Goal: Task Accomplishment & Management: Complete application form

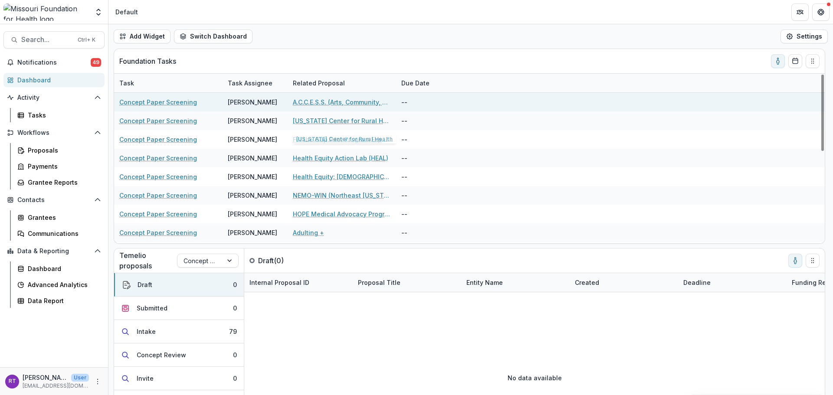
click at [362, 106] on link "A.C.C.E.S.S. (Arts, Community, Collaboration, Equity, Strategic, Solutions)" at bounding box center [342, 102] width 98 height 9
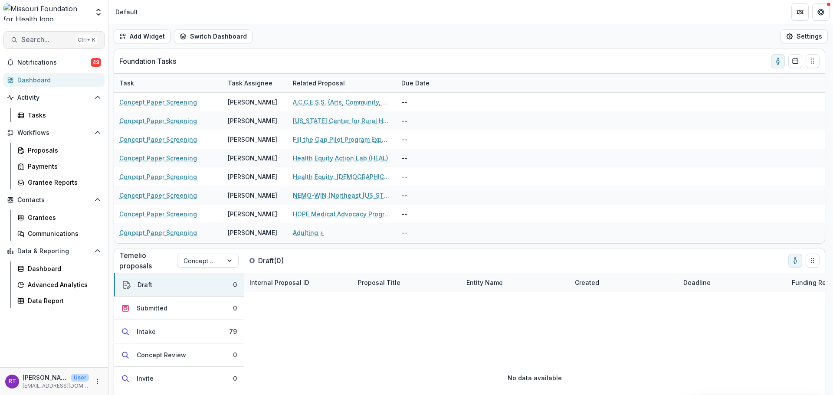
click at [50, 38] on span "Search..." at bounding box center [46, 40] width 51 height 8
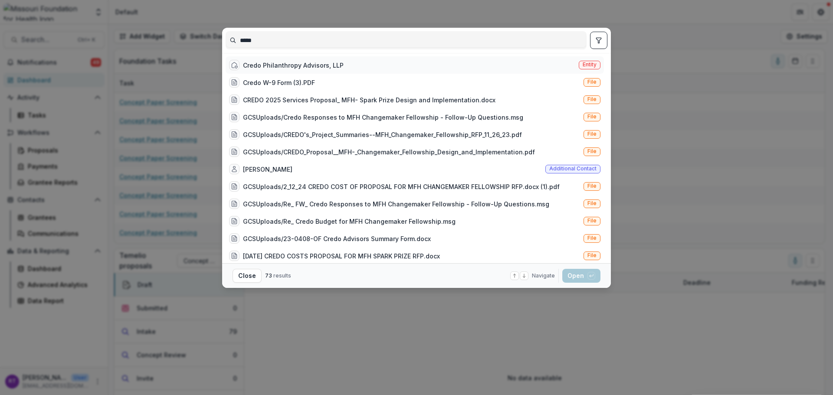
type input "*****"
click at [292, 67] on div "Credo Philanthropy Advisors, LLP" at bounding box center [293, 65] width 101 height 9
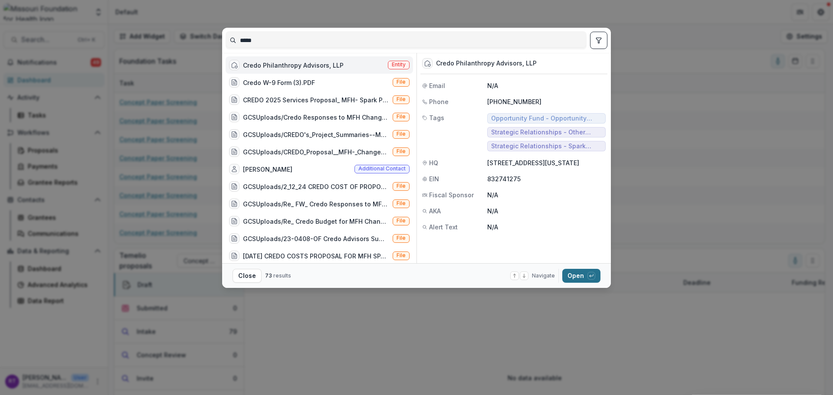
click at [588, 279] on span "button" at bounding box center [591, 276] width 8 height 8
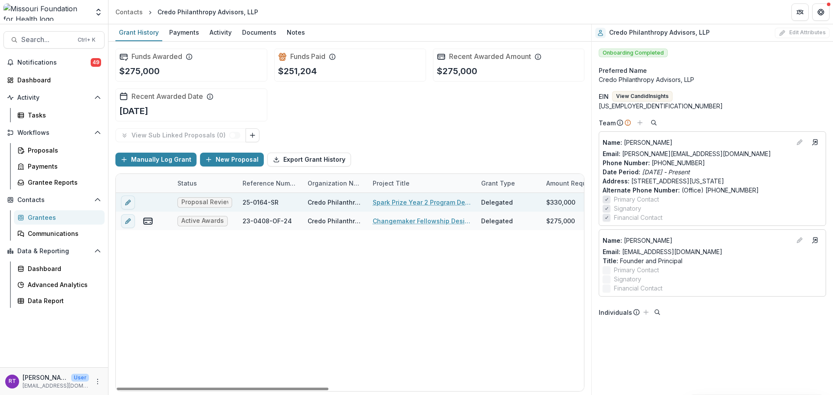
click at [401, 203] on link "Spark Prize Year 2 Program Design, Implementation and Operations Support" at bounding box center [422, 202] width 98 height 9
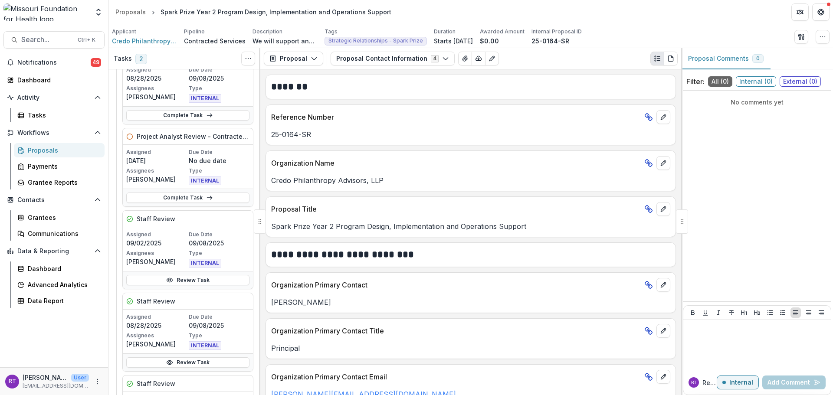
scroll to position [130, 0]
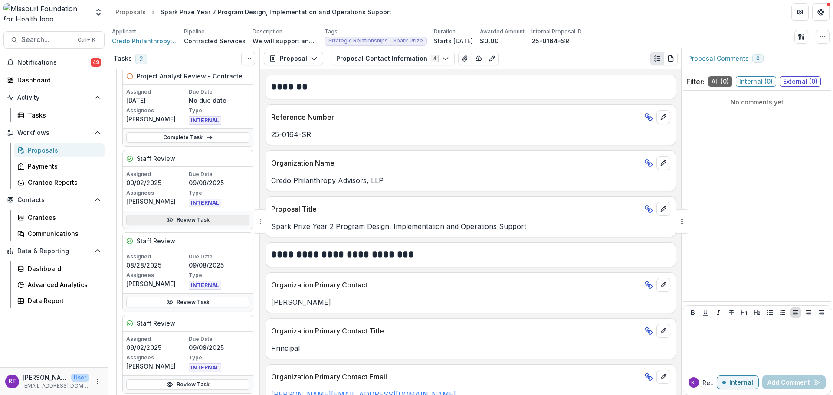
click at [212, 223] on link "Review Task" at bounding box center [187, 220] width 123 height 10
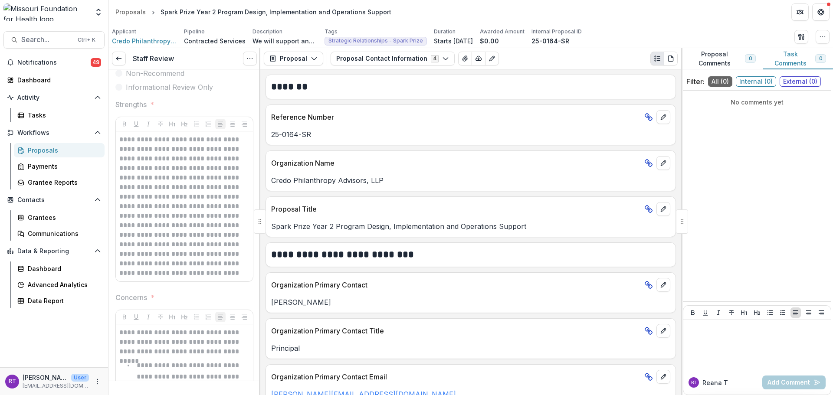
scroll to position [173, 0]
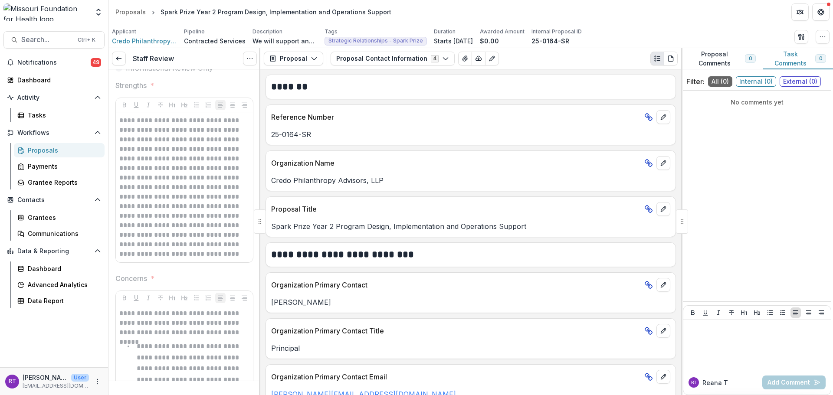
click at [216, 215] on p "**********" at bounding box center [183, 187] width 128 height 143
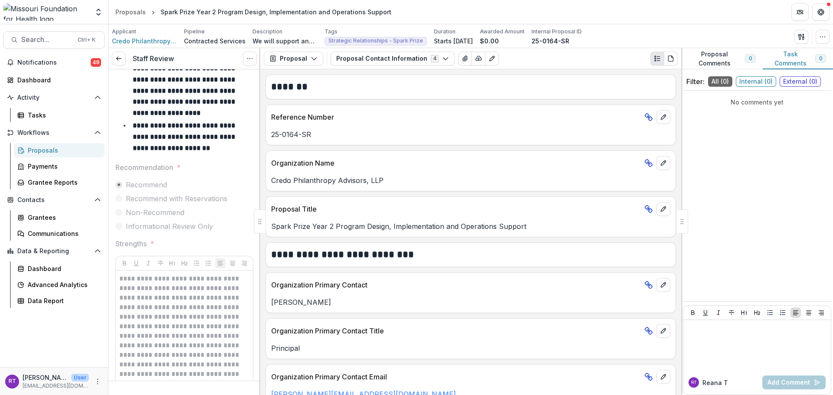
scroll to position [0, 0]
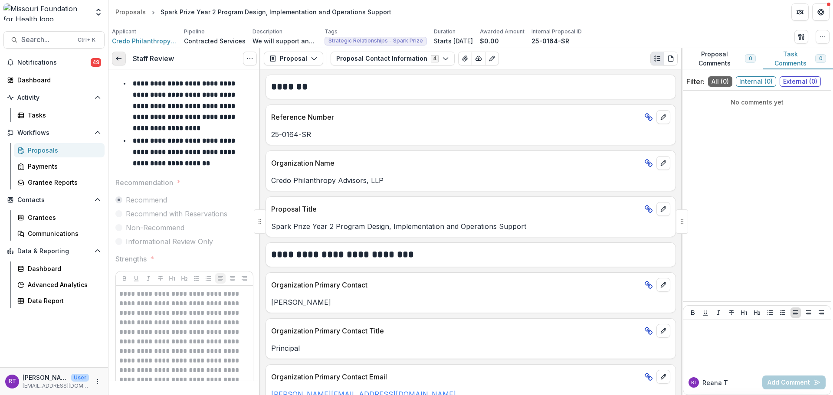
click at [117, 57] on icon at bounding box center [118, 58] width 7 height 7
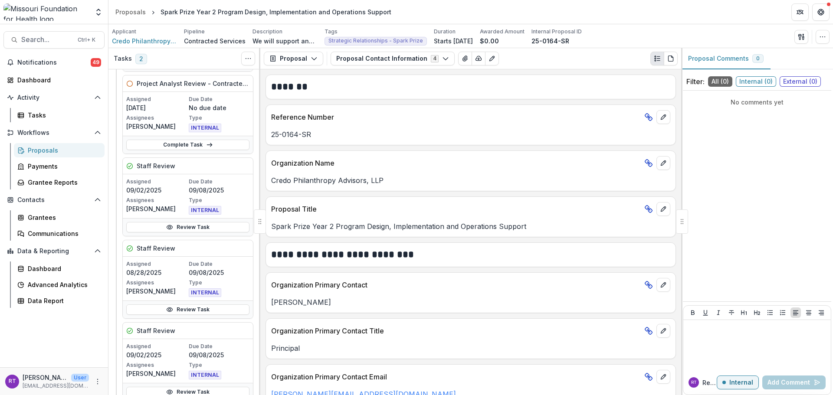
scroll to position [173, 0]
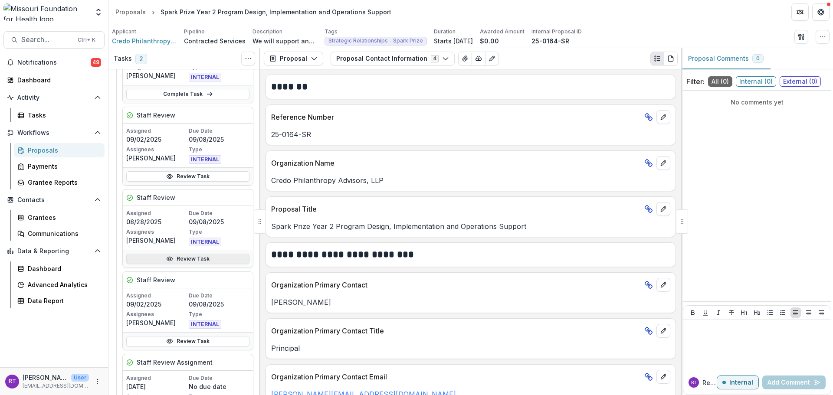
click at [177, 262] on link "Review Task" at bounding box center [187, 259] width 123 height 10
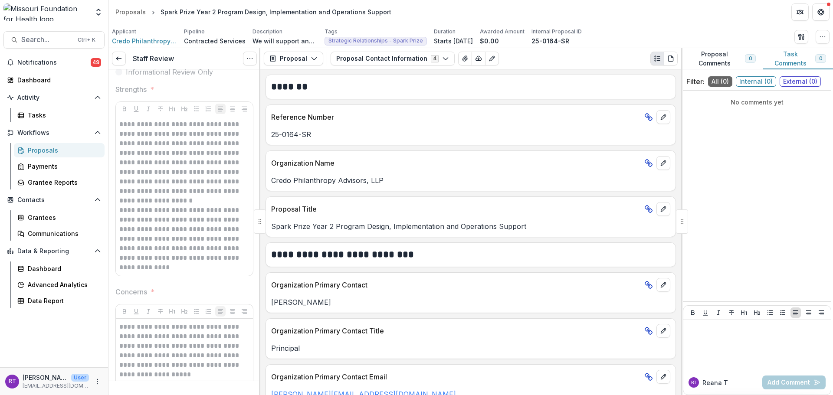
scroll to position [185, 0]
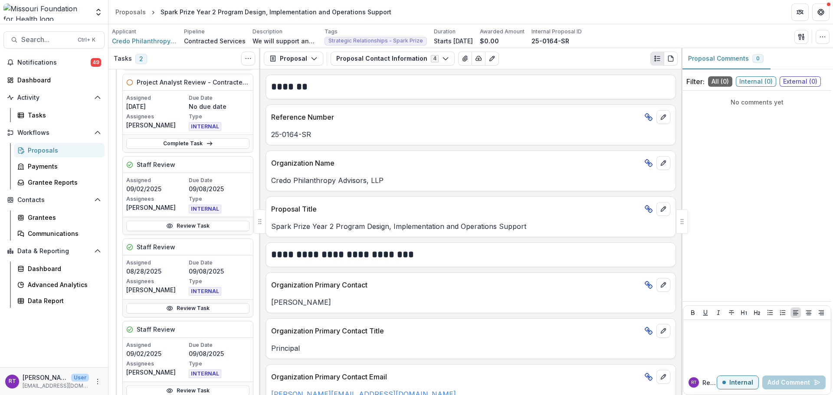
scroll to position [173, 0]
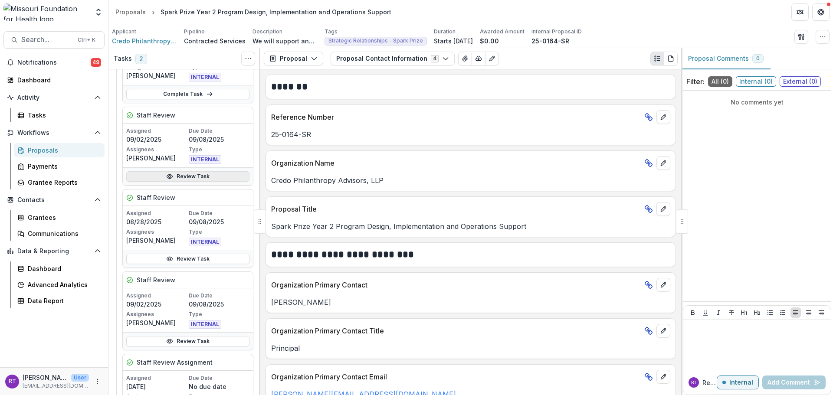
click at [189, 179] on link "Review Task" at bounding box center [187, 176] width 123 height 10
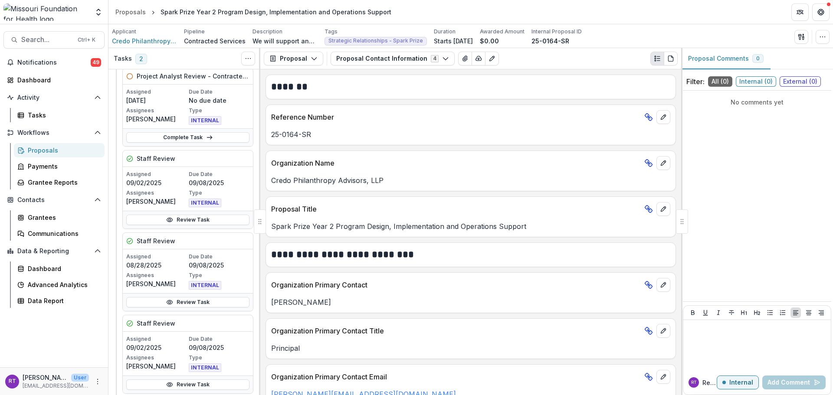
scroll to position [217, 0]
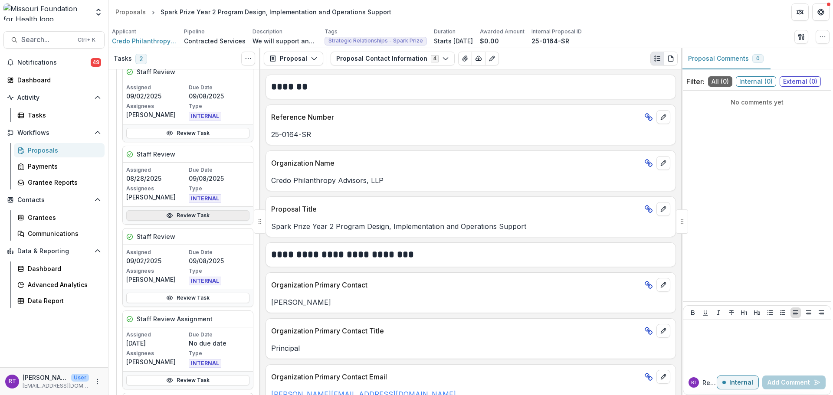
click at [195, 219] on link "Review Task" at bounding box center [187, 215] width 123 height 10
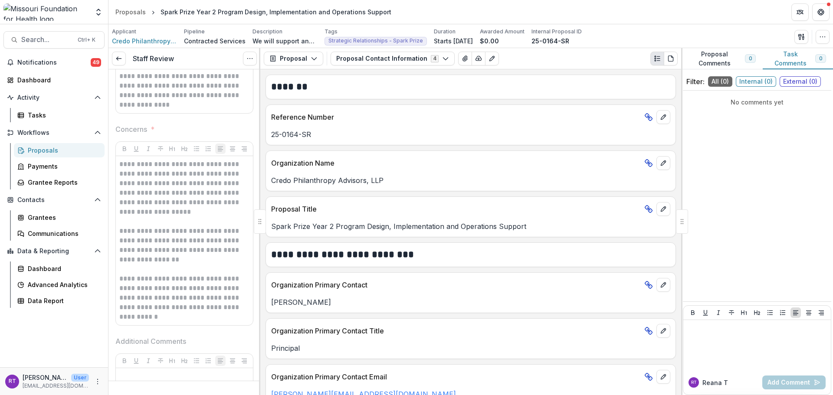
scroll to position [347, 0]
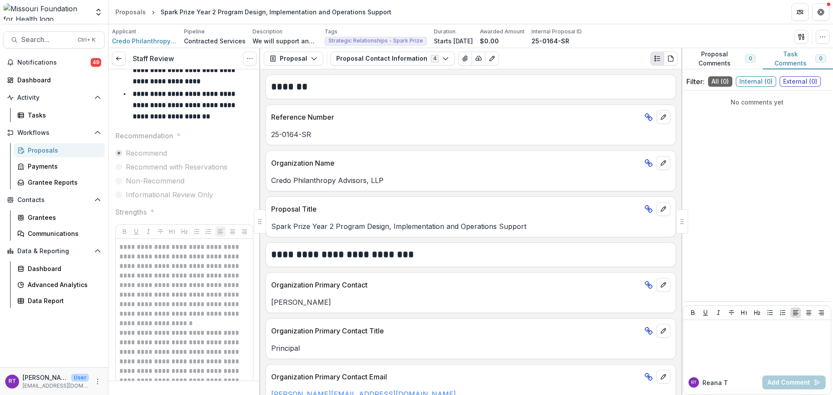
drag, startPoint x: 123, startPoint y: 56, endPoint x: 138, endPoint y: 77, distance: 26.0
click at [123, 56] on link at bounding box center [119, 59] width 14 height 14
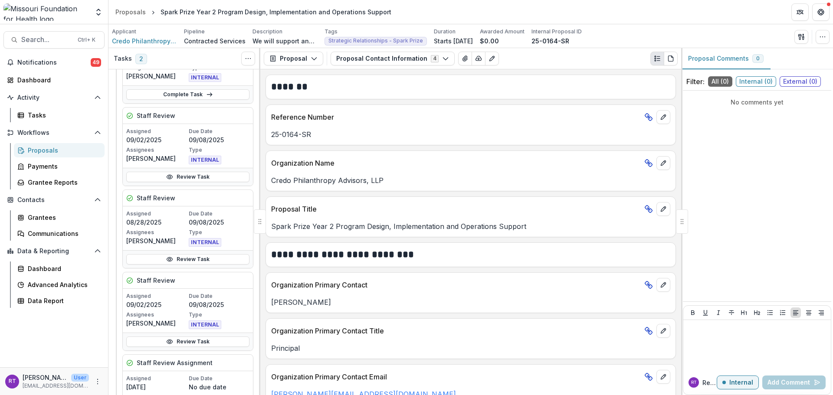
scroll to position [173, 0]
click at [176, 342] on link "Review Task" at bounding box center [187, 341] width 123 height 10
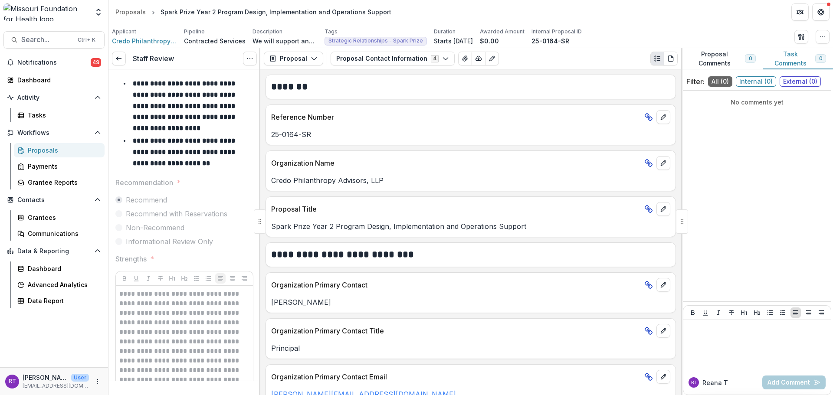
scroll to position [43, 0]
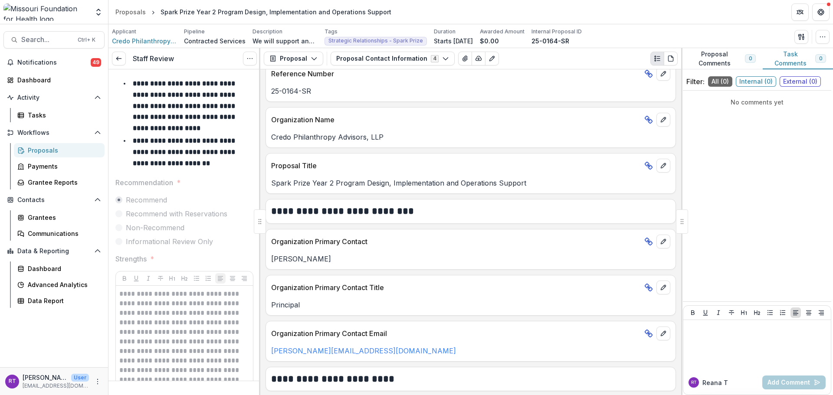
drag, startPoint x: 117, startPoint y: 57, endPoint x: 162, endPoint y: 115, distance: 73.8
click at [117, 57] on icon at bounding box center [118, 58] width 7 height 7
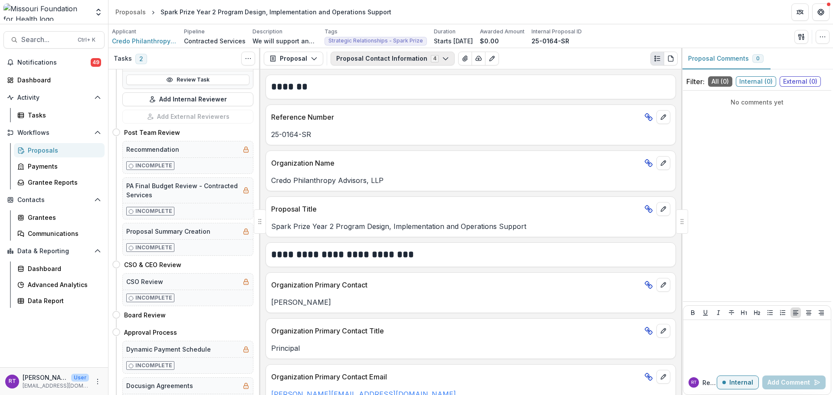
click at [385, 57] on button "Proposal Contact Information 4" at bounding box center [392, 59] width 124 height 14
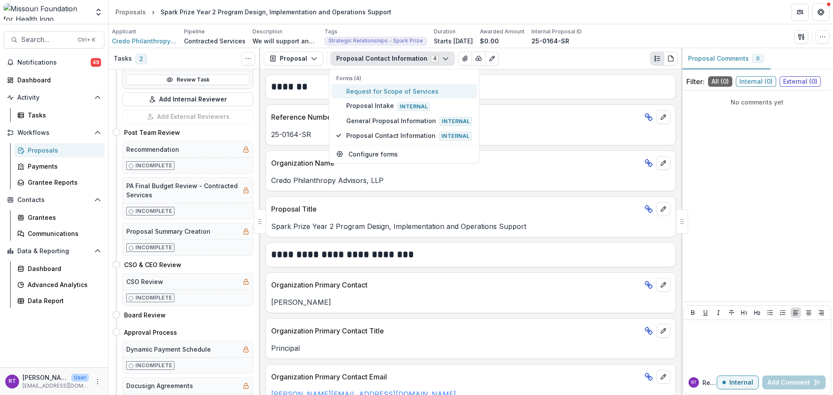
click at [393, 91] on span "Request for Scope of Services" at bounding box center [409, 91] width 126 height 9
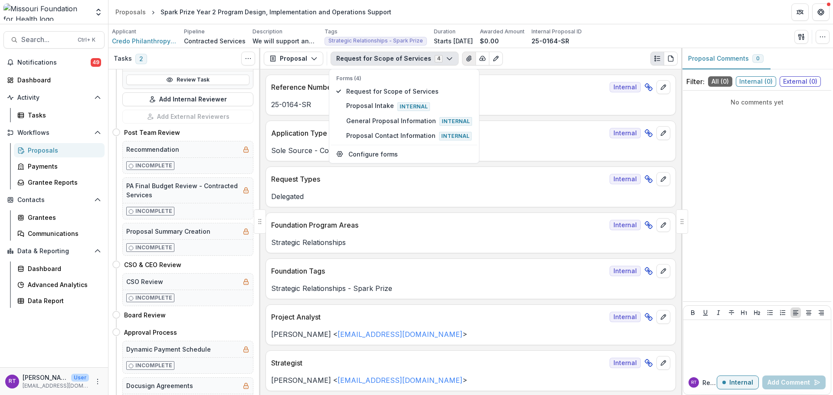
click at [466, 59] on icon "View Attached Files" at bounding box center [468, 58] width 5 height 5
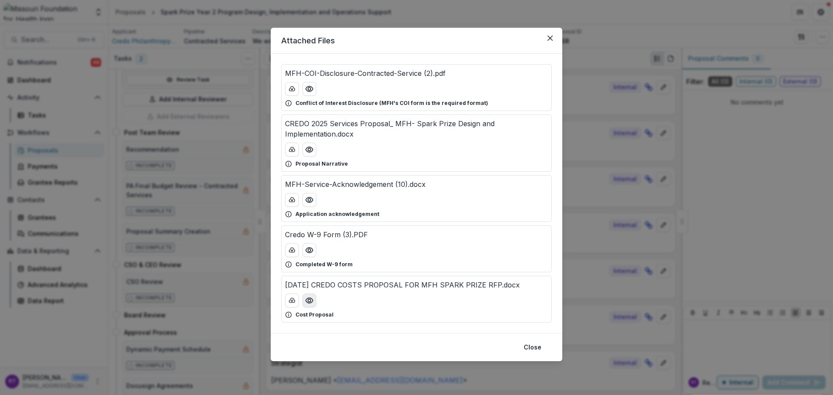
click at [311, 298] on icon "Preview August 2025 CREDO COSTS PROPOSAL FOR MFH SPARK PRIZE RFP.docx" at bounding box center [309, 300] width 9 height 9
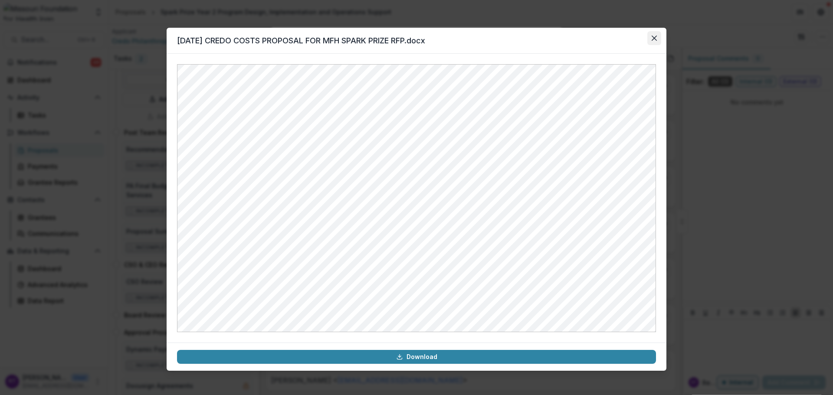
click at [654, 41] on button "Close" at bounding box center [654, 38] width 14 height 14
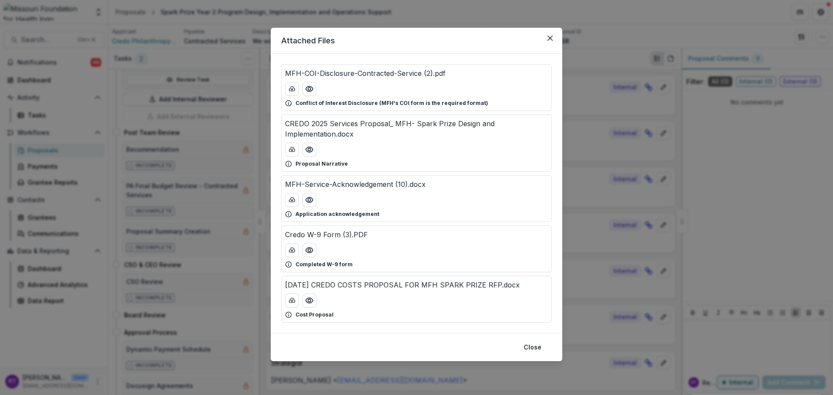
click at [323, 161] on p "Proposal Narrative" at bounding box center [321, 164] width 52 height 8
click at [313, 155] on button "Preview CREDO 2025 Services Proposal_ MFH- Spark Prize Design and Implementatio…" at bounding box center [309, 150] width 14 height 14
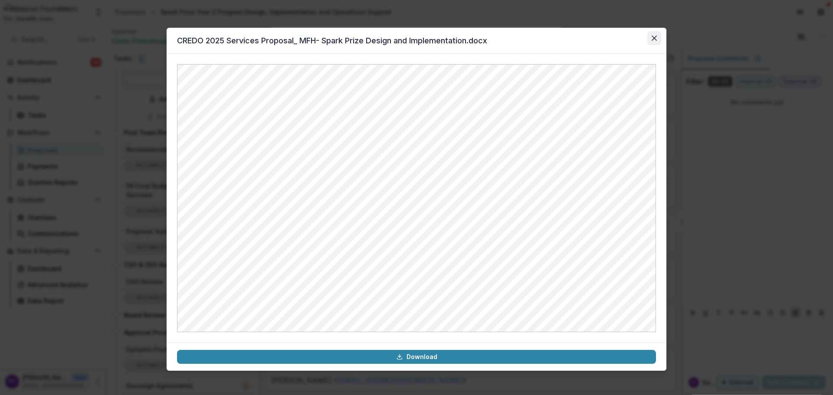
click at [656, 40] on icon "Close" at bounding box center [653, 38] width 5 height 5
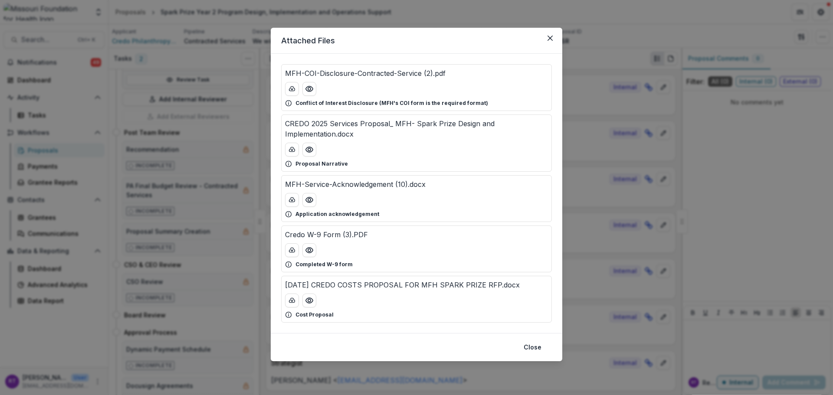
click at [557, 37] on header "Attached Files" at bounding box center [416, 41] width 291 height 26
click at [554, 37] on button "Close" at bounding box center [550, 38] width 14 height 14
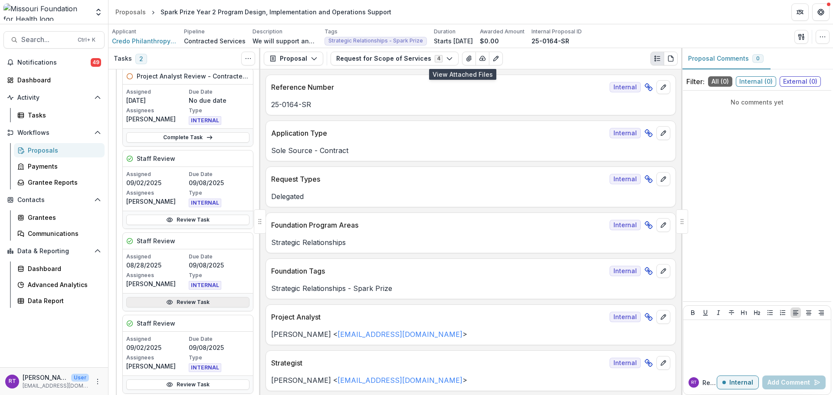
click at [193, 303] on link "Review Task" at bounding box center [187, 302] width 123 height 10
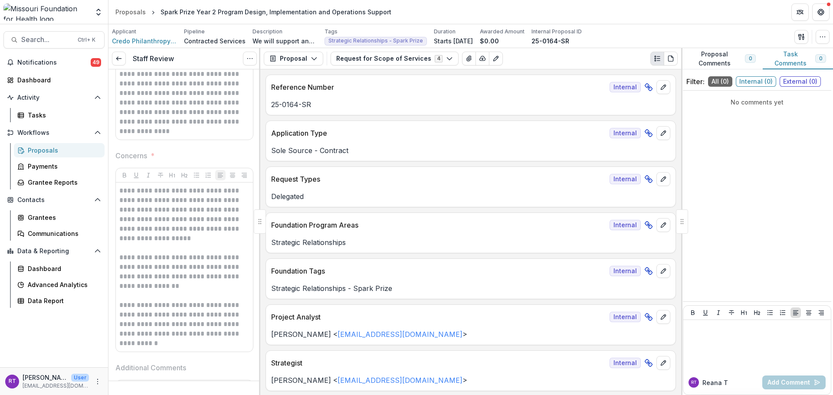
scroll to position [304, 0]
click at [125, 60] on div "Staff Review View task Reopen Task" at bounding box center [184, 58] width 152 height 21
click at [121, 57] on icon at bounding box center [118, 58] width 7 height 7
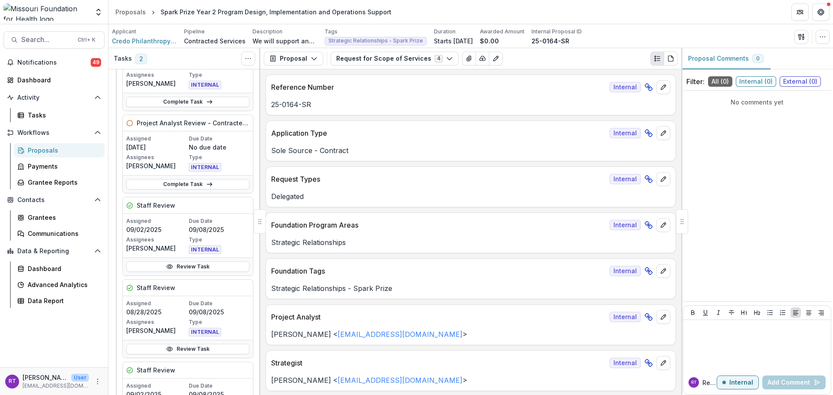
scroll to position [87, 0]
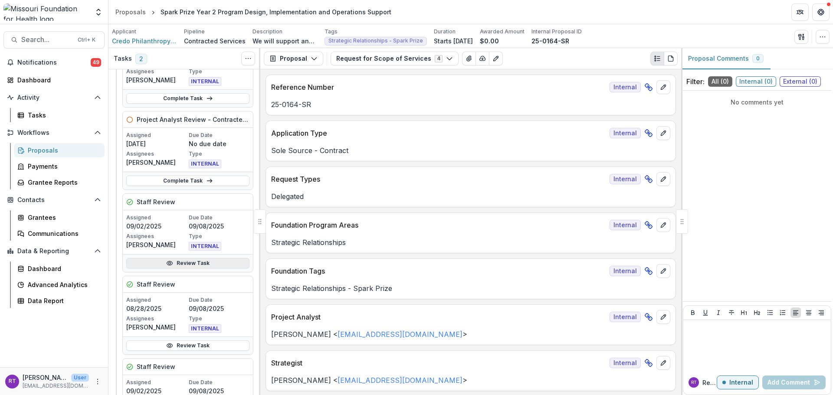
click at [216, 265] on link "Review Task" at bounding box center [187, 263] width 123 height 10
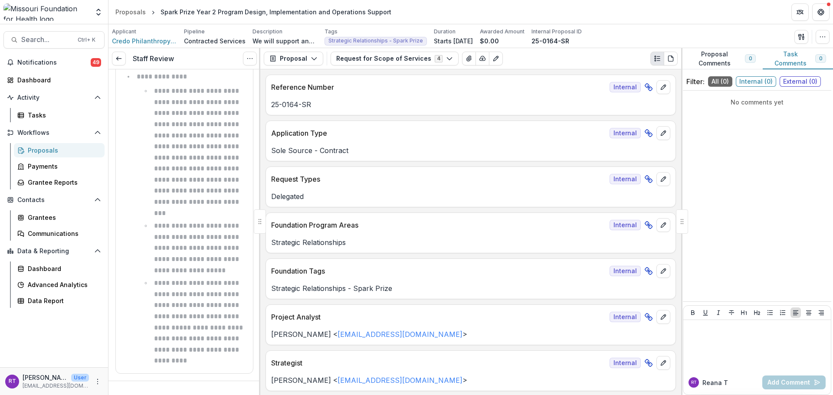
scroll to position [411, 0]
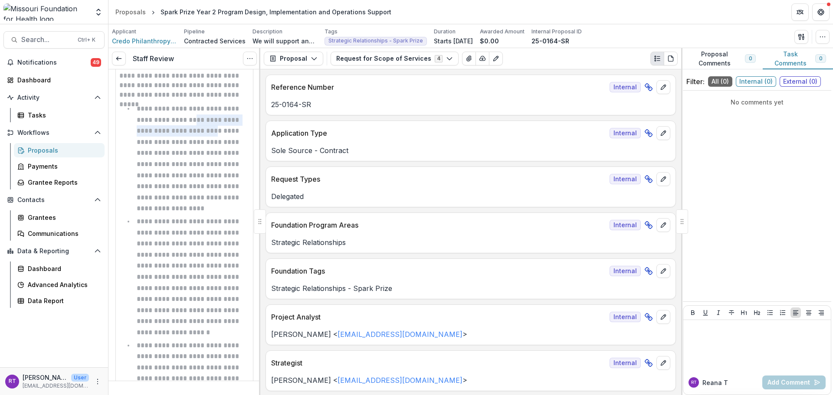
drag, startPoint x: 184, startPoint y: 114, endPoint x: 213, endPoint y: 143, distance: 40.8
click at [213, 143] on ul "**********" at bounding box center [190, 397] width 120 height 589
click at [213, 143] on p "**********" at bounding box center [189, 158] width 104 height 106
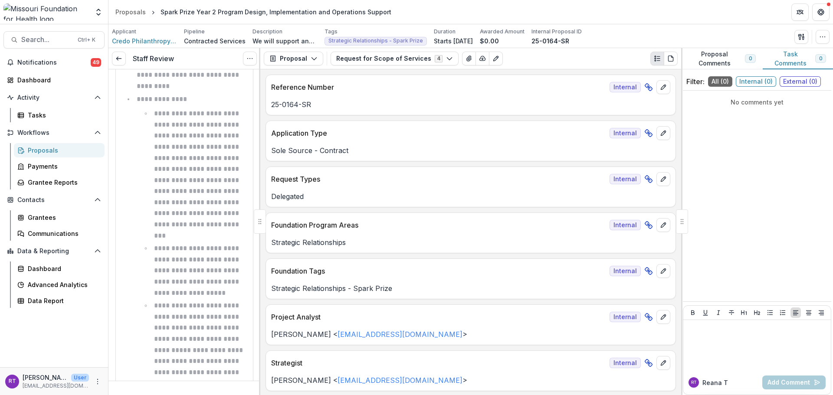
scroll to position [477, 0]
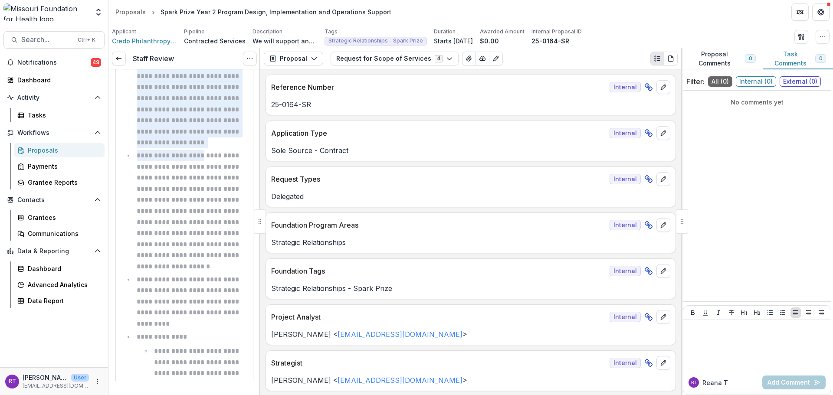
drag, startPoint x: 183, startPoint y: 136, endPoint x: 204, endPoint y: 149, distance: 25.1
click at [204, 149] on ul "**********" at bounding box center [190, 331] width 120 height 589
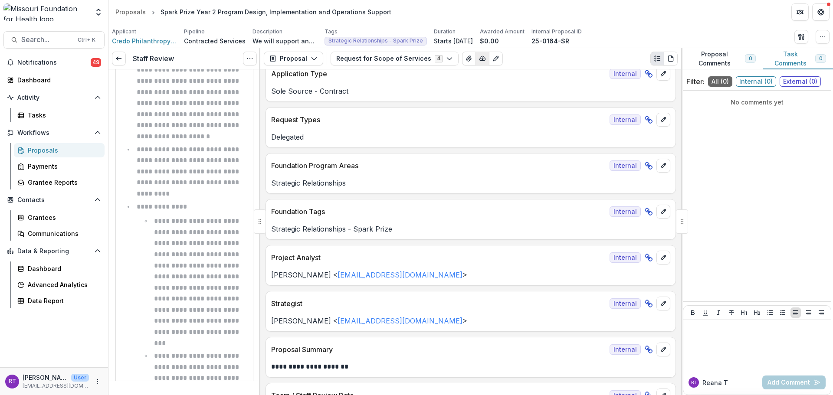
scroll to position [87, 0]
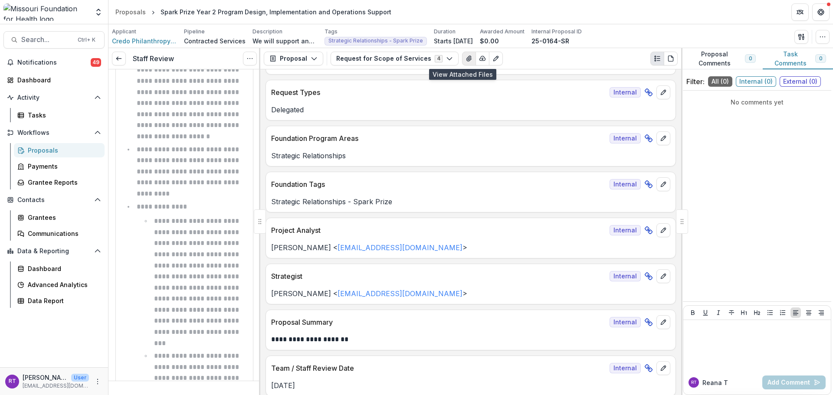
click at [465, 62] on icon "View Attached Files" at bounding box center [468, 58] width 7 height 7
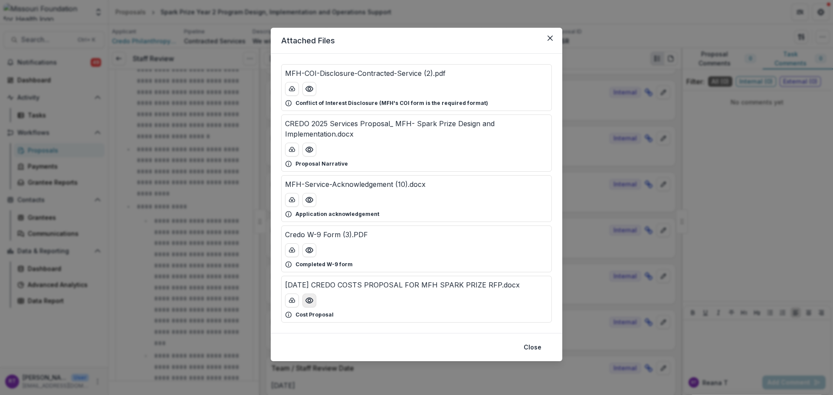
click at [307, 302] on icon "Preview August 2025 CREDO COSTS PROPOSAL FOR MFH SPARK PRIZE RFP.docx" at bounding box center [309, 300] width 7 height 5
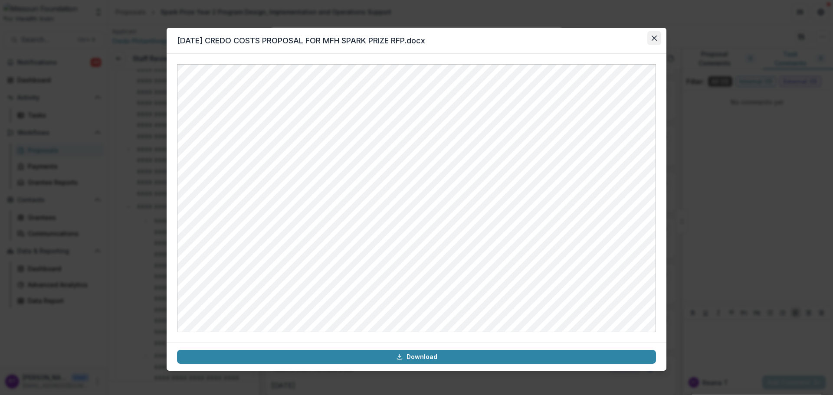
click at [655, 36] on icon "Close" at bounding box center [653, 38] width 5 height 5
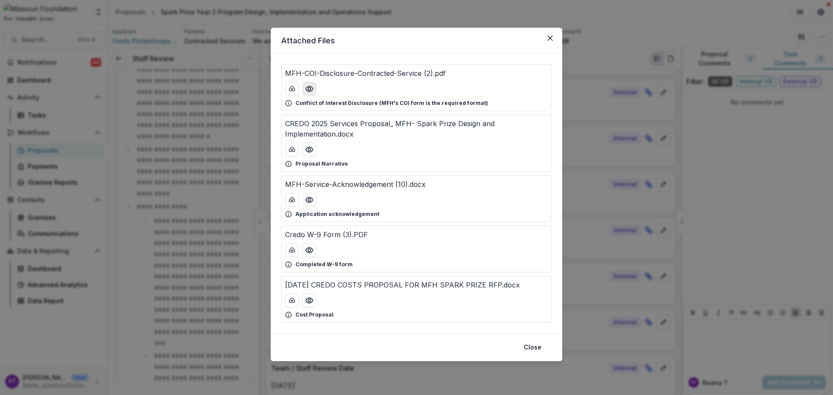
click at [304, 89] on button "Preview MFH-COI-Disclosure-Contracted-Service (2).pdf" at bounding box center [309, 89] width 14 height 14
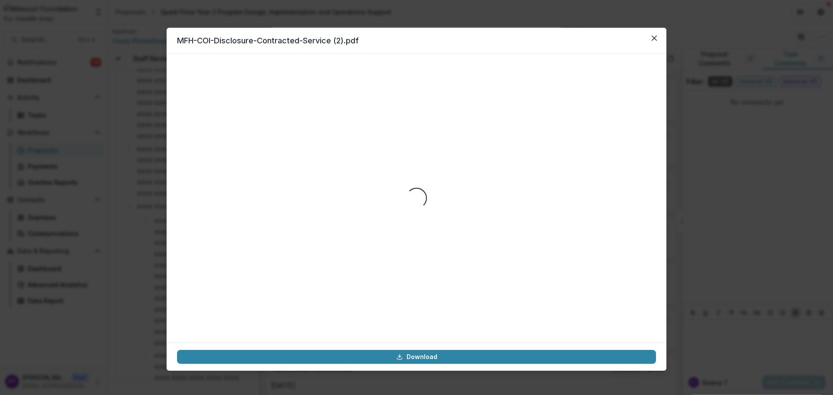
click at [645, 34] on header "MFH-COI-Disclosure-Contracted-Service (2).pdf" at bounding box center [417, 41] width 500 height 26
click at [648, 36] on button "Close" at bounding box center [654, 38] width 14 height 14
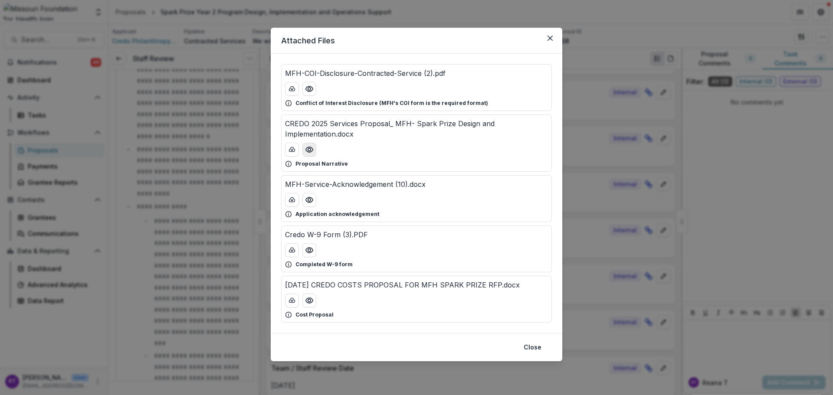
click at [307, 151] on icon "Preview CREDO 2025 Services Proposal_ MFH- Spark Prize Design and Implementatio…" at bounding box center [309, 149] width 9 height 9
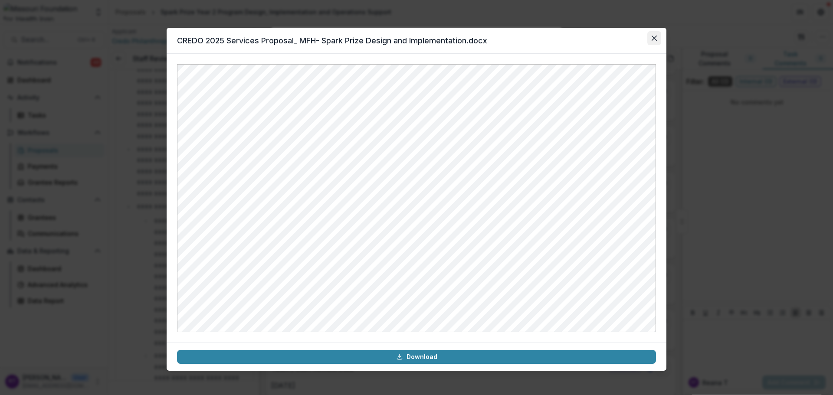
click at [652, 38] on icon "Close" at bounding box center [653, 38] width 5 height 5
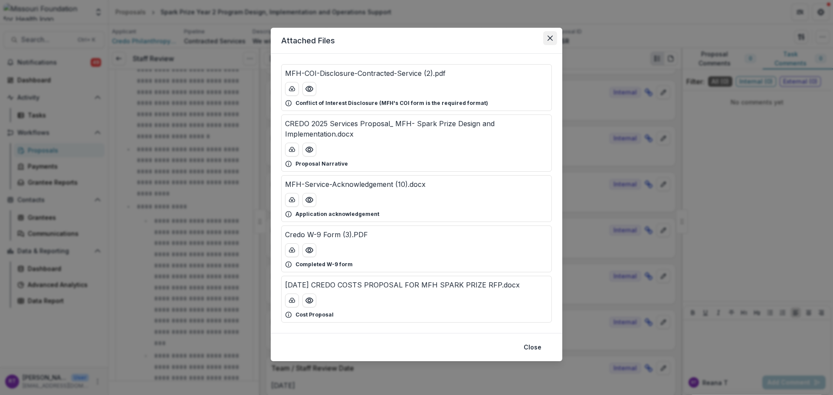
click at [552, 35] on button "Close" at bounding box center [550, 38] width 14 height 14
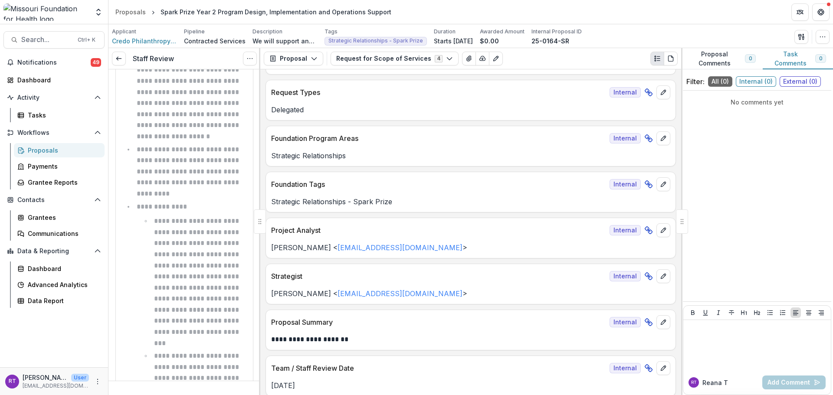
click at [129, 61] on div "Staff Review View task Reopen Task" at bounding box center [184, 58] width 152 height 21
click at [115, 61] on icon at bounding box center [118, 58] width 7 height 7
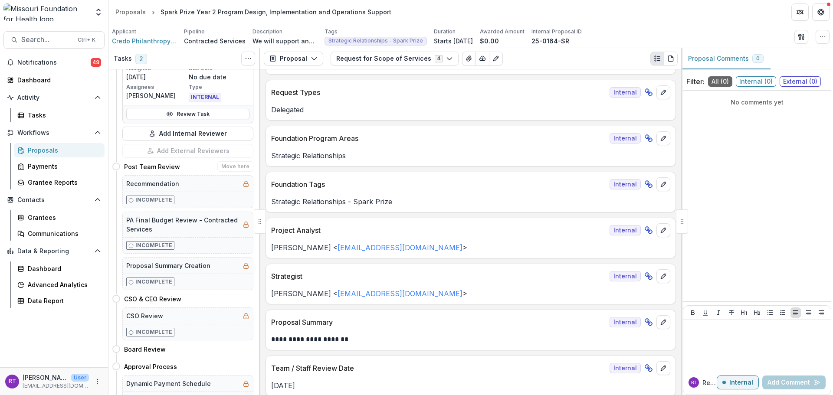
scroll to position [434, 0]
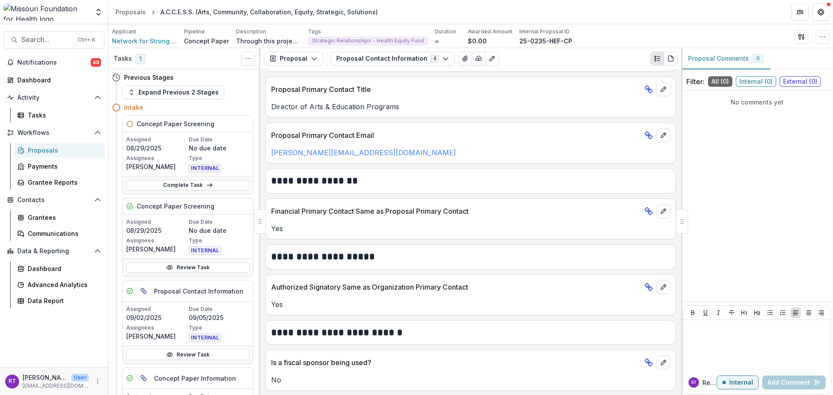
scroll to position [456, 0]
click at [434, 61] on button "Proposal Contact Information 4" at bounding box center [392, 59] width 124 height 14
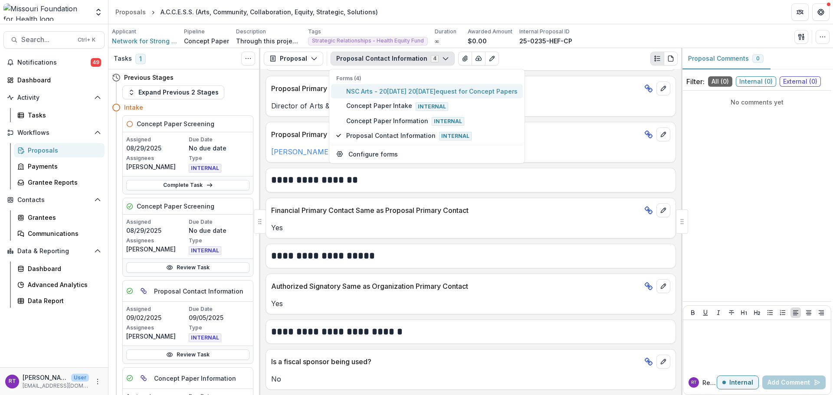
click at [421, 86] on button "NSC Arts - 20[DATE] 20[DATE]equest for Concept Papers" at bounding box center [427, 91] width 192 height 14
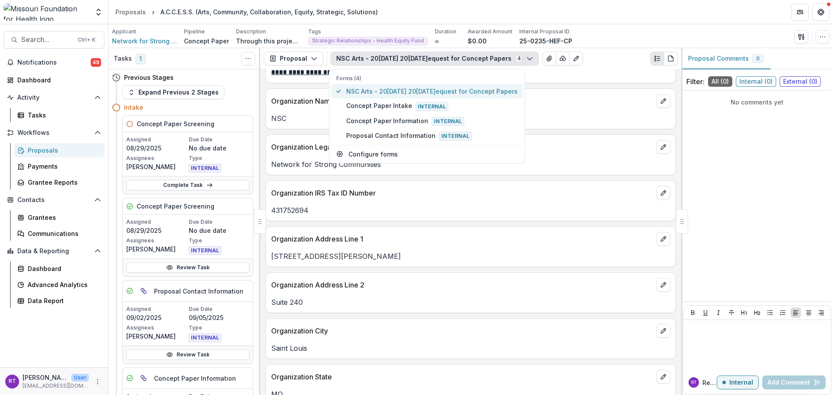
scroll to position [501, 0]
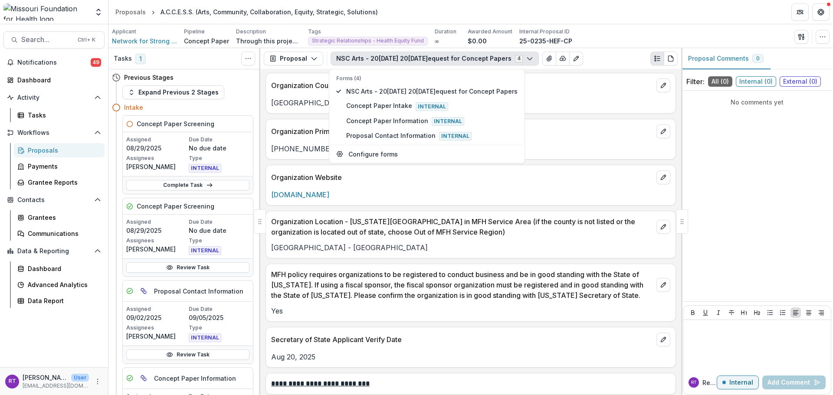
click at [600, 25] on div "Team Settings Proposals A.C.C.E.S.S. (Arts, Community, Collaboration, Equity, S…" at bounding box center [416, 197] width 833 height 395
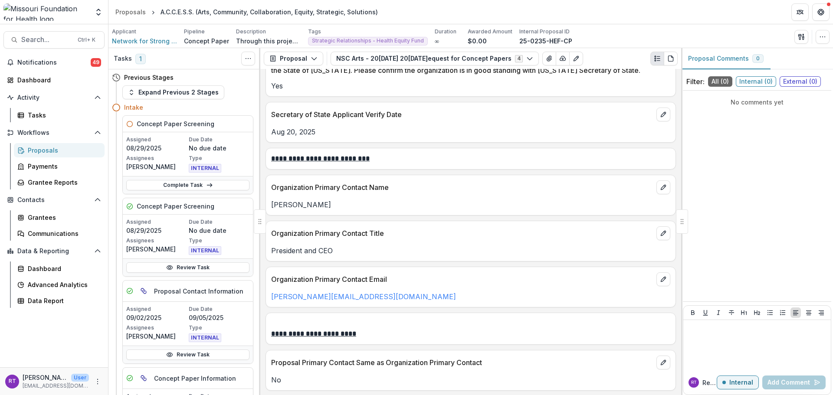
click at [628, 23] on header "Proposals A.C.C.E.S.S. (Arts, Community, Collaboration, Equity, Strategic, Solu…" at bounding box center [470, 12] width 724 height 24
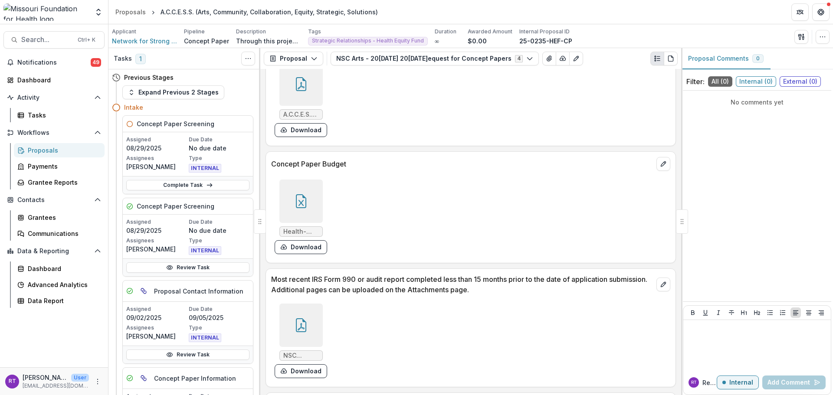
scroll to position [2583, 0]
click at [314, 210] on div at bounding box center [300, 198] width 43 height 43
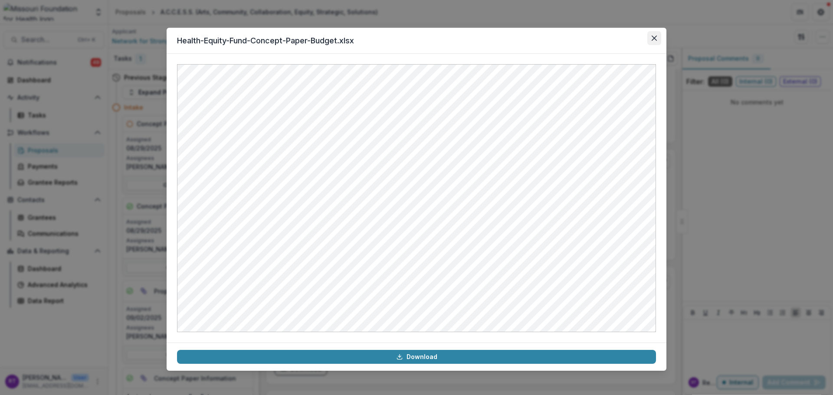
click at [651, 37] on icon "Close" at bounding box center [653, 38] width 5 height 5
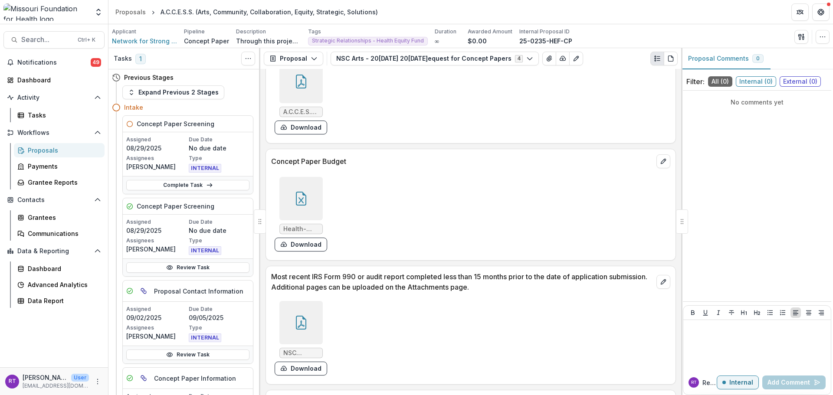
click at [299, 83] on icon at bounding box center [301, 82] width 14 height 14
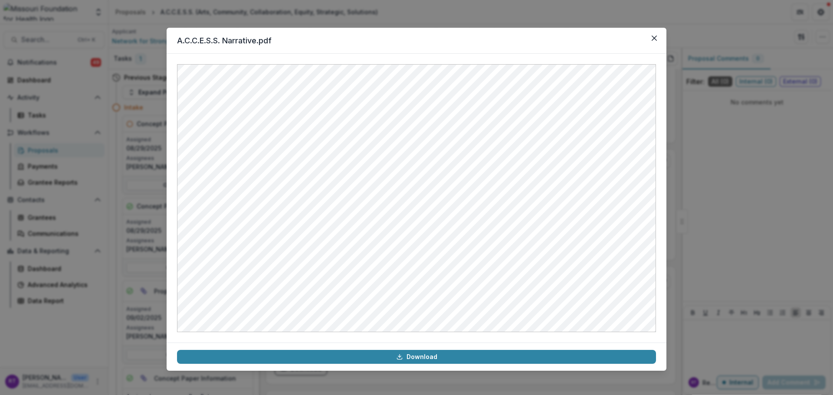
click at [653, 45] on header "A.C.C.E.S.S. Narrative.pdf" at bounding box center [417, 41] width 500 height 26
click at [648, 37] on button "Close" at bounding box center [654, 38] width 14 height 14
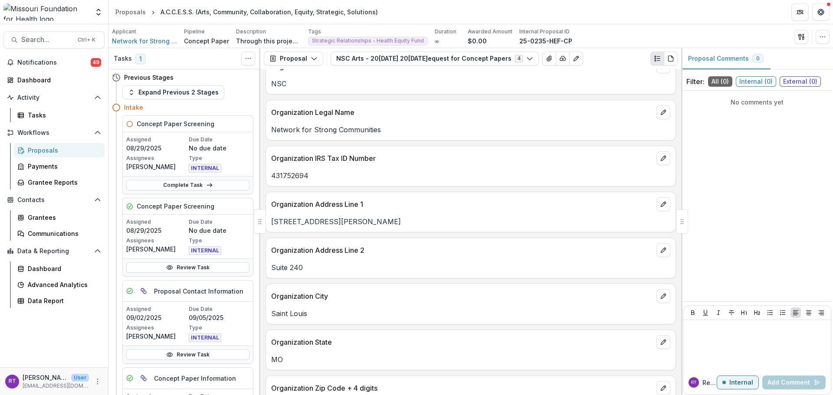
scroll to position [492, 0]
click at [207, 268] on link "Review Task" at bounding box center [187, 267] width 123 height 10
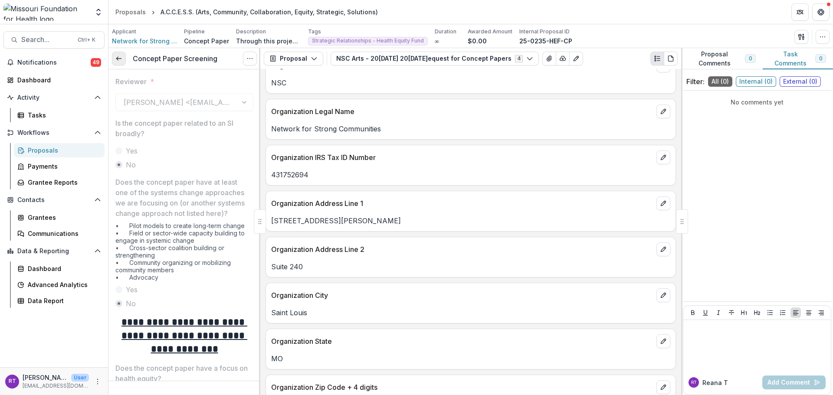
click at [123, 59] on link at bounding box center [119, 59] width 14 height 14
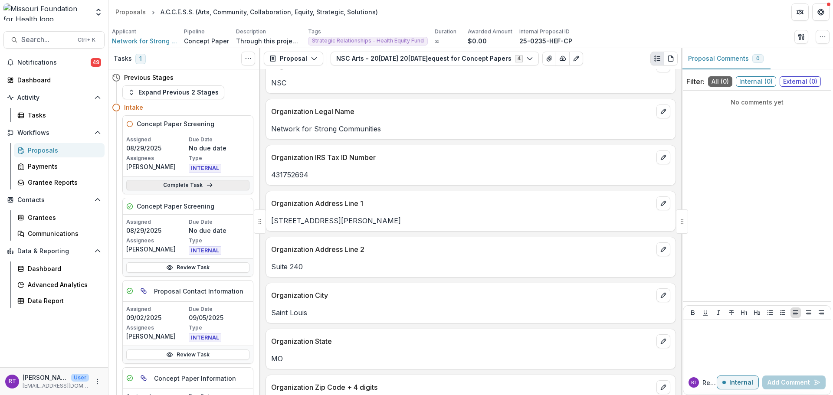
click at [194, 189] on link "Complete Task" at bounding box center [187, 185] width 123 height 10
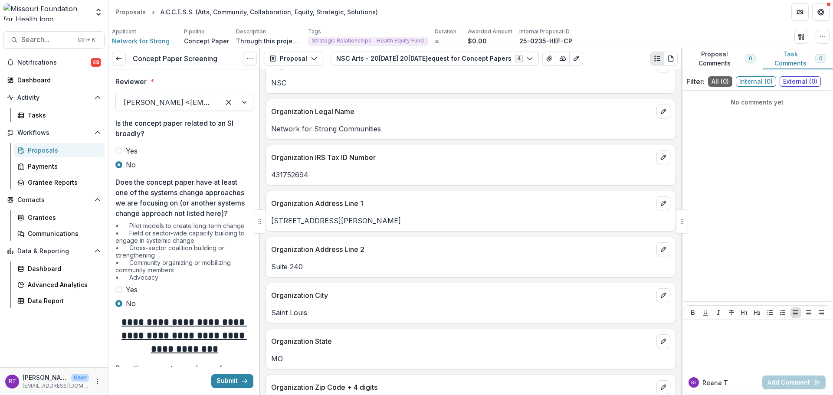
click at [195, 105] on div at bounding box center [168, 102] width 88 height 12
click at [199, 89] on div "Reviewer * Alyssa Curran <acurran@mffh.org>" at bounding box center [184, 93] width 138 height 35
click at [119, 55] on link at bounding box center [119, 59] width 14 height 14
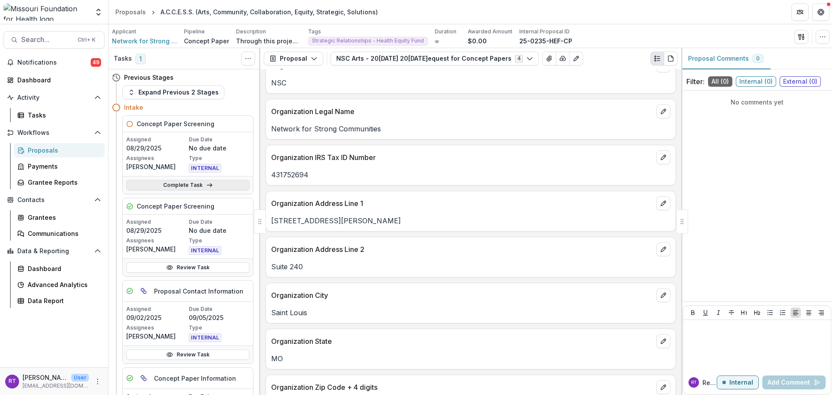
click at [200, 187] on link "Complete Task" at bounding box center [187, 185] width 123 height 10
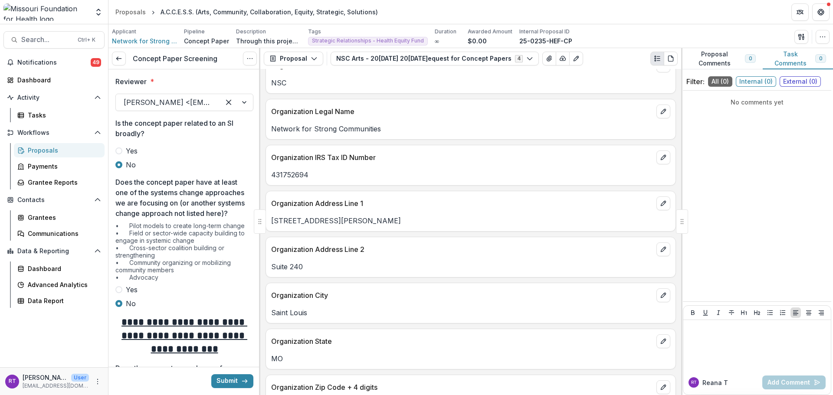
click at [208, 103] on div at bounding box center [168, 102] width 88 height 12
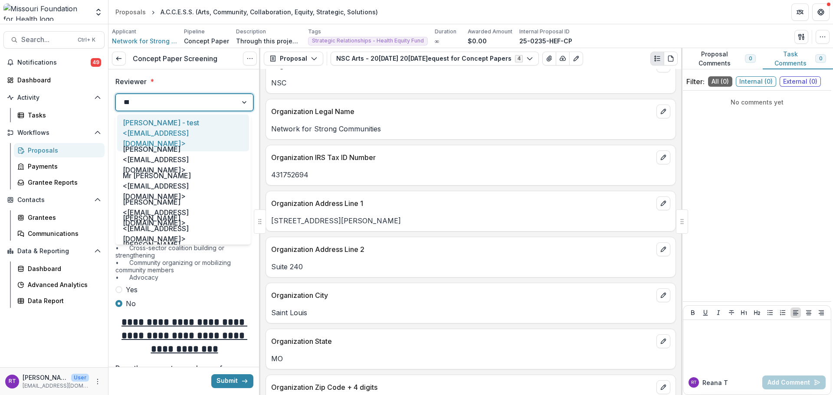
type input "*****"
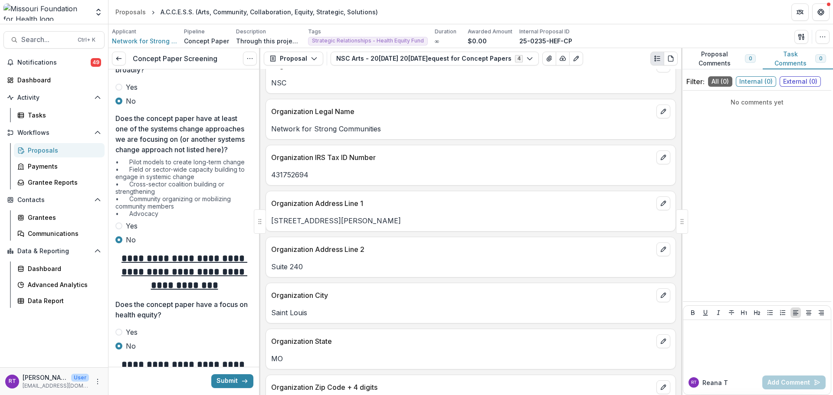
scroll to position [87, 0]
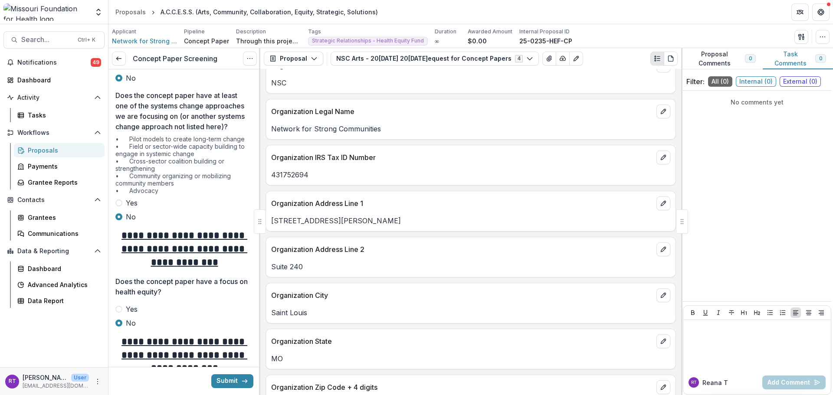
click at [141, 208] on label "Yes" at bounding box center [184, 203] width 138 height 10
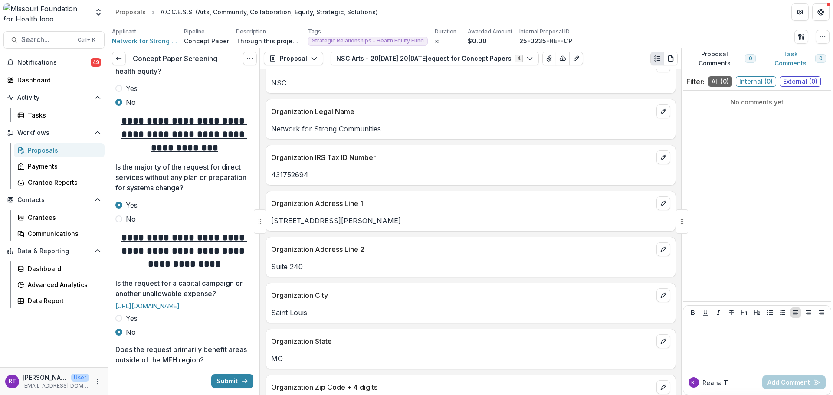
scroll to position [304, 0]
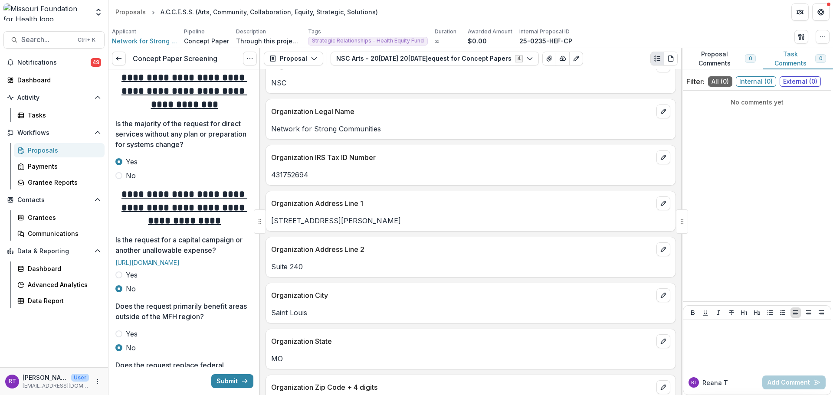
click at [132, 181] on span "No" at bounding box center [131, 175] width 10 height 10
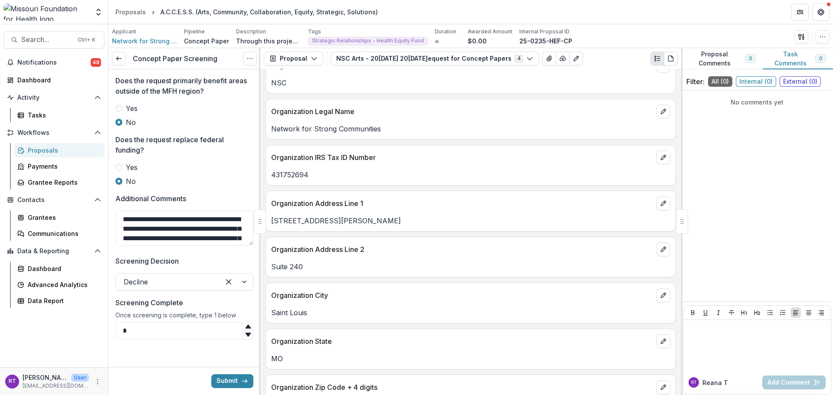
scroll to position [522, 0]
click at [192, 229] on textarea "**********" at bounding box center [184, 228] width 138 height 35
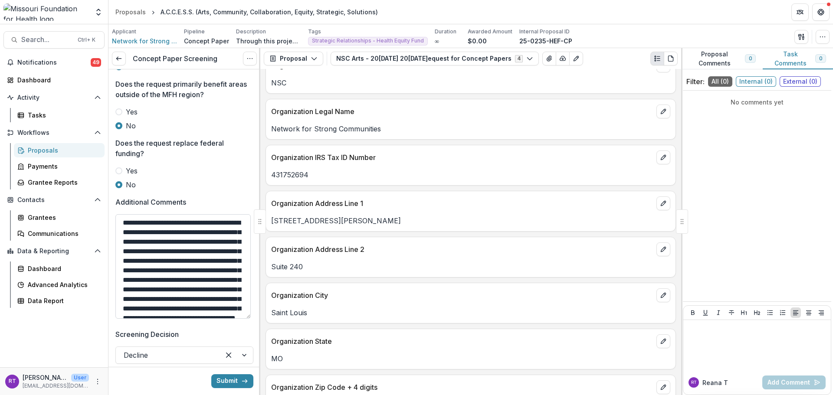
drag, startPoint x: 249, startPoint y: 288, endPoint x: 244, endPoint y: 357, distance: 70.1
click at [244, 319] on textarea "**********" at bounding box center [182, 266] width 135 height 105
click at [196, 294] on textarea "**********" at bounding box center [182, 266] width 135 height 105
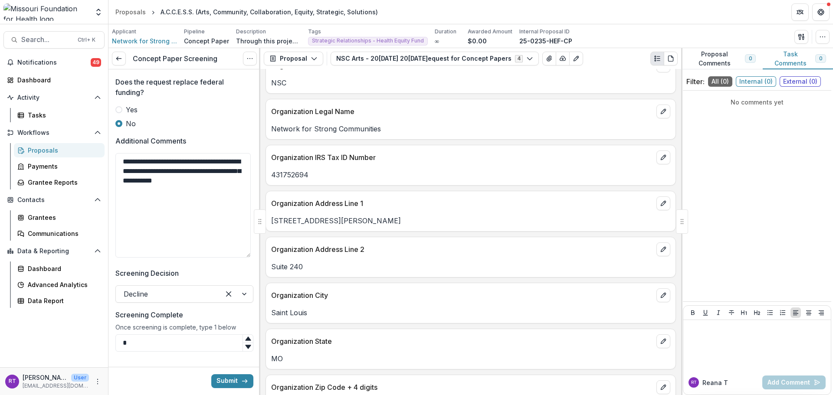
scroll to position [592, 0]
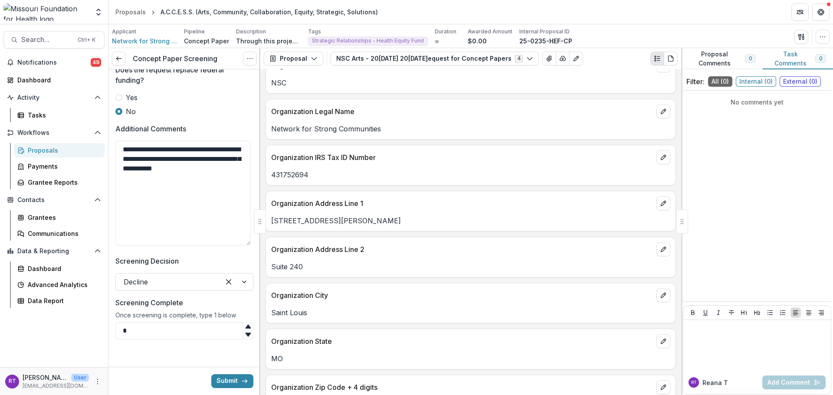
type textarea "**********"
type input "**"
click at [226, 375] on button "Submit" at bounding box center [232, 381] width 42 height 14
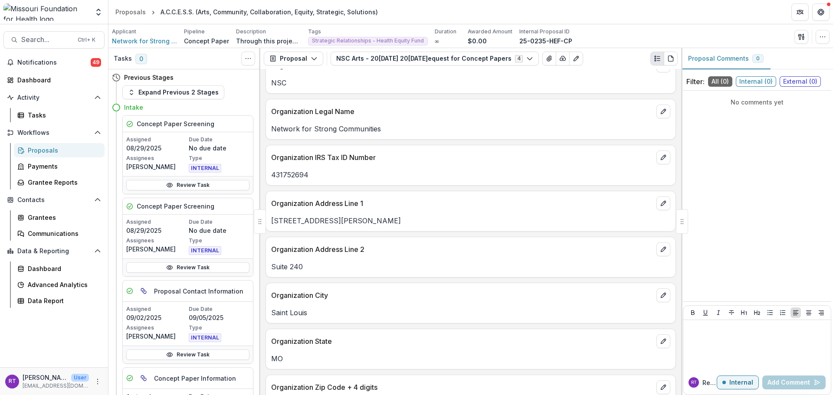
click at [63, 107] on div "Activity Tasks" at bounding box center [54, 107] width 108 height 32
click at [65, 116] on div "Tasks" at bounding box center [63, 115] width 70 height 9
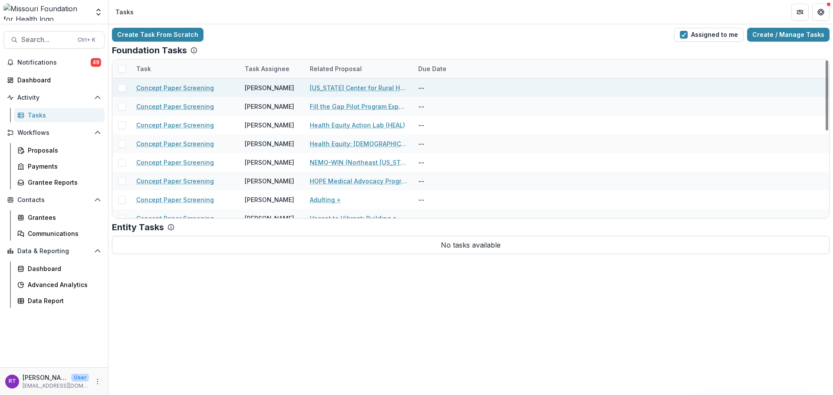
click at [347, 92] on div "Missouri Center for Rural Health" at bounding box center [359, 87] width 98 height 19
click at [348, 86] on link "Missouri Center for Rural Health" at bounding box center [359, 87] width 98 height 9
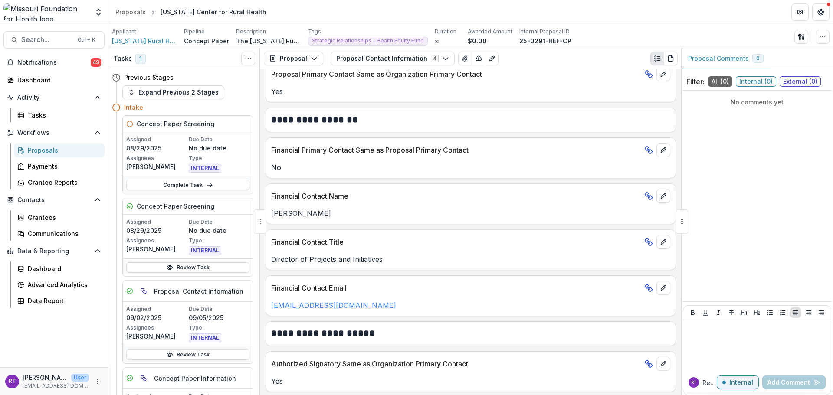
scroll to position [326, 0]
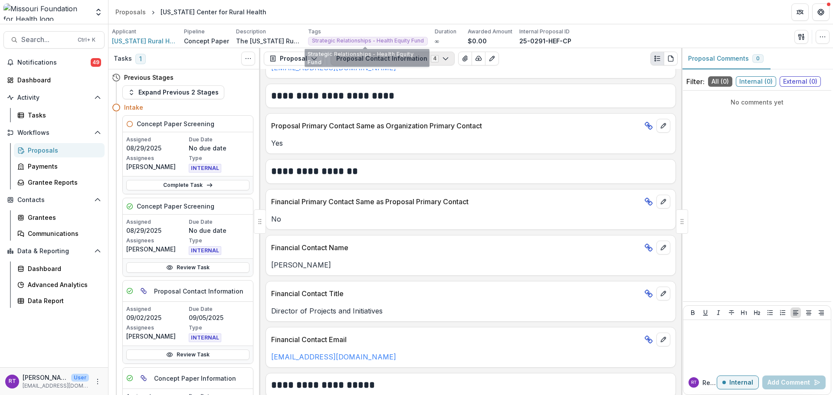
click at [375, 59] on button "Proposal Contact Information 4" at bounding box center [392, 59] width 124 height 14
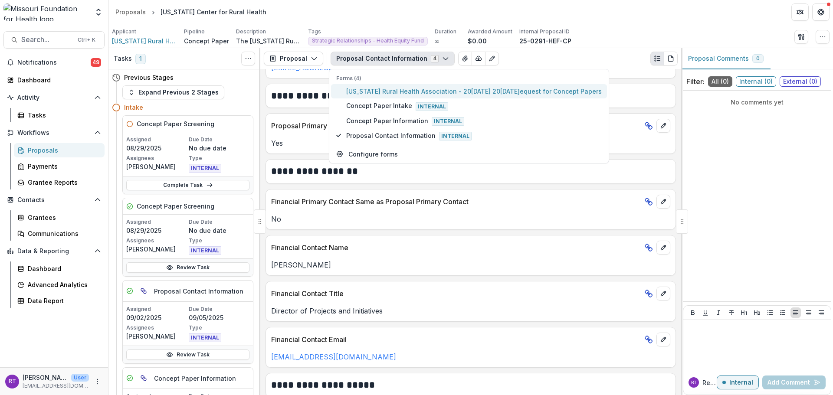
click at [382, 91] on span "Missouri Rural Health Association - 2025 - 2025 Request for Concept Papers" at bounding box center [473, 91] width 255 height 9
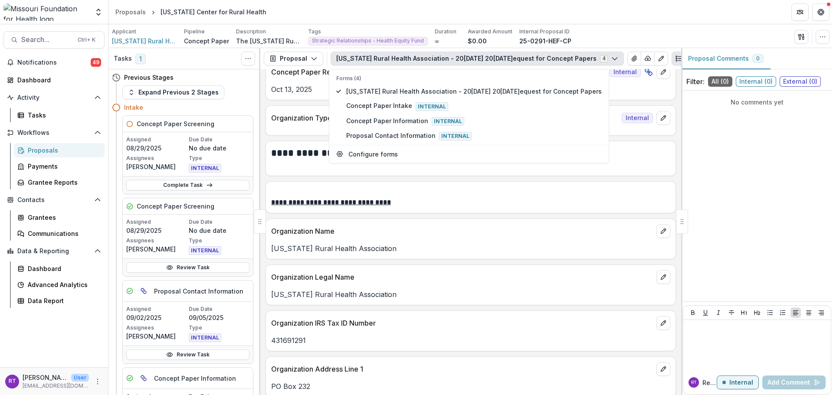
click at [621, 13] on header "Proposals Missouri Center for Rural Health" at bounding box center [470, 12] width 724 height 24
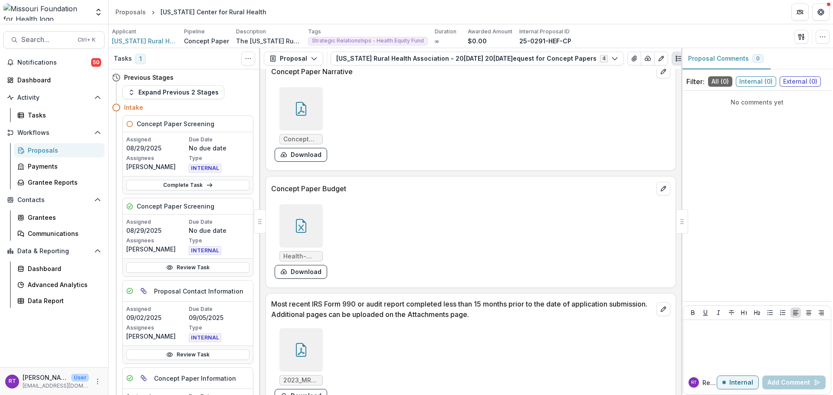
scroll to position [2364, 0]
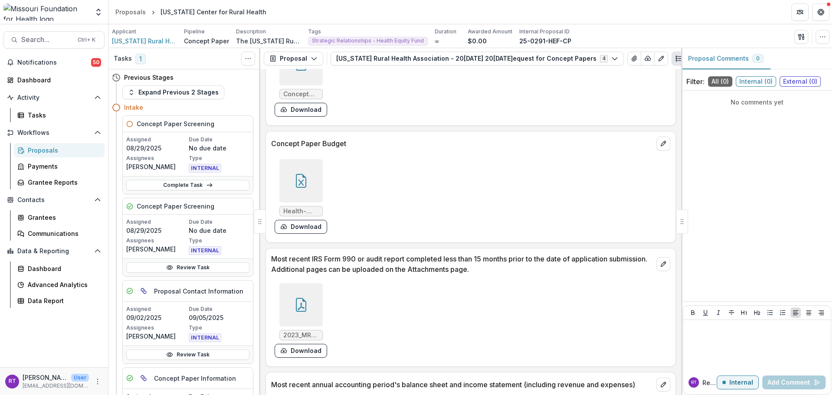
click at [306, 192] on div at bounding box center [300, 180] width 43 height 43
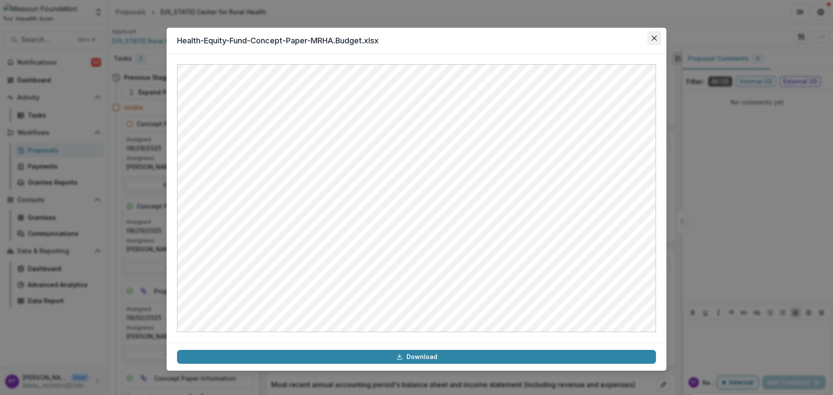
click at [652, 40] on icon "Close" at bounding box center [653, 38] width 5 height 5
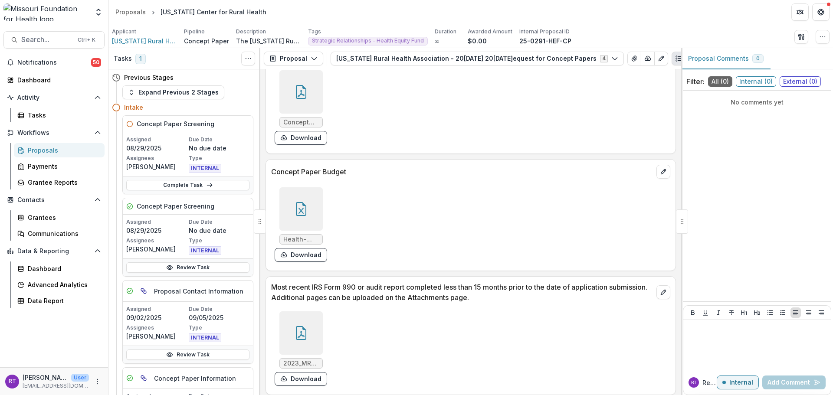
scroll to position [2278, 0]
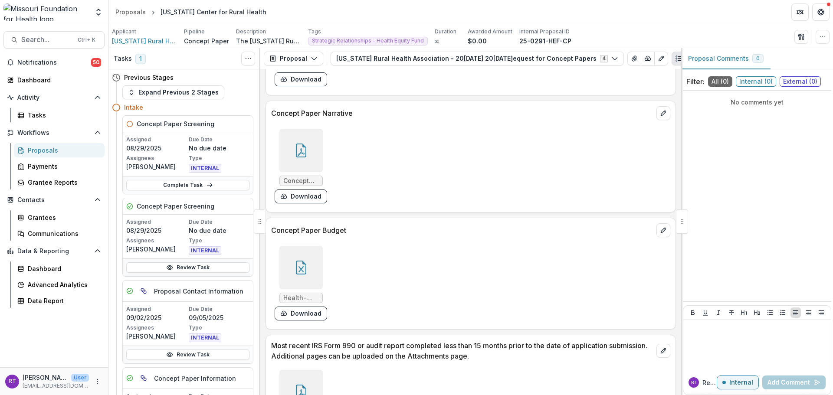
click at [308, 137] on div at bounding box center [300, 150] width 43 height 43
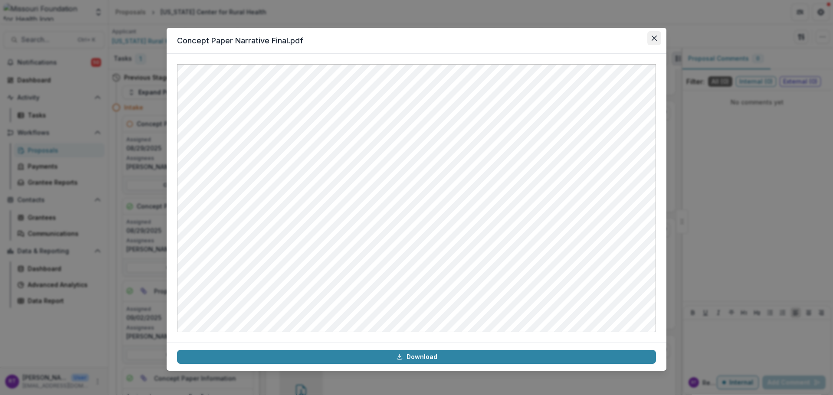
click at [650, 37] on button "Close" at bounding box center [654, 38] width 14 height 14
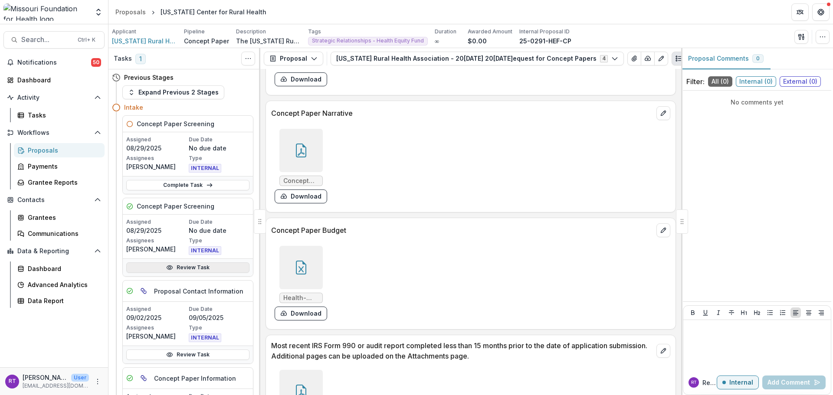
click at [192, 270] on link "Review Task" at bounding box center [187, 267] width 123 height 10
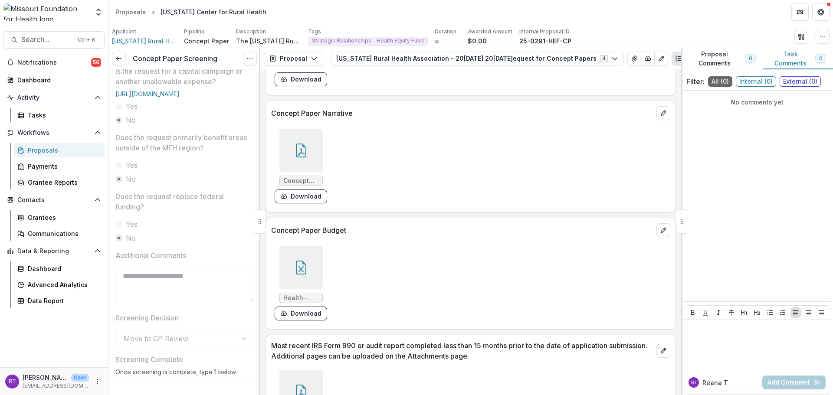
scroll to position [375, 0]
click at [119, 59] on line at bounding box center [118, 59] width 5 height 0
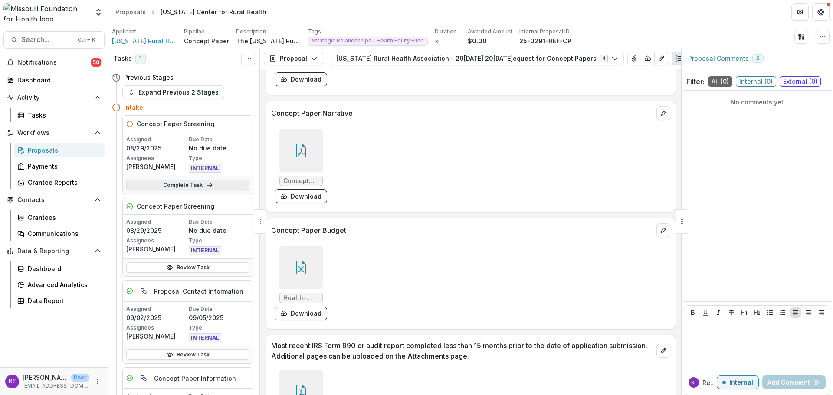
click at [201, 181] on link "Complete Task" at bounding box center [187, 185] width 123 height 10
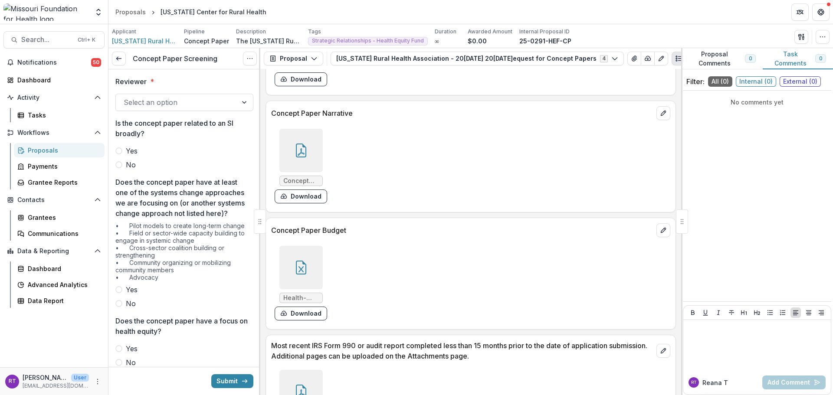
click at [195, 103] on div at bounding box center [177, 102] width 106 height 12
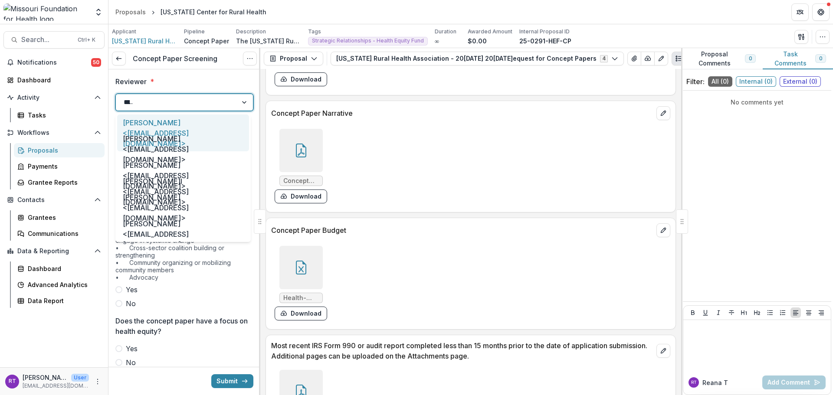
type input "*****"
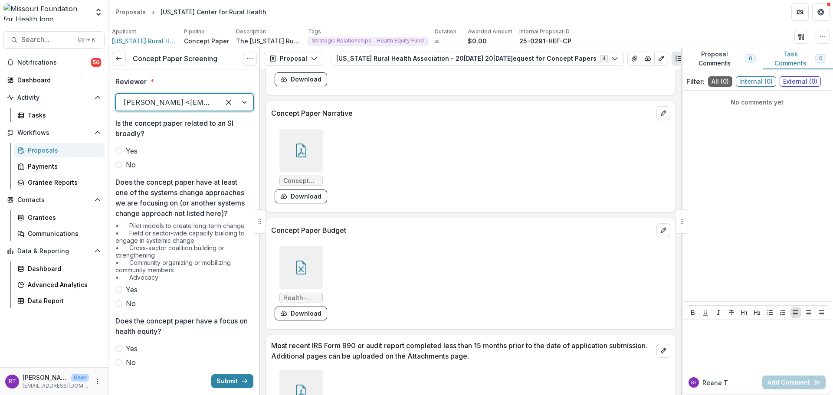
click at [130, 168] on span "No" at bounding box center [131, 165] width 10 height 10
click at [135, 295] on span "Yes" at bounding box center [132, 289] width 12 height 10
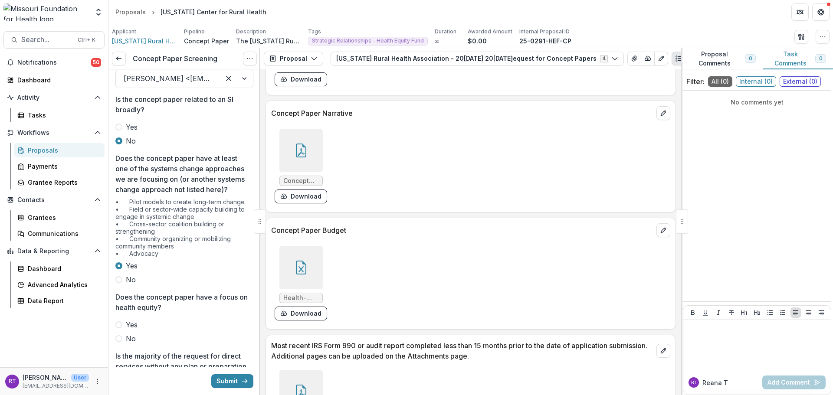
scroll to position [130, 0]
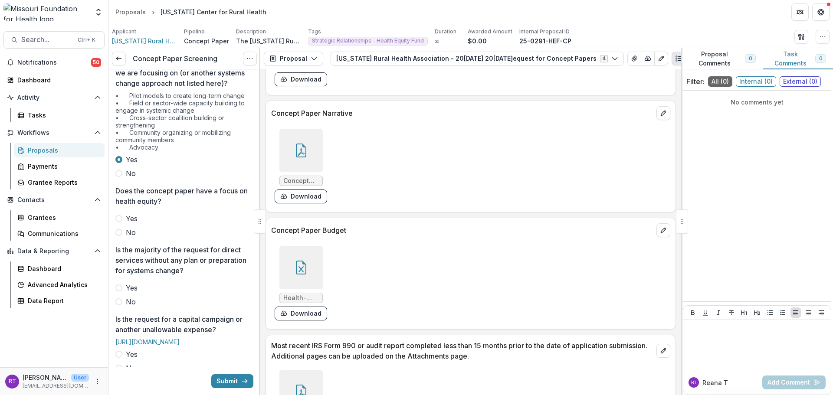
click at [134, 224] on span "Yes" at bounding box center [132, 218] width 12 height 10
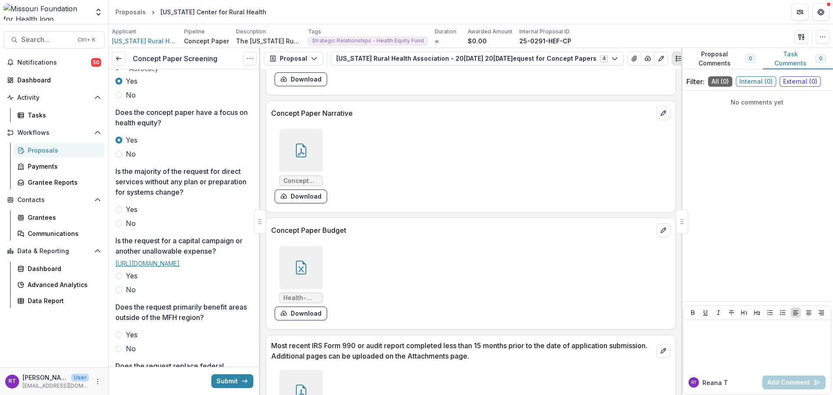
scroll to position [217, 0]
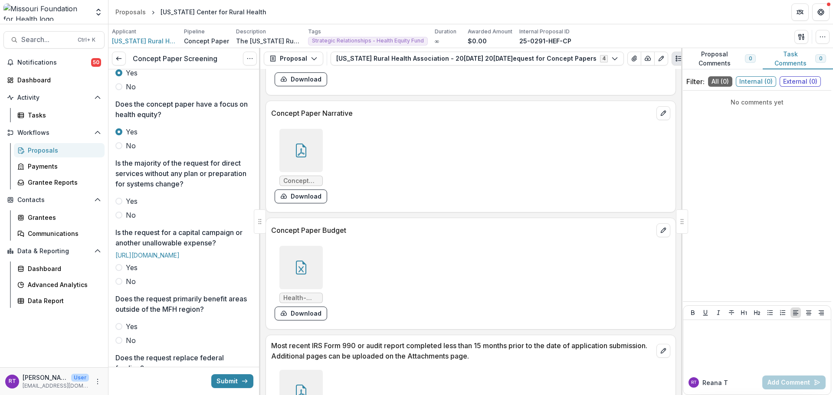
click at [130, 232] on div "Reviewer * Reana Thomas <rthomas@mffh.org> Is the concept paper related to an S…" at bounding box center [184, 212] width 138 height 719
click at [128, 220] on span "No" at bounding box center [131, 215] width 10 height 10
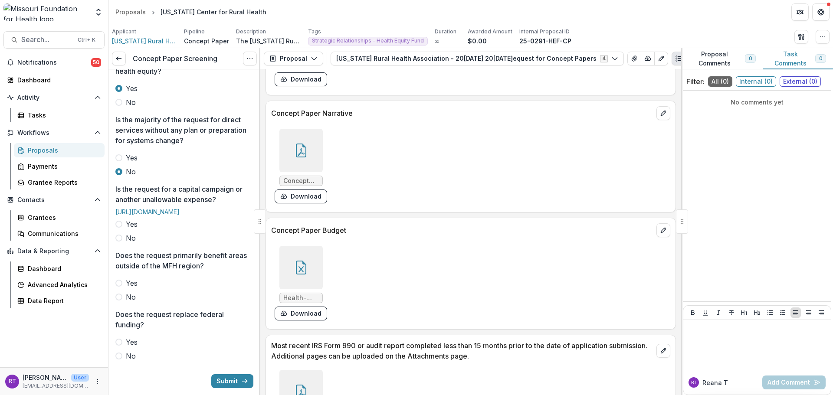
click at [125, 243] on label "No" at bounding box center [184, 238] width 138 height 10
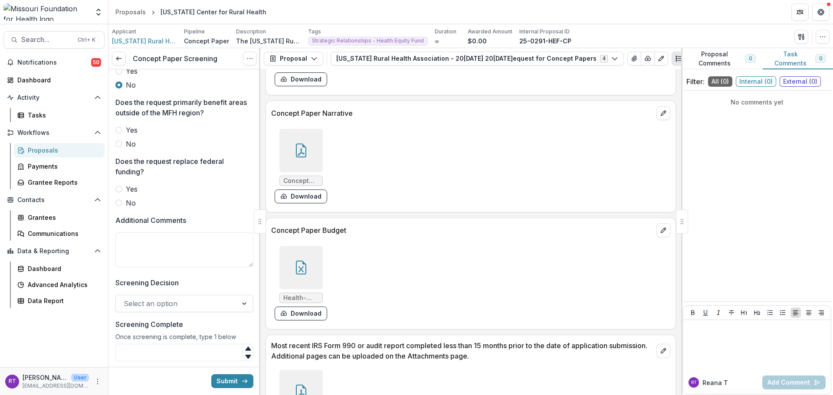
scroll to position [434, 0]
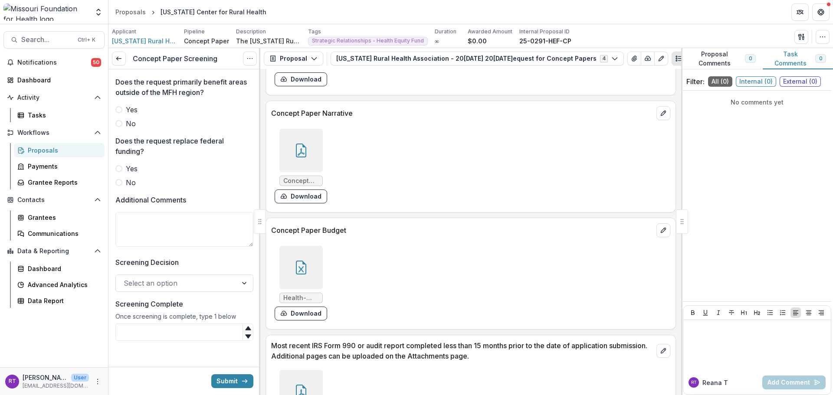
click at [131, 129] on span "No" at bounding box center [131, 123] width 10 height 10
click at [130, 188] on span "No" at bounding box center [131, 182] width 10 height 10
click at [205, 273] on div "Select an option" at bounding box center [184, 281] width 138 height 17
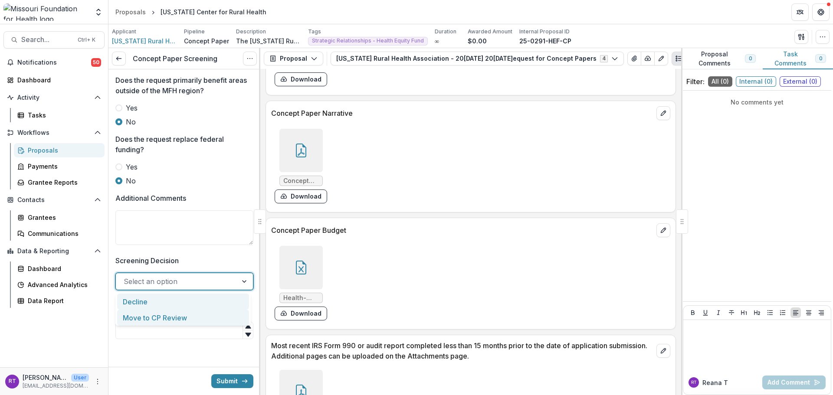
click at [193, 315] on div "Move to CP Review" at bounding box center [183, 318] width 132 height 16
click at [182, 323] on input "Screening Complete" at bounding box center [184, 330] width 138 height 17
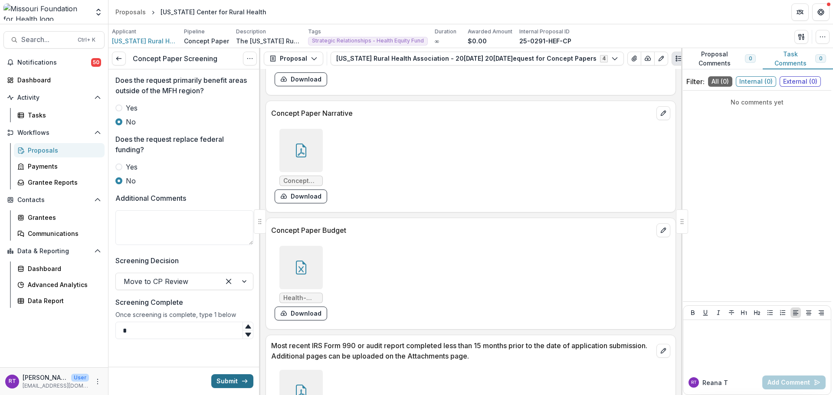
type input "*"
click at [217, 375] on button "Submit" at bounding box center [232, 381] width 42 height 14
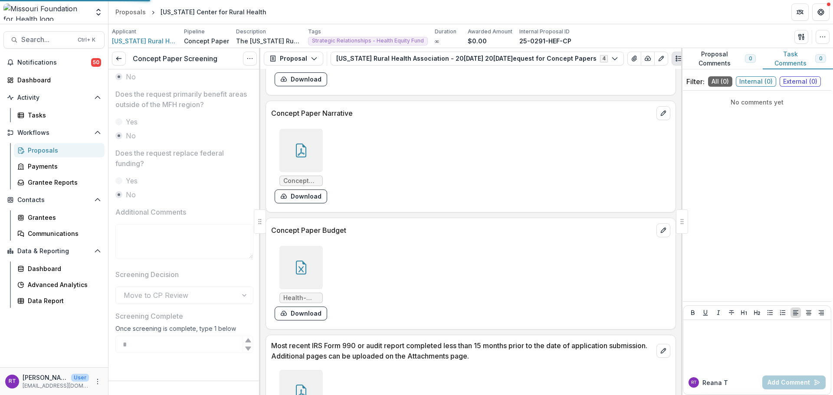
scroll to position [461, 0]
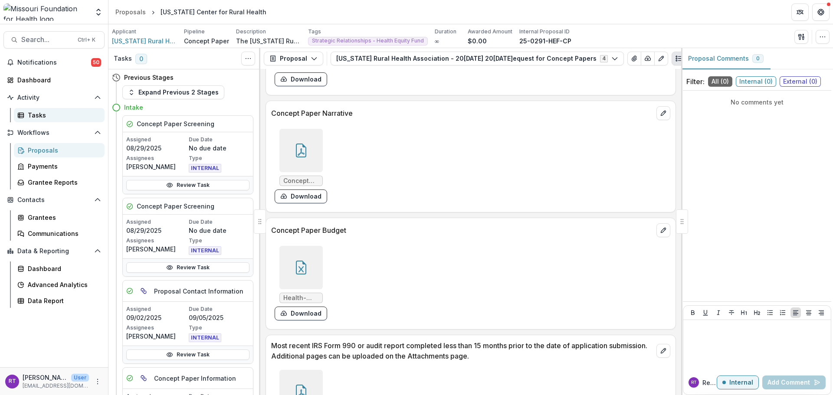
click at [44, 113] on div "Tasks" at bounding box center [63, 115] width 70 height 9
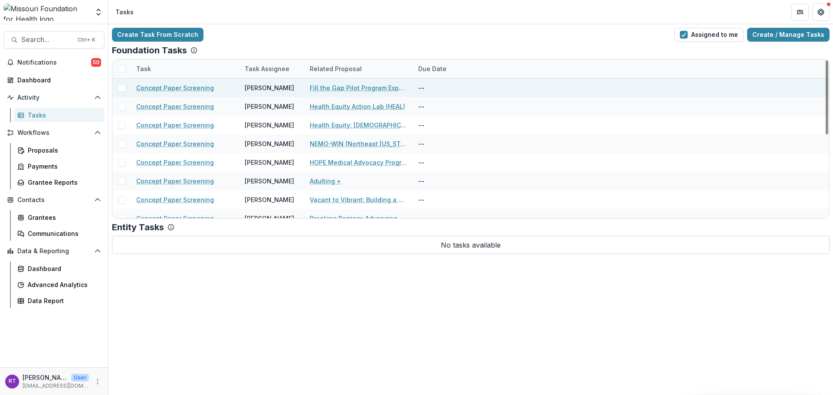
click at [349, 91] on link "Fill the Gap Pilot Program Expansion" at bounding box center [359, 87] width 98 height 9
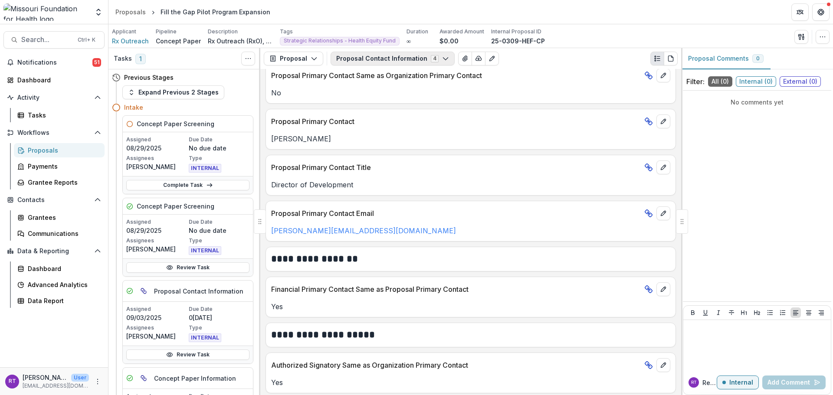
scroll to position [326, 0]
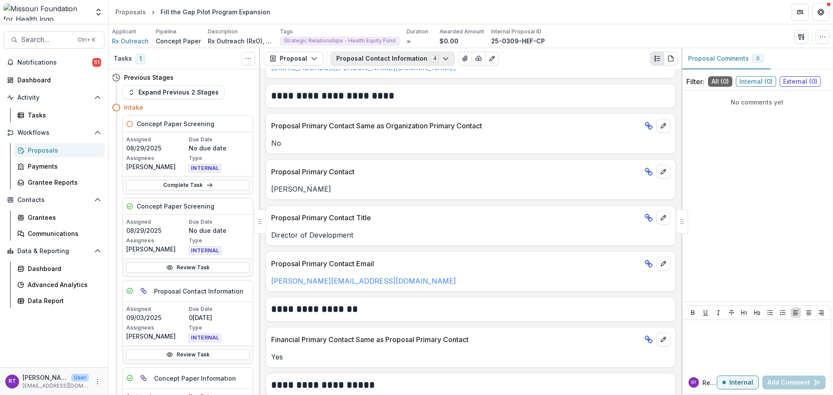
click at [390, 60] on button "Proposal Contact Information 4" at bounding box center [392, 59] width 124 height 14
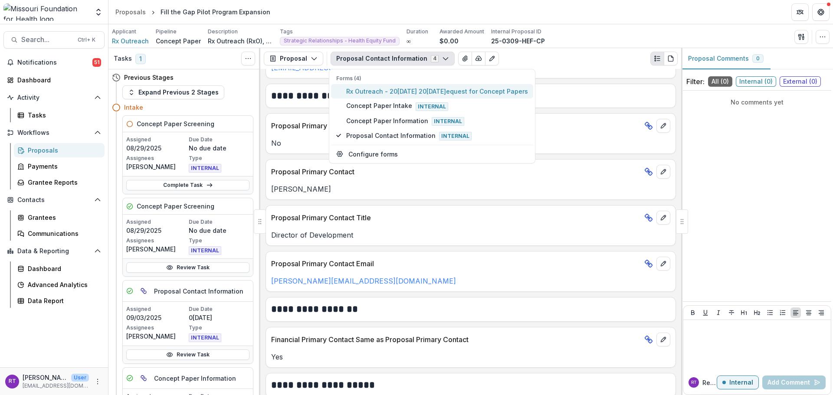
click at [395, 86] on div "Forms (4) Rx Outreach - 2025 - 2025 Request for Concept Papers Concept Paper In…" at bounding box center [432, 109] width 202 height 69
click at [394, 89] on span "Rx Outreach - 2025 - 2025 Request for Concept Papers" at bounding box center [437, 91] width 182 height 9
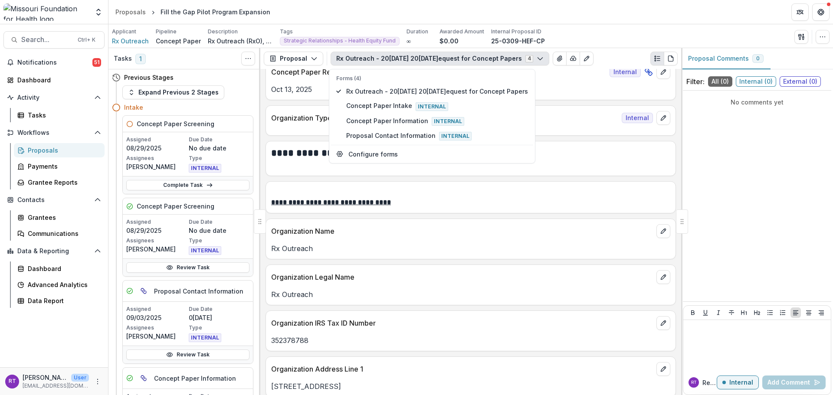
click at [611, 49] on div "Proposal Proposal Payments Reports Grant Agreements Board Summaries Bank Detail…" at bounding box center [470, 58] width 421 height 21
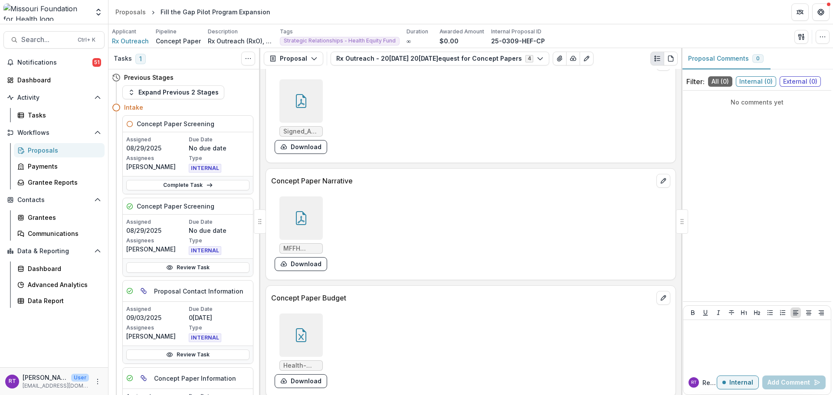
scroll to position [2408, 0]
click at [303, 317] on div at bounding box center [300, 331] width 43 height 43
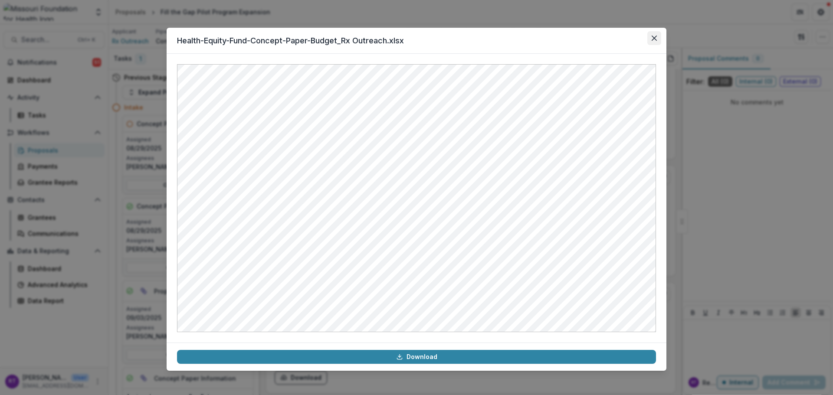
click at [653, 41] on button "Close" at bounding box center [654, 38] width 14 height 14
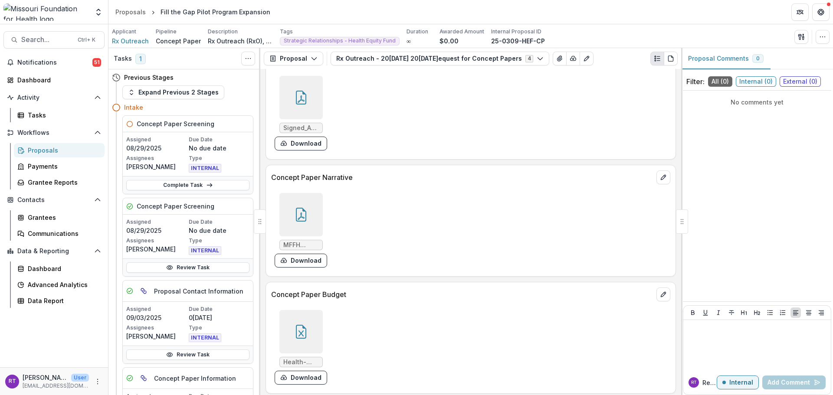
click at [303, 210] on icon at bounding box center [301, 215] width 10 height 14
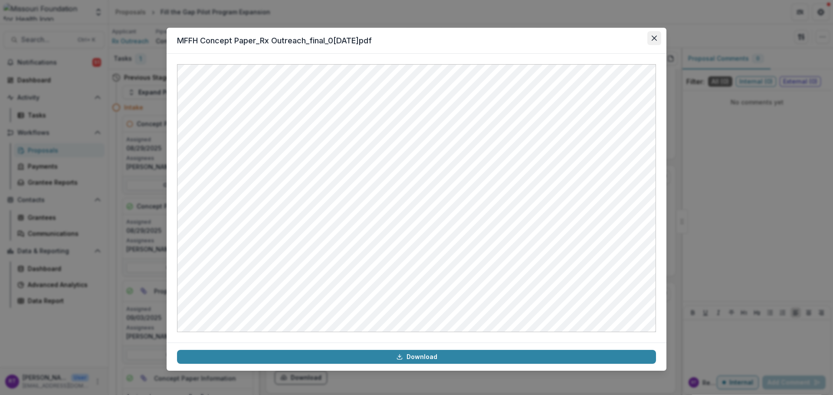
click at [656, 38] on icon "Close" at bounding box center [653, 38] width 5 height 5
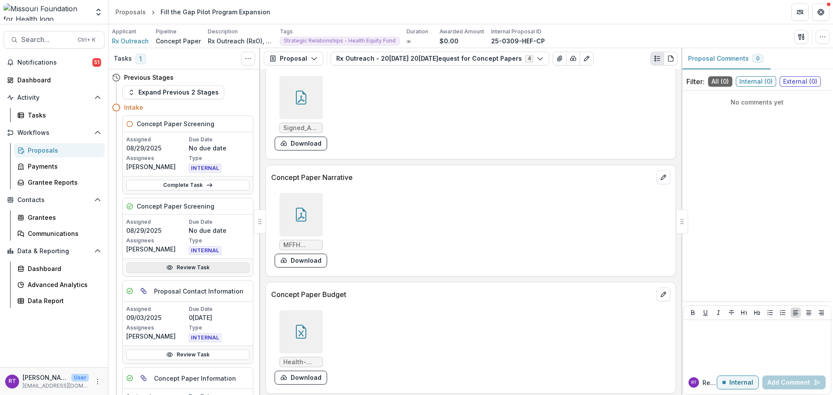
click at [173, 268] on link "Review Task" at bounding box center [187, 267] width 123 height 10
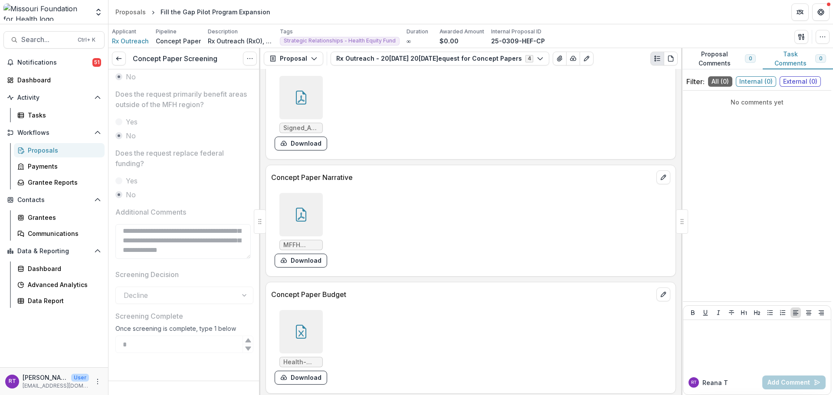
scroll to position [126, 0]
click at [121, 65] on link at bounding box center [119, 59] width 14 height 14
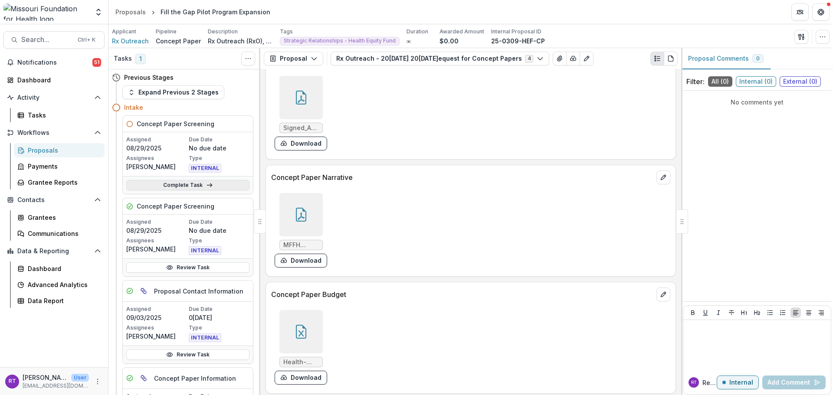
click at [193, 187] on link "Complete Task" at bounding box center [187, 185] width 123 height 10
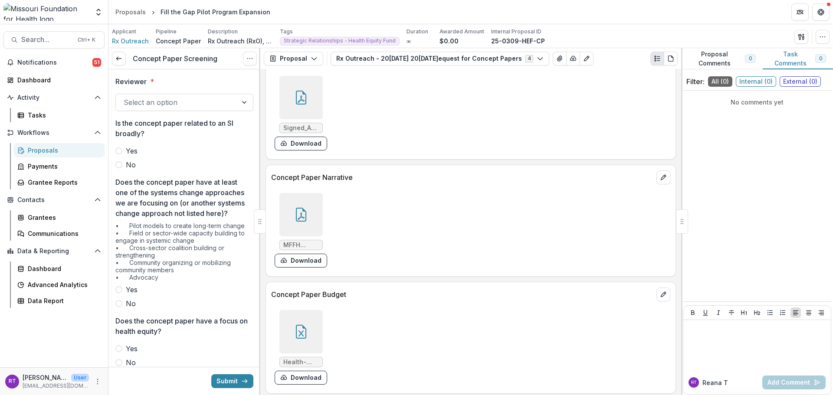
drag, startPoint x: 171, startPoint y: 90, endPoint x: 173, endPoint y: 101, distance: 11.1
click at [171, 95] on div "Reviewer * Select an option" at bounding box center [184, 93] width 138 height 35
click at [173, 101] on div at bounding box center [177, 102] width 106 height 12
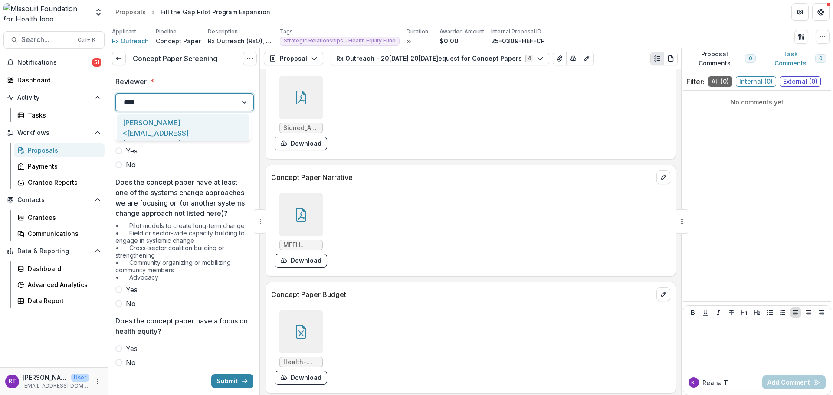
type input "*****"
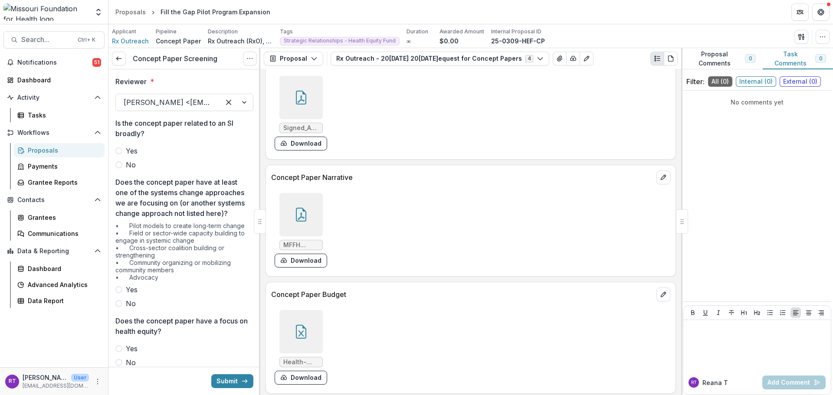
click at [124, 165] on label "No" at bounding box center [184, 165] width 138 height 10
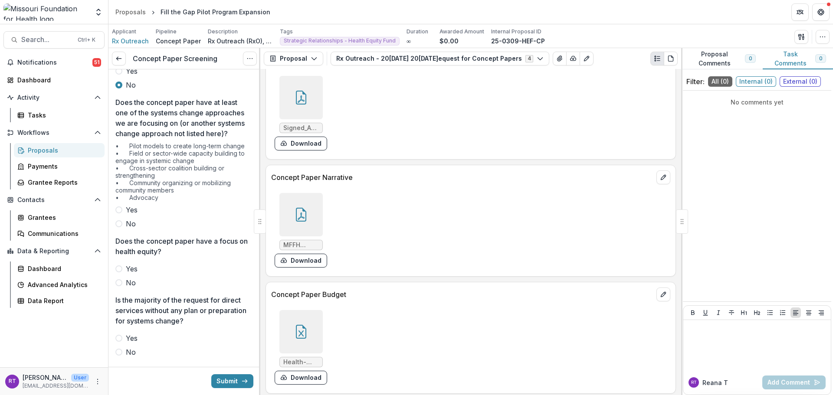
scroll to position [87, 0]
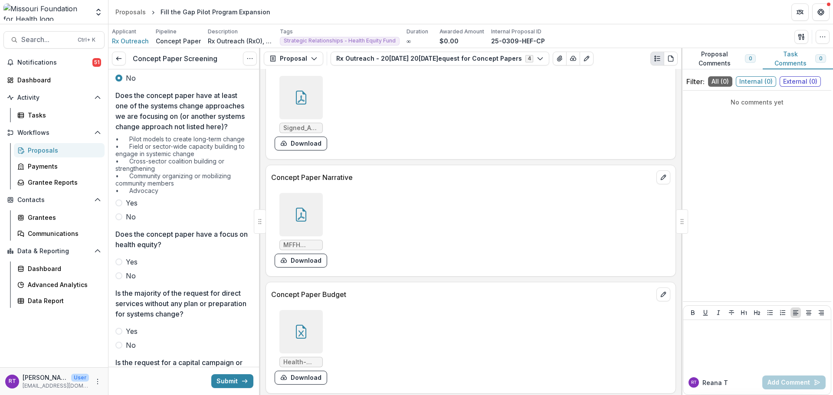
click at [130, 208] on span "Yes" at bounding box center [132, 203] width 12 height 10
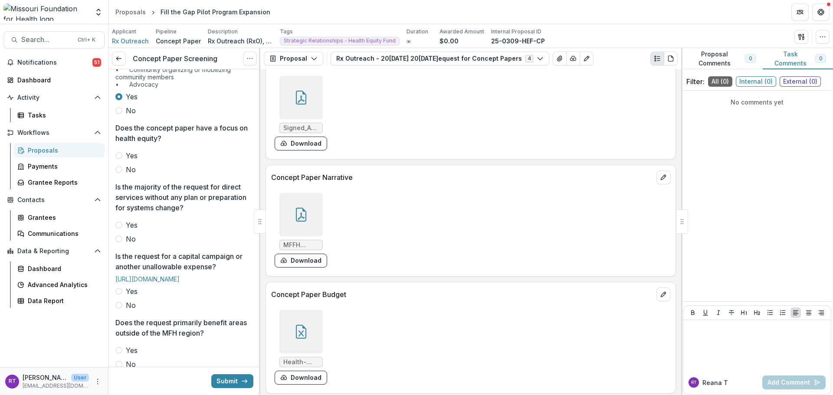
scroll to position [217, 0]
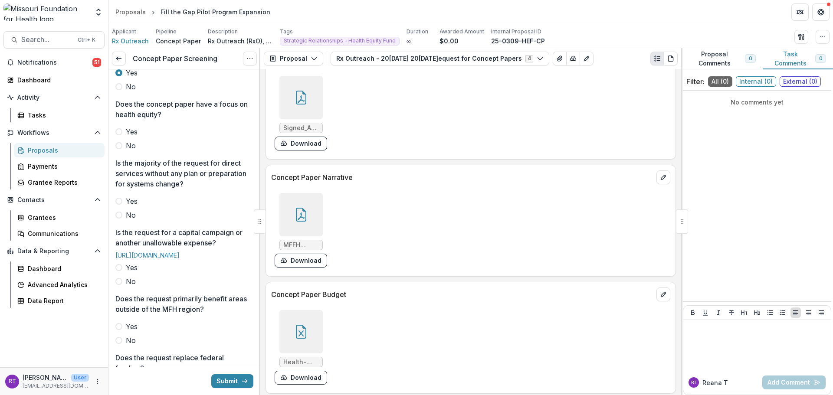
click at [132, 137] on span "Yes" at bounding box center [132, 132] width 12 height 10
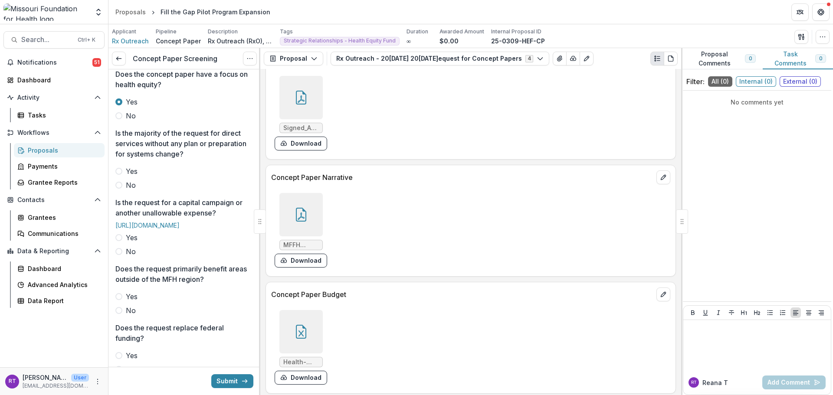
scroll to position [260, 0]
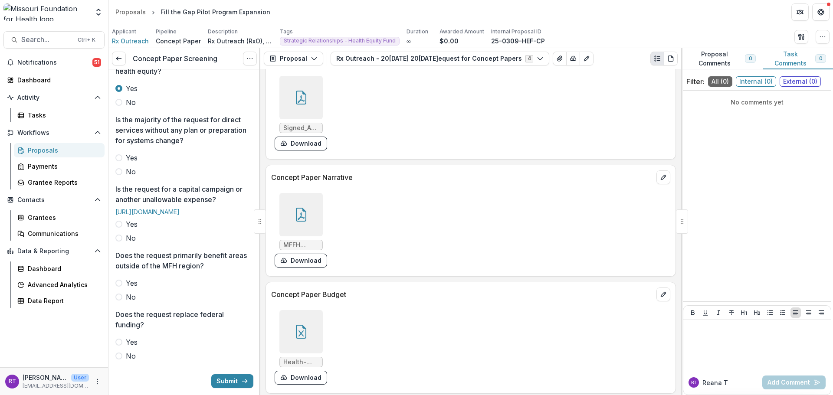
click at [133, 163] on span "Yes" at bounding box center [132, 158] width 12 height 10
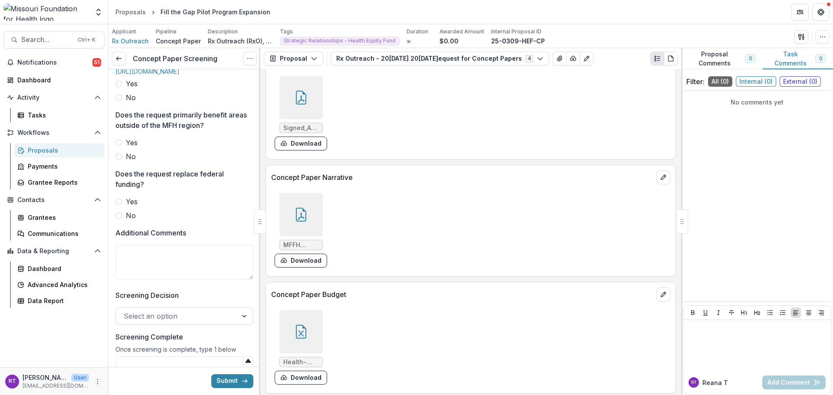
scroll to position [434, 0]
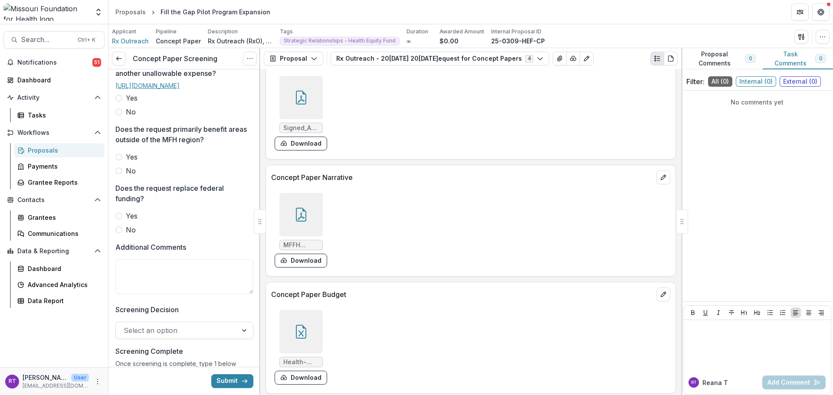
click at [154, 89] on link "https://mffh.org/the-foundation/partner-resources/funding-guidelines/#:~:text=M…" at bounding box center [147, 85] width 64 height 7
click at [126, 117] on span "No" at bounding box center [131, 112] width 10 height 10
click at [131, 176] on span "No" at bounding box center [131, 171] width 10 height 10
click at [128, 235] on span "No" at bounding box center [131, 230] width 10 height 10
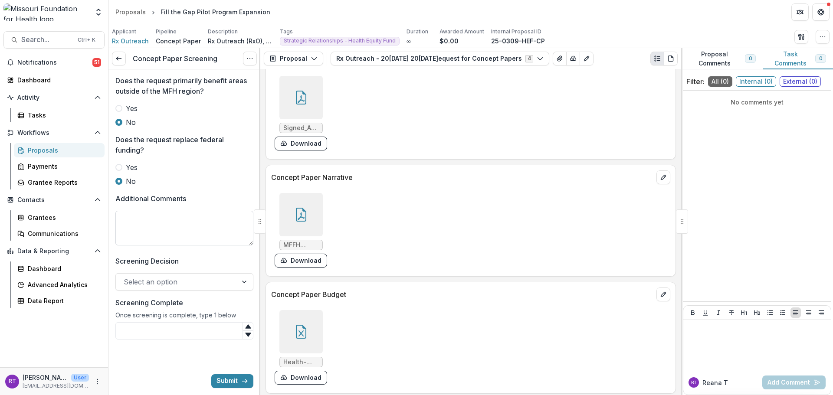
click at [161, 229] on textarea "Additional Comments" at bounding box center [184, 228] width 138 height 35
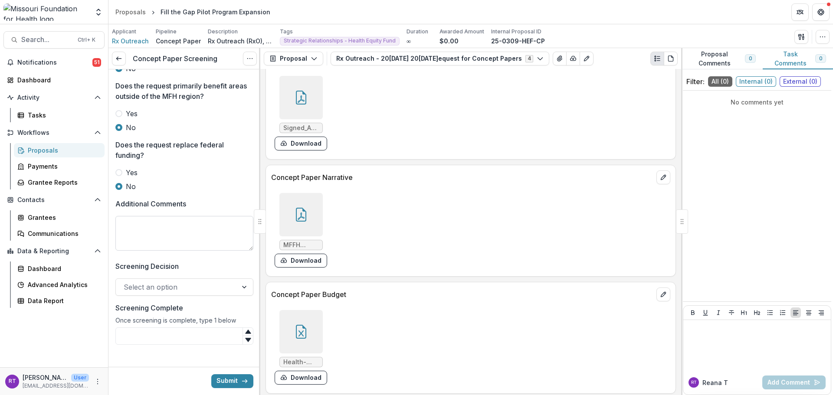
type textarea "*"
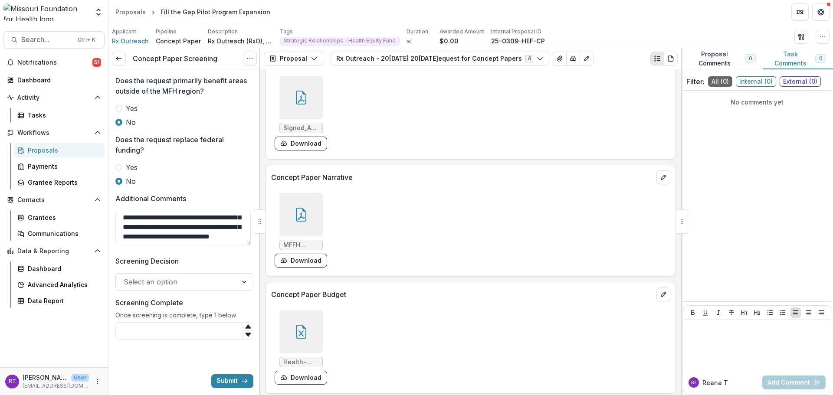
scroll to position [522, 0]
type textarea "**********"
click at [180, 283] on div at bounding box center [177, 282] width 106 height 12
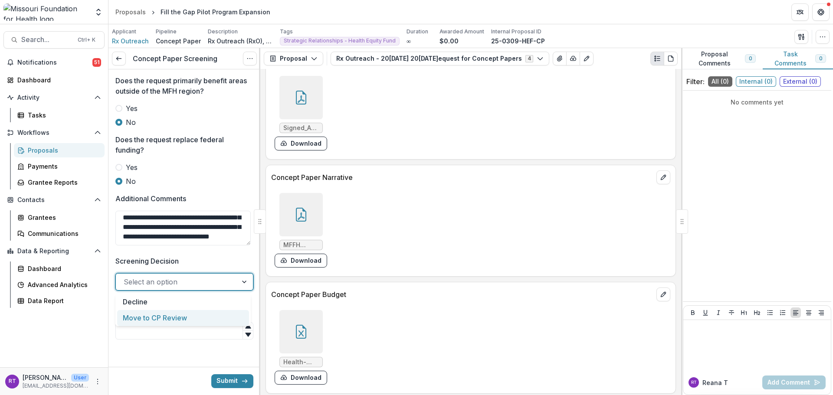
click at [178, 319] on div "Move to CP Review" at bounding box center [183, 318] width 132 height 16
click at [172, 279] on div at bounding box center [168, 282] width 88 height 12
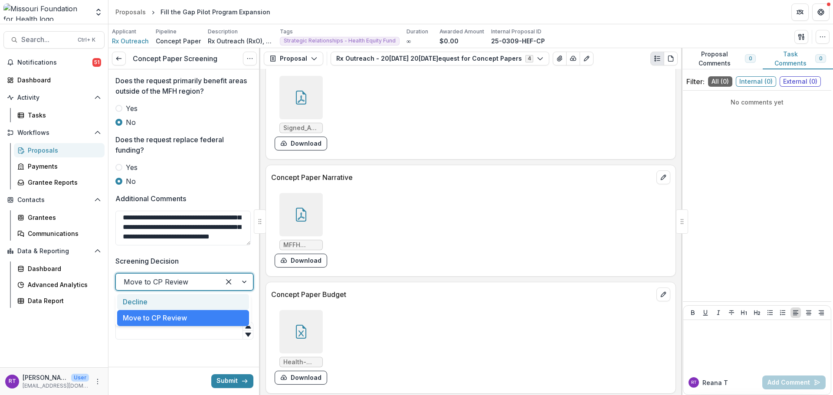
click at [170, 305] on div "Decline" at bounding box center [183, 302] width 132 height 16
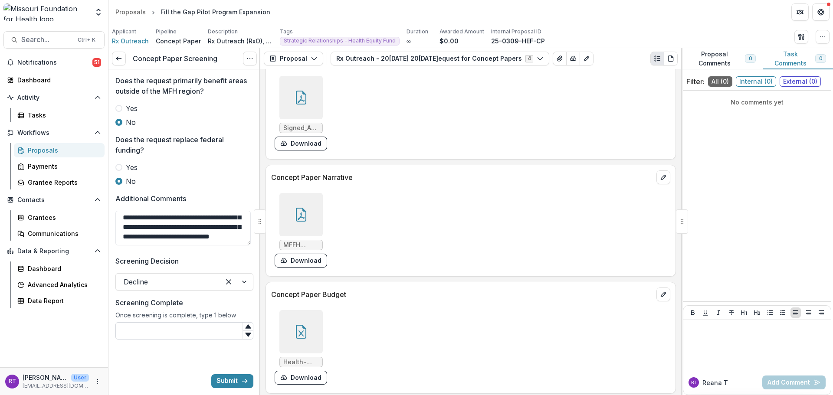
click at [170, 324] on input "Screening Complete" at bounding box center [184, 330] width 138 height 17
type input "*"
click at [221, 389] on div "Submit" at bounding box center [184, 381] width 152 height 28
click at [222, 381] on button "Submit" at bounding box center [232, 381] width 42 height 14
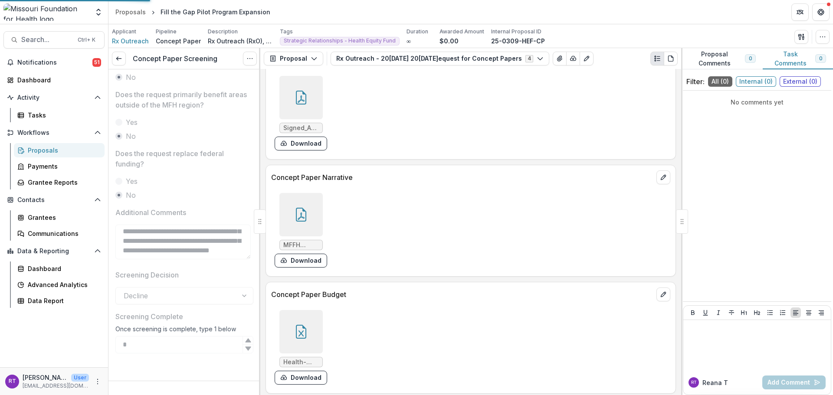
scroll to position [508, 0]
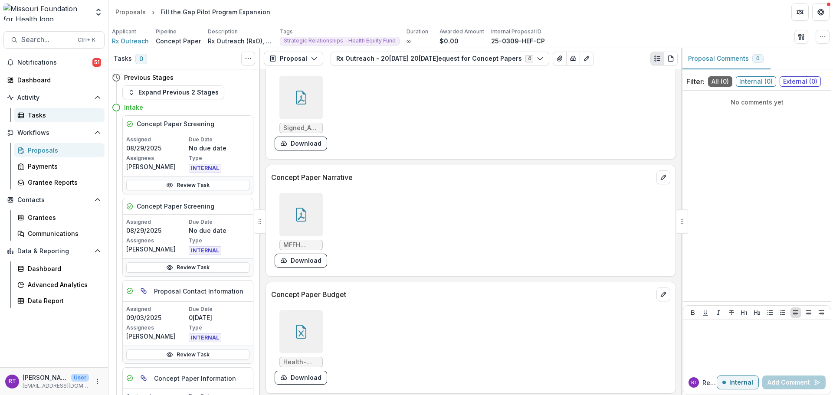
click at [65, 113] on div "Tasks" at bounding box center [63, 115] width 70 height 9
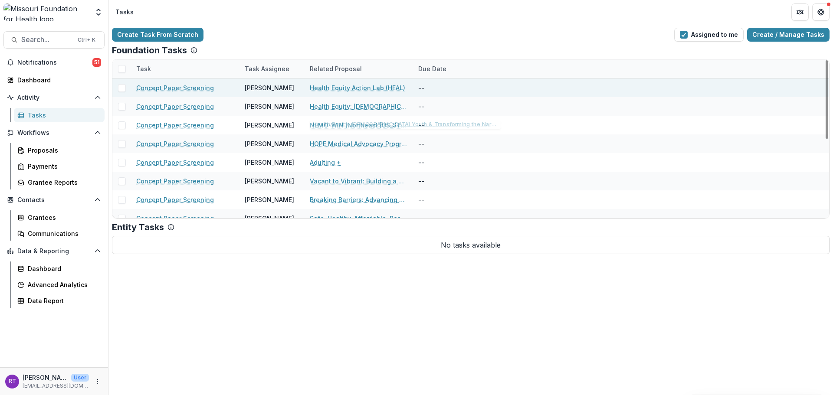
click at [370, 90] on link "Health Equity Action Lab (HEAL)" at bounding box center [357, 87] width 95 height 9
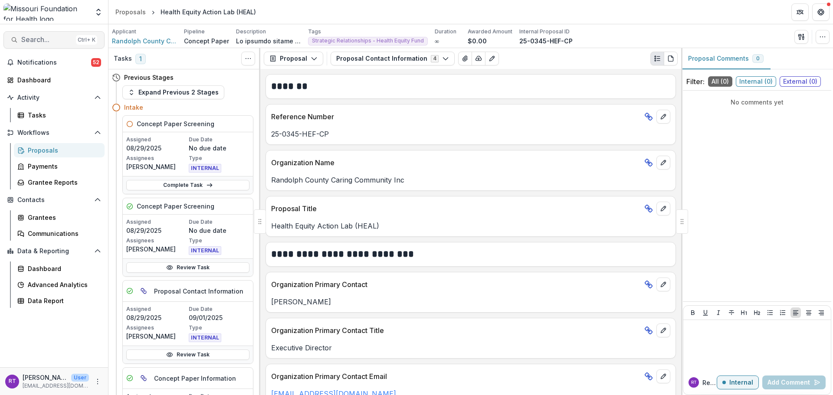
click at [65, 36] on button "Search... Ctrl + K" at bounding box center [53, 39] width 101 height 17
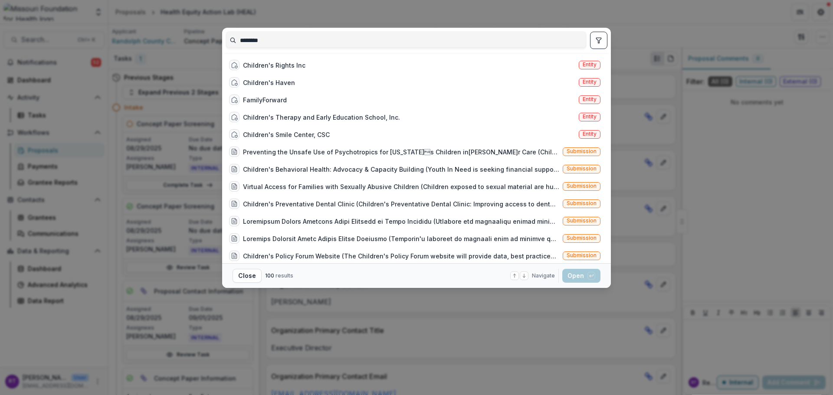
type input "********"
click at [343, 65] on div "Children's Rights Inc Entity" at bounding box center [415, 64] width 378 height 17
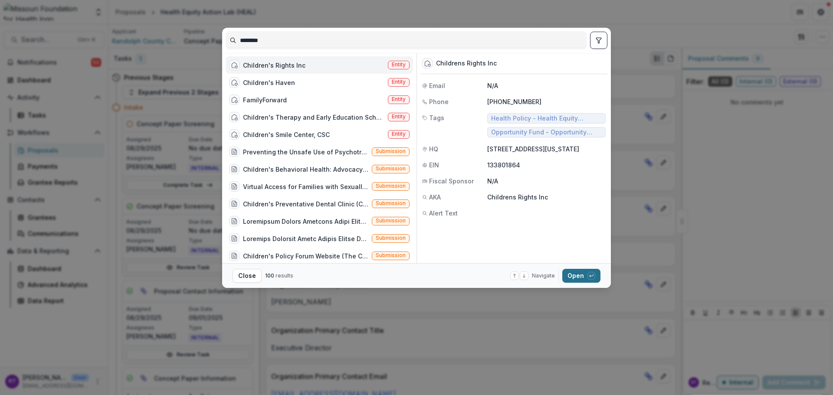
click at [577, 276] on button "Open with enter key" at bounding box center [581, 276] width 38 height 14
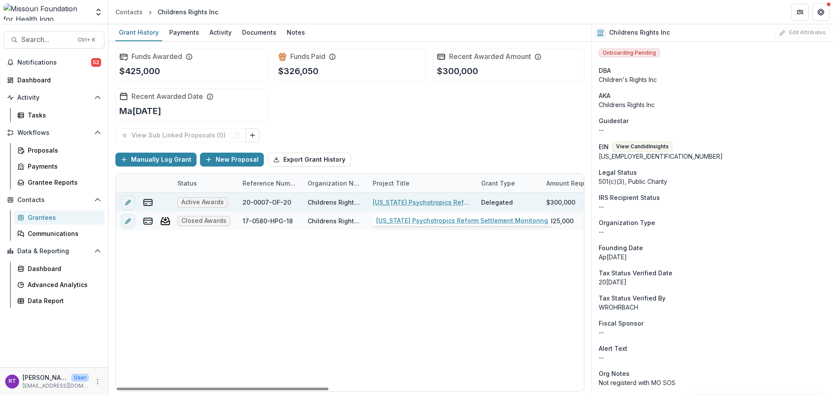
click at [410, 201] on link "Missouri Psychotropics Reform Settlement Monitoring" at bounding box center [422, 202] width 98 height 9
click at [412, 199] on link "Missouri Psychotropics Reform Settlement Monitoring" at bounding box center [422, 202] width 98 height 9
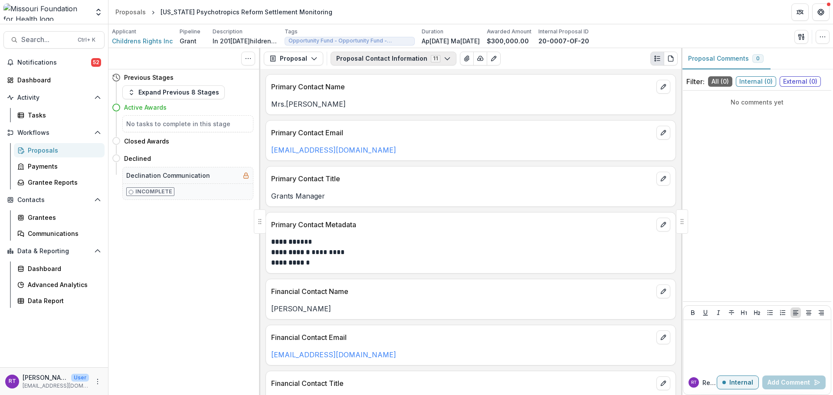
click at [405, 60] on button "Proposal Contact Information 11" at bounding box center [393, 59] width 126 height 14
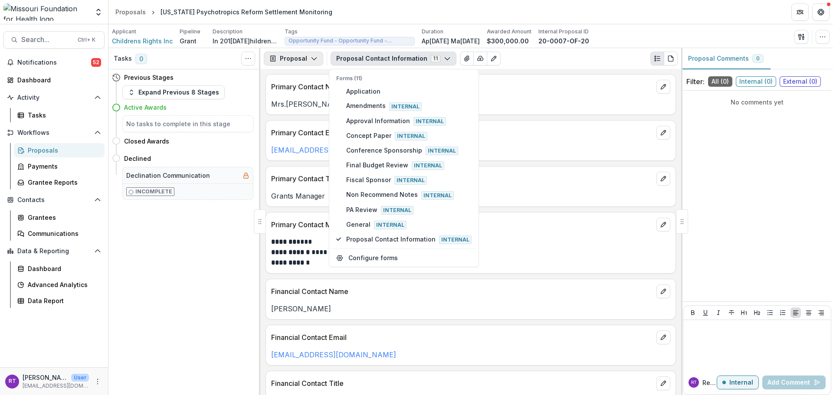
click at [288, 62] on button "Proposal" at bounding box center [293, 59] width 59 height 14
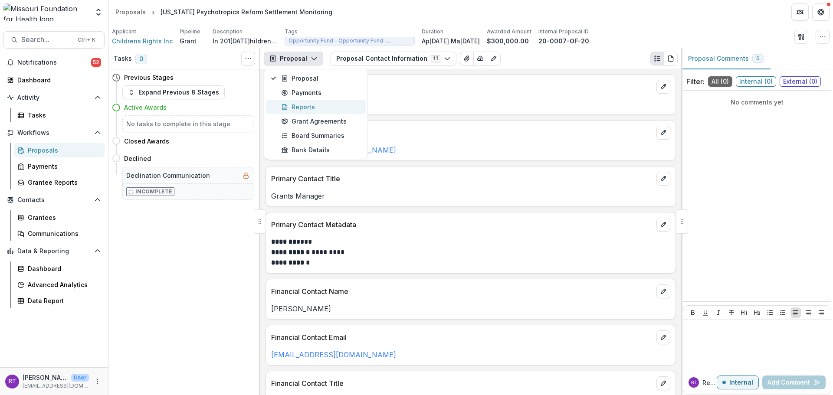
click at [302, 107] on div "Reports" at bounding box center [320, 106] width 79 height 9
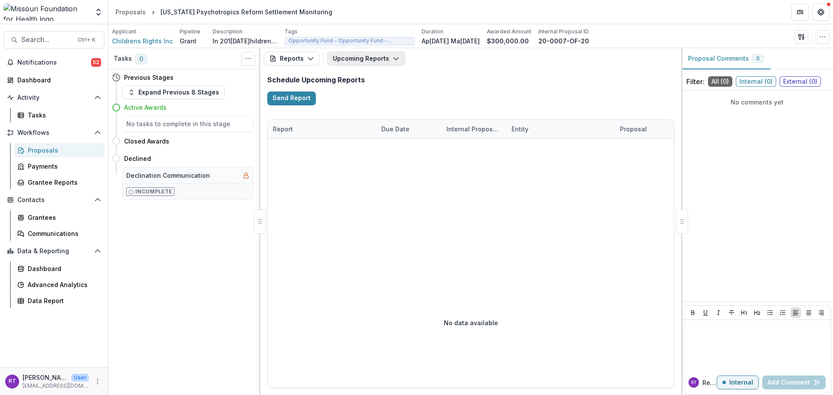
click at [392, 56] on icon "button" at bounding box center [395, 58] width 7 height 7
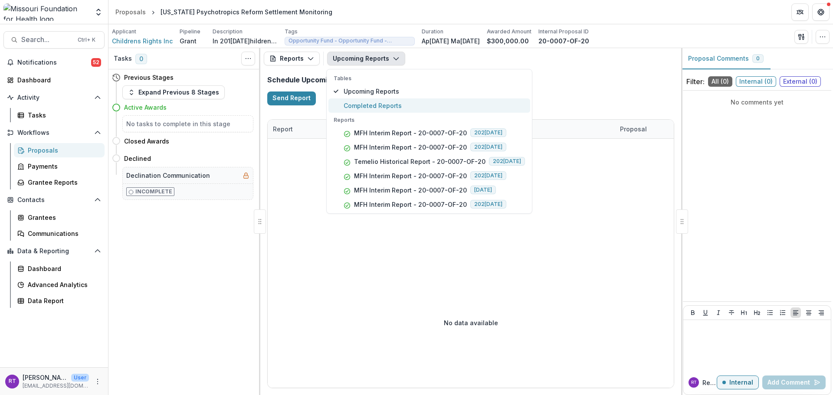
click at [394, 106] on span "Completed Reports" at bounding box center [433, 105] width 181 height 9
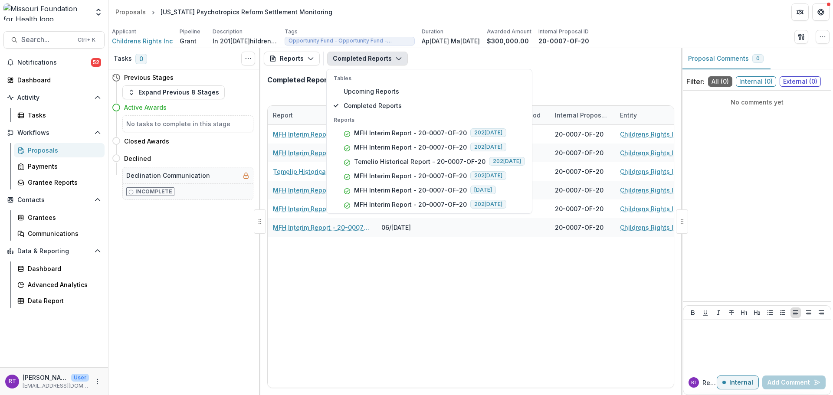
click at [597, 89] on div "Completed Reports" at bounding box center [470, 83] width 421 height 29
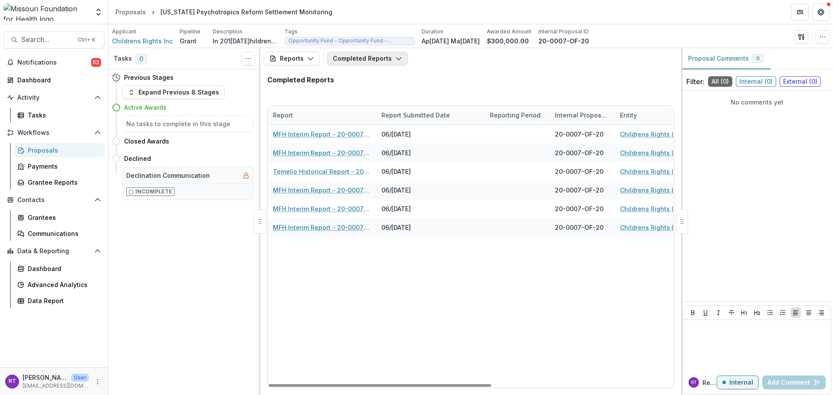
click at [389, 61] on button "Completed Reports" at bounding box center [367, 59] width 81 height 14
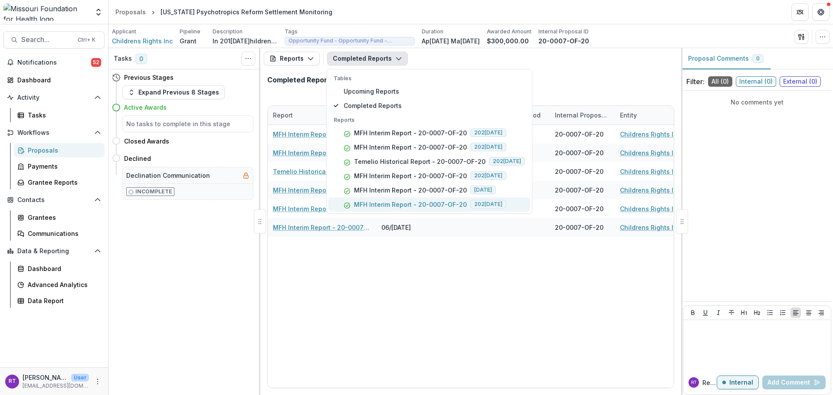
click at [460, 205] on p "MFH Interim Report - 20-0007-OF-20" at bounding box center [410, 204] width 113 height 9
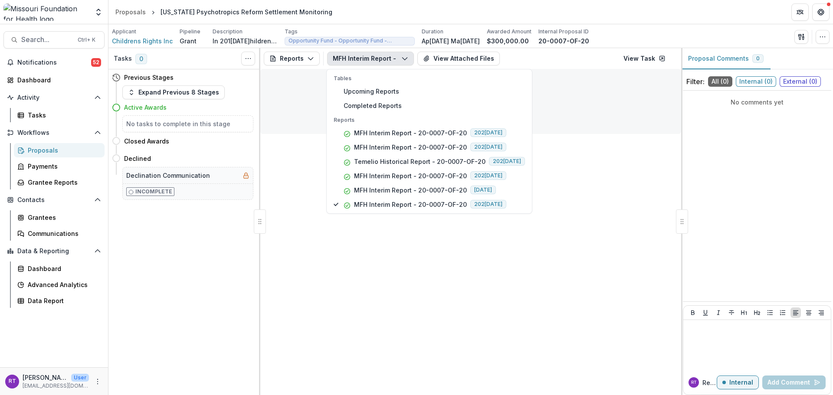
click at [629, 14] on header "Proposals Missouri Psychotropics Reform Settlement Monitoring" at bounding box center [470, 12] width 724 height 24
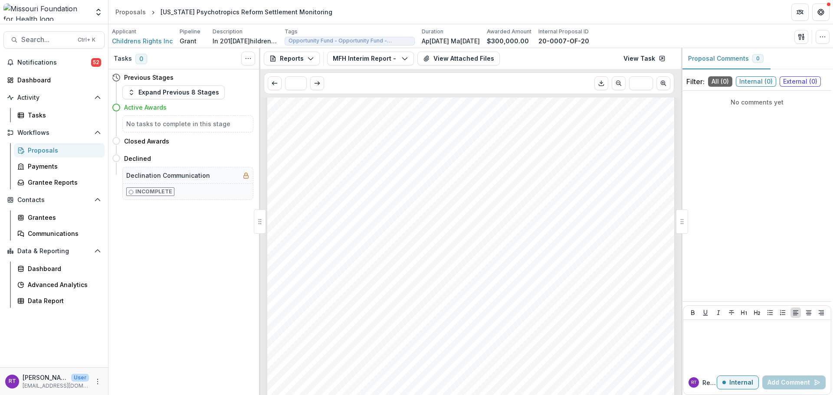
scroll to position [87, 0]
click at [460, 58] on button "View Attached Files" at bounding box center [458, 59] width 82 height 14
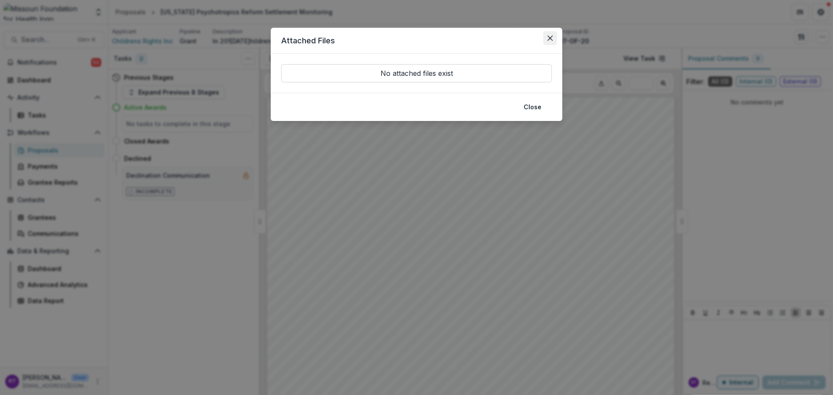
click at [552, 38] on icon "Close" at bounding box center [549, 38] width 5 height 5
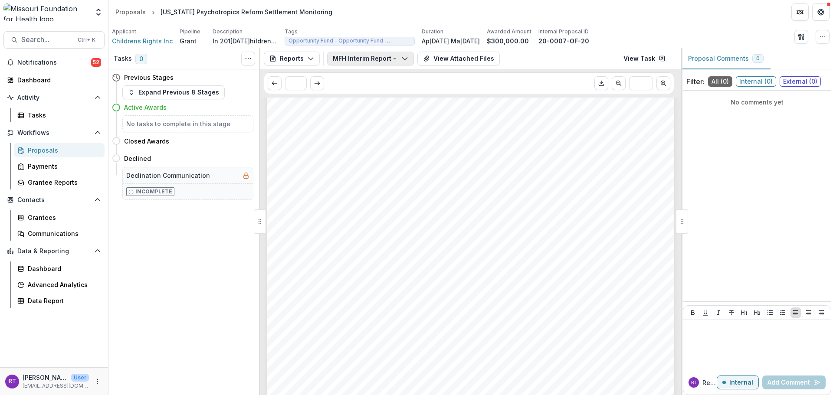
click at [386, 61] on button "MFH Interim Report - 20-0007-OF-20" at bounding box center [370, 59] width 87 height 14
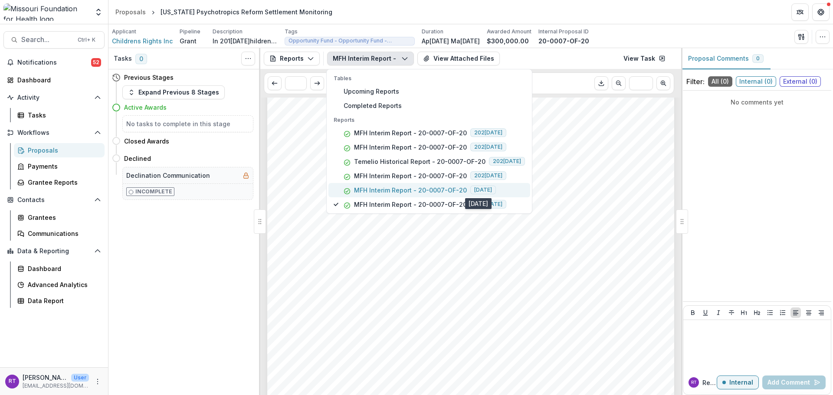
click at [470, 191] on span "2024-04-15" at bounding box center [483, 190] width 26 height 9
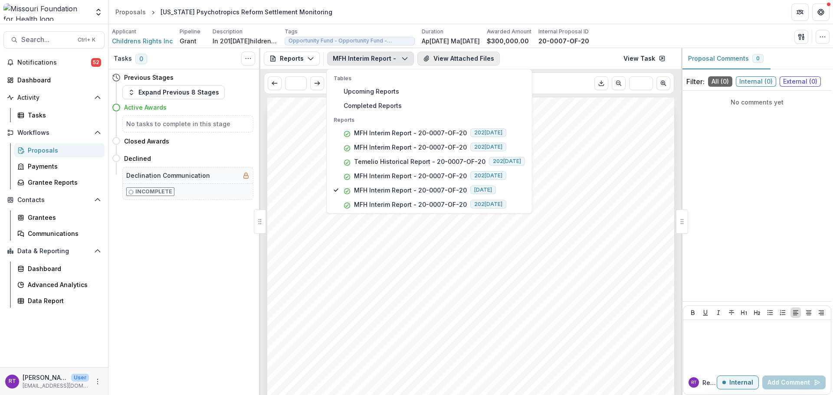
click at [477, 59] on button "View Attached Files" at bounding box center [458, 59] width 82 height 14
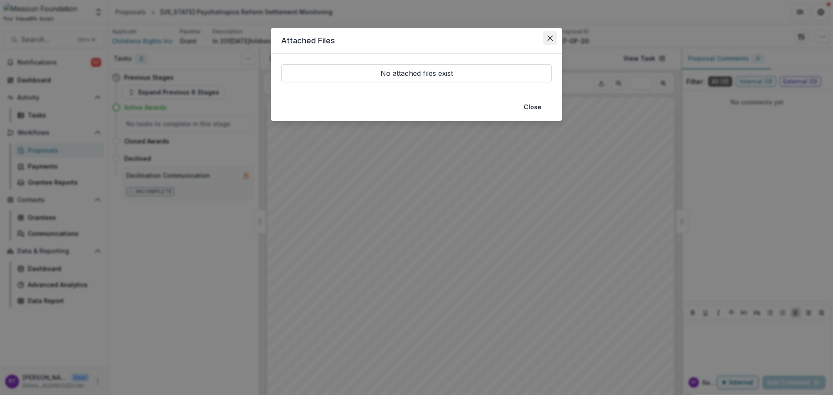
click at [550, 33] on button "Close" at bounding box center [550, 38] width 14 height 14
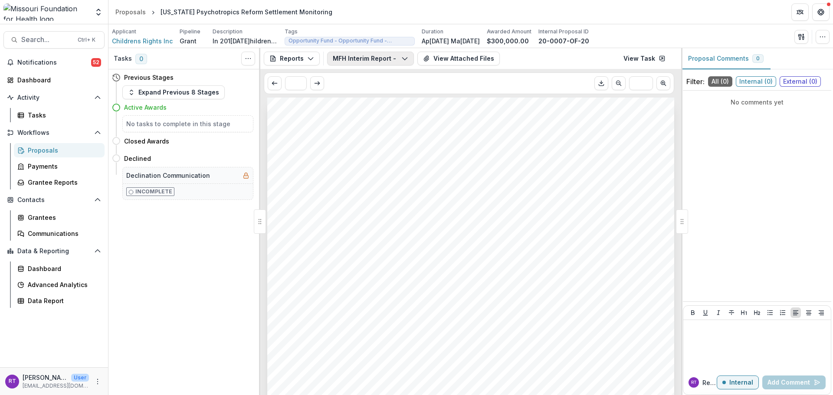
click at [385, 57] on button "MFH Interim Report - 20-0007-OF-20" at bounding box center [370, 59] width 87 height 14
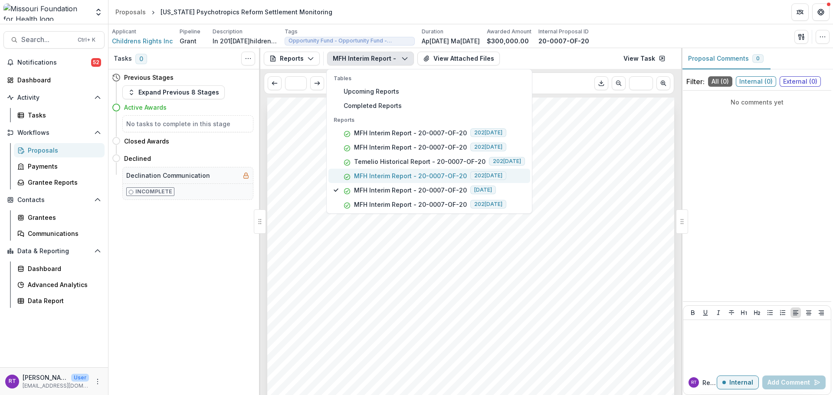
click at [421, 176] on p "MFH Interim Report - 20-0007-OF-20" at bounding box center [410, 175] width 113 height 9
click at [466, 56] on button "View Attached Files" at bounding box center [458, 59] width 82 height 14
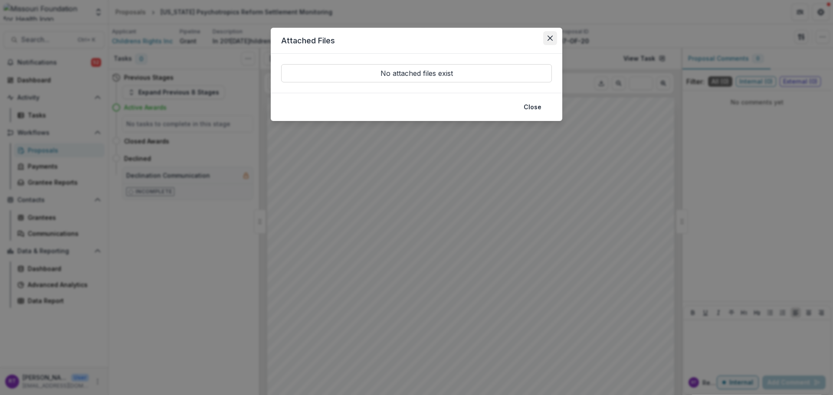
click at [550, 36] on icon "Close" at bounding box center [549, 38] width 5 height 5
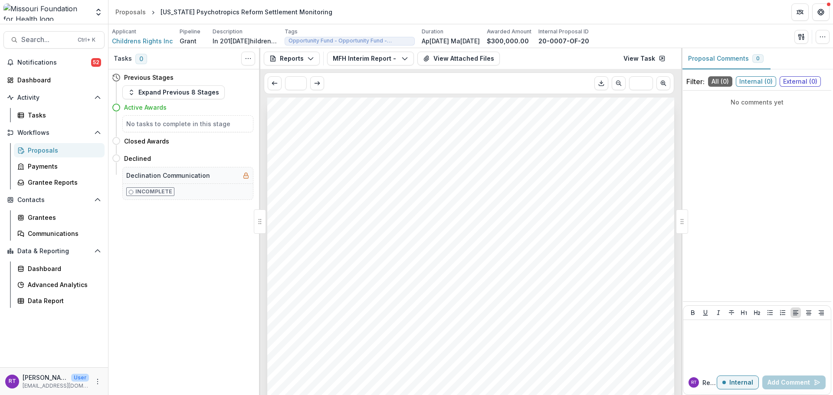
click at [553, 221] on div "Submission Responses Schedule Date 4/15/2023 Done Date 8/31/2023 Type Return of…" at bounding box center [470, 386] width 407 height 576
click at [396, 62] on button "MFH Interim Report - 20-0007-OF-20" at bounding box center [370, 59] width 87 height 14
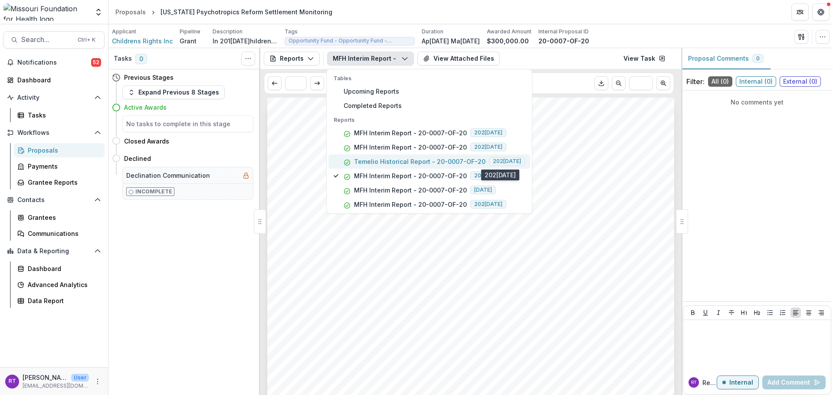
click at [489, 163] on span "2022-05-02" at bounding box center [507, 161] width 36 height 9
click at [649, 24] on div "Team Settings Proposals Missouri Psychotropics Reform Settlement Monitoring" at bounding box center [416, 12] width 833 height 24
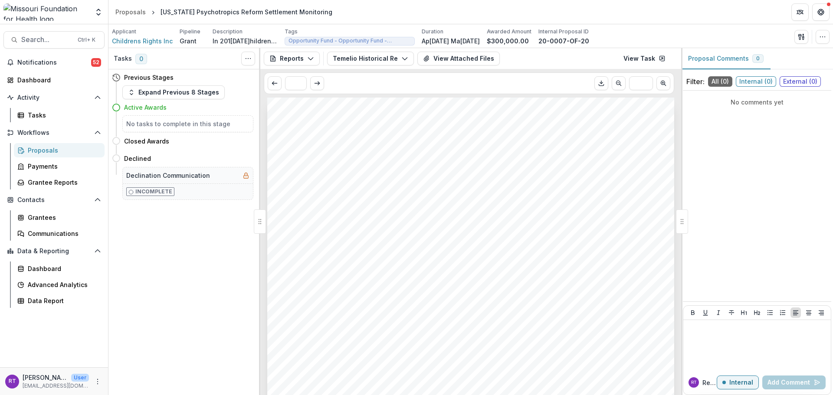
click at [470, 68] on div "Reports Proposal Payments Reports Grant Agreements Board Summaries Bank Details…" at bounding box center [470, 58] width 421 height 21
click at [472, 63] on button "View Attached Files" at bounding box center [458, 59] width 82 height 14
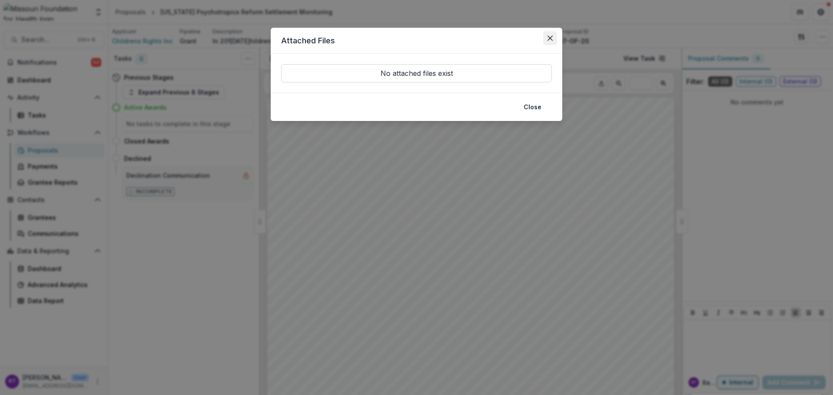
click at [552, 45] on button "Close" at bounding box center [550, 38] width 14 height 14
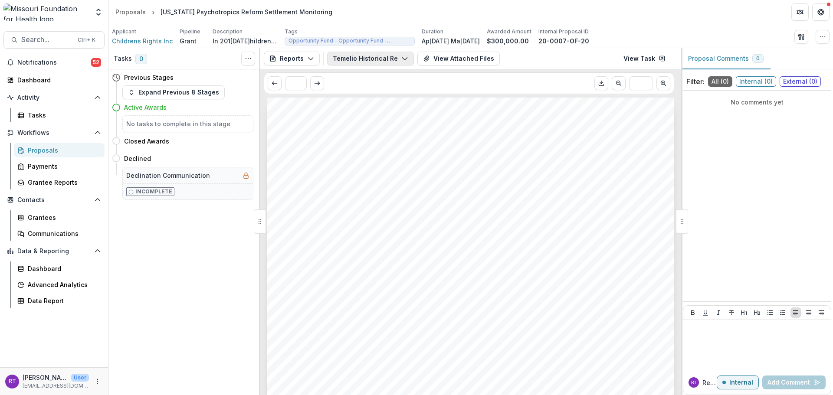
click at [387, 63] on button "Temelio Historical Report - 20-0007-OF-20" at bounding box center [370, 59] width 87 height 14
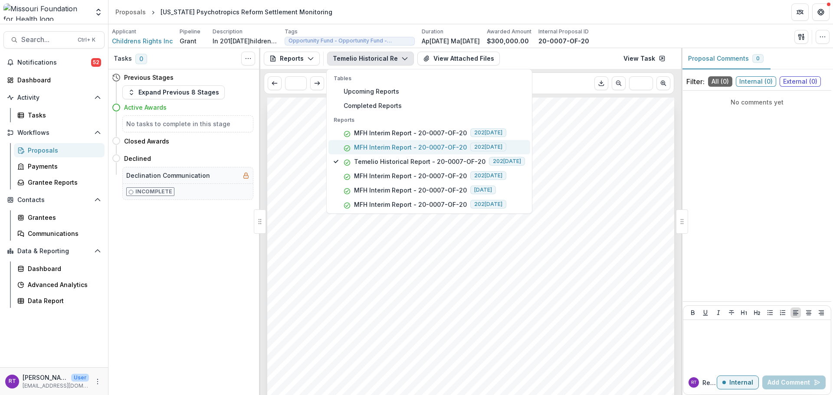
click at [428, 148] on p "MFH Interim Report - 20-0007-OF-20" at bounding box center [410, 147] width 113 height 9
click at [467, 58] on button "View Attached Files" at bounding box center [458, 59] width 82 height 14
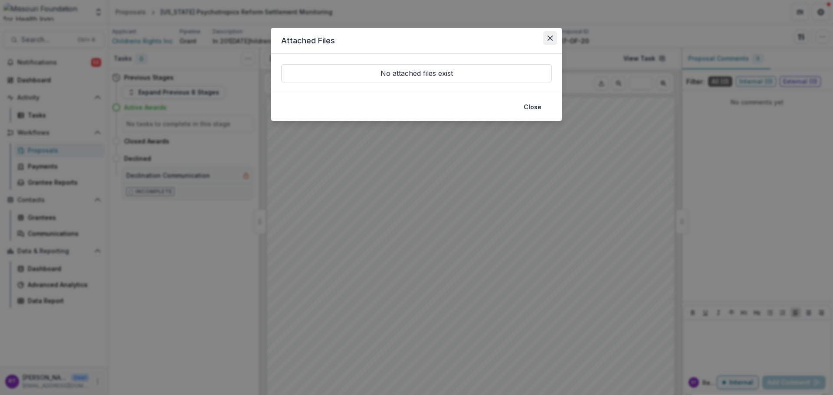
click at [552, 36] on button "Close" at bounding box center [550, 38] width 14 height 14
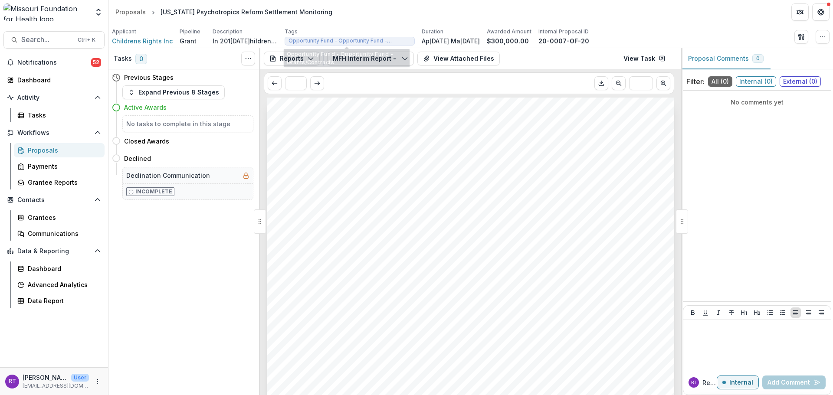
click at [382, 66] on div "Reports Proposal Payments Reports Grant Agreements Board Summaries Bank Details…" at bounding box center [470, 58] width 421 height 21
click at [383, 61] on button "MFH Interim Report - 20-0007-OF-20" at bounding box center [370, 59] width 87 height 14
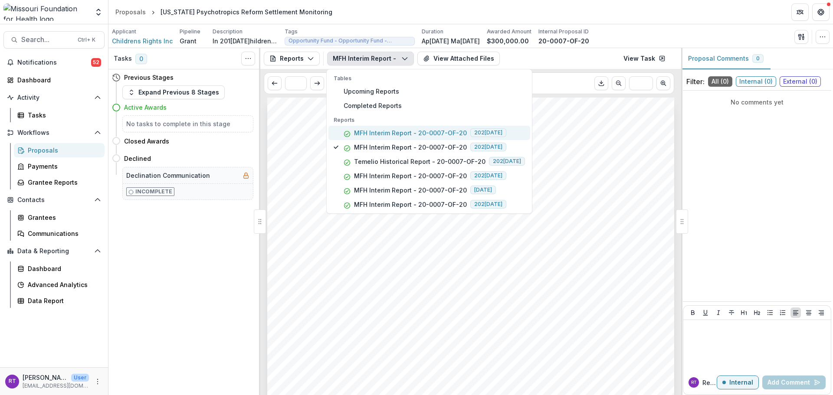
click at [398, 134] on p "MFH Interim Report - 20-0007-OF-20" at bounding box center [410, 132] width 113 height 9
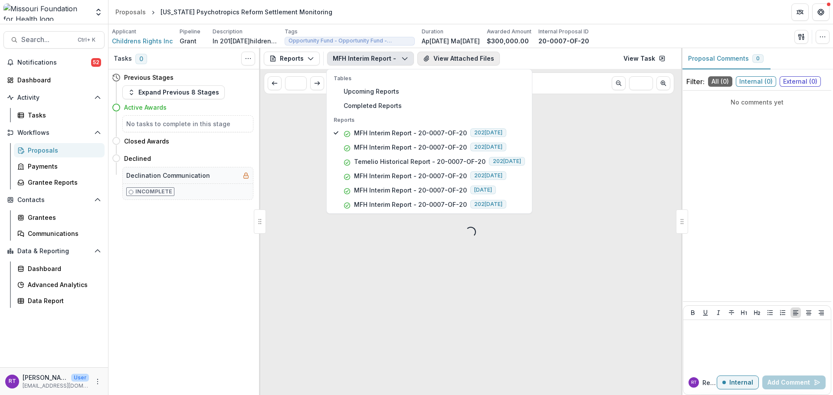
click at [461, 64] on button "View Attached Files" at bounding box center [458, 59] width 82 height 14
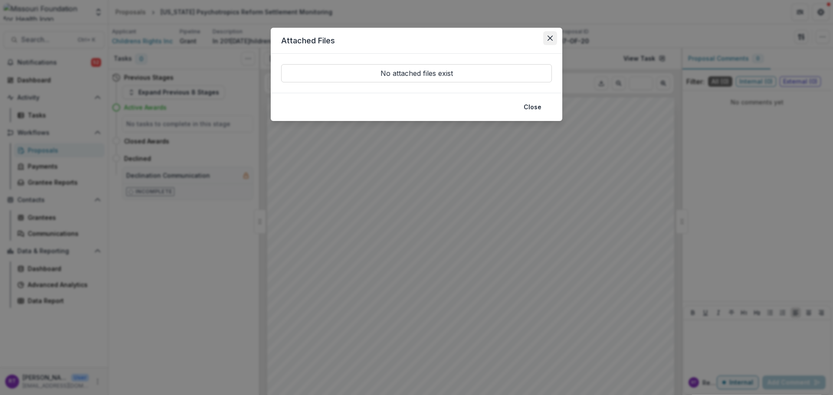
click at [550, 39] on icon "Close" at bounding box center [549, 38] width 5 height 5
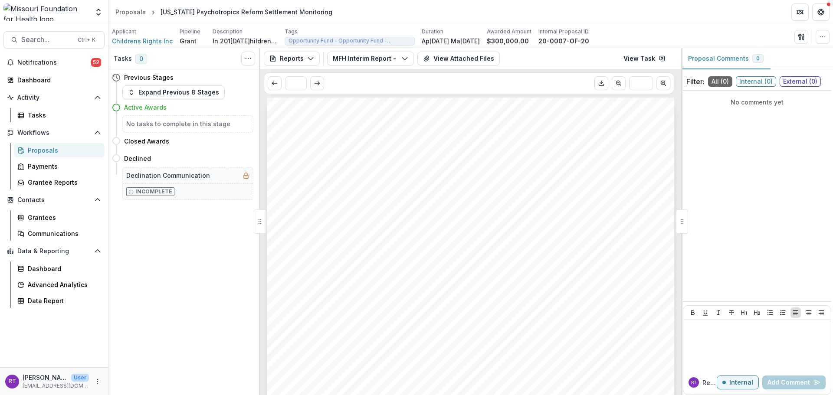
click at [530, 206] on div "Submission Responses Schedule Date 4/15/2021 Done Date 4/18/2022 Type Return of…" at bounding box center [470, 386] width 407 height 576
click at [387, 62] on button "MFH Interim Report - 20-0007-OF-20" at bounding box center [370, 59] width 87 height 14
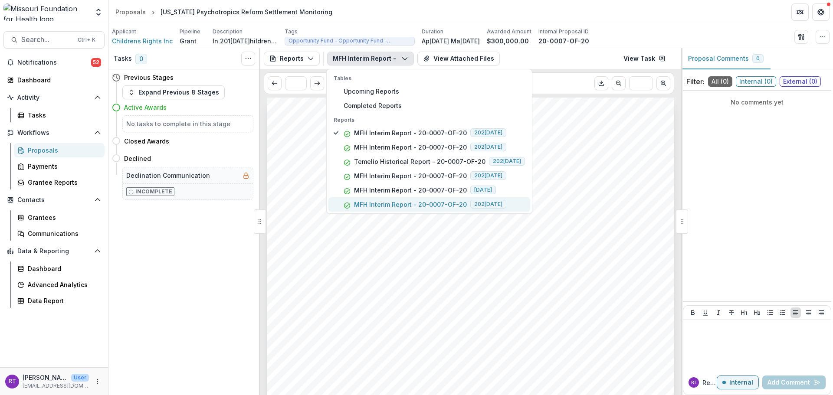
click at [507, 206] on div "MFH Interim Report - 20-0007-OF-20 2025-04-30" at bounding box center [433, 204] width 181 height 9
click at [600, 193] on div "Submission Responses Schedule Date 4/30/2025 Done Date 5/14/2025 Type Return of…" at bounding box center [470, 386] width 407 height 576
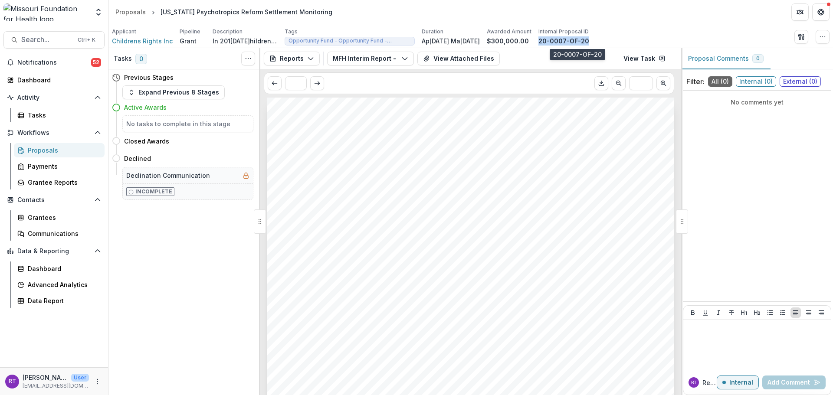
drag, startPoint x: 601, startPoint y: 43, endPoint x: 554, endPoint y: 39, distance: 47.0
click at [554, 39] on div "20-0007-OF-20" at bounding box center [563, 40] width 51 height 9
copy p "20-0007-OF-20"
click at [85, 302] on div "Data Report" at bounding box center [63, 300] width 70 height 9
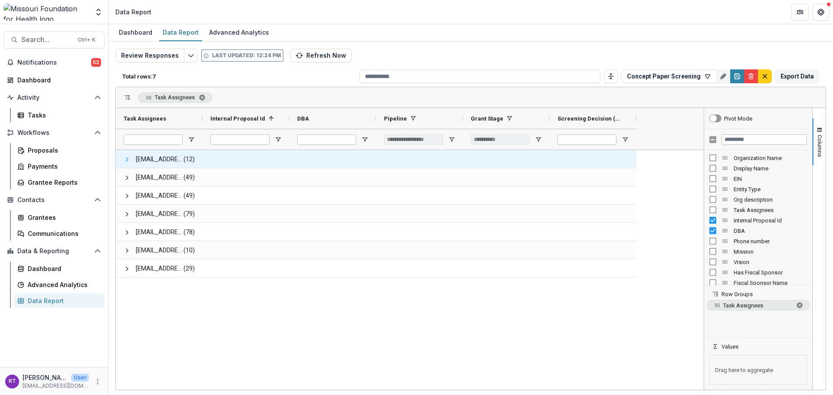
click at [124, 159] on span at bounding box center [127, 159] width 7 height 7
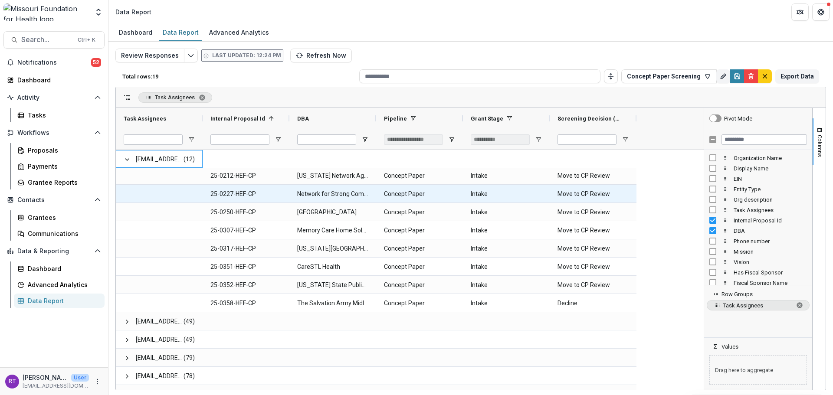
scroll to position [87, 0]
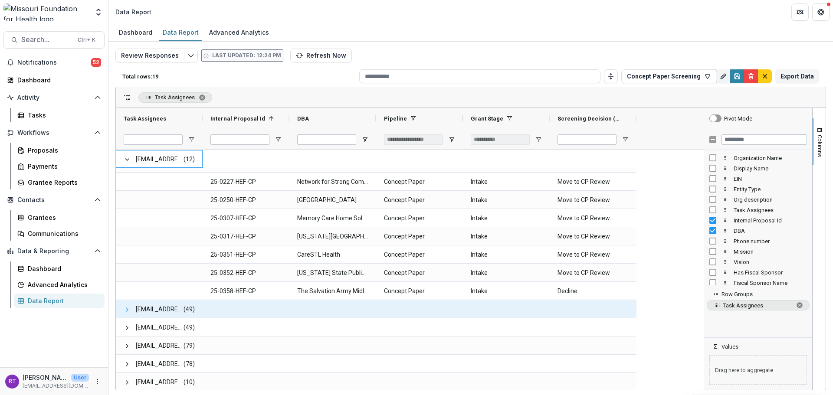
click at [127, 311] on span at bounding box center [127, 309] width 7 height 7
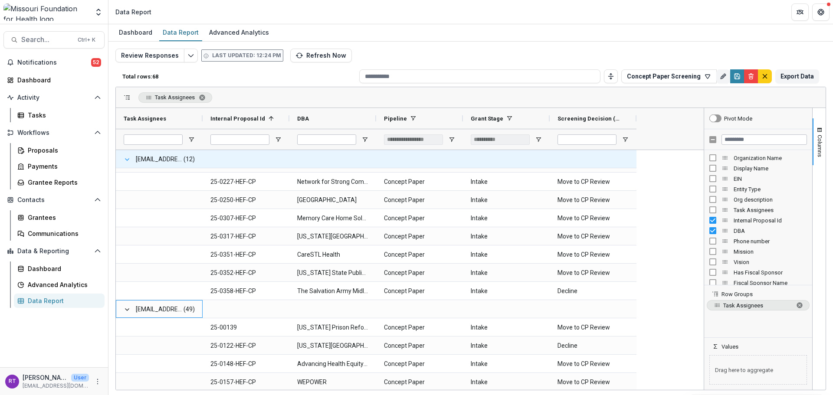
click at [127, 158] on span at bounding box center [127, 159] width 7 height 7
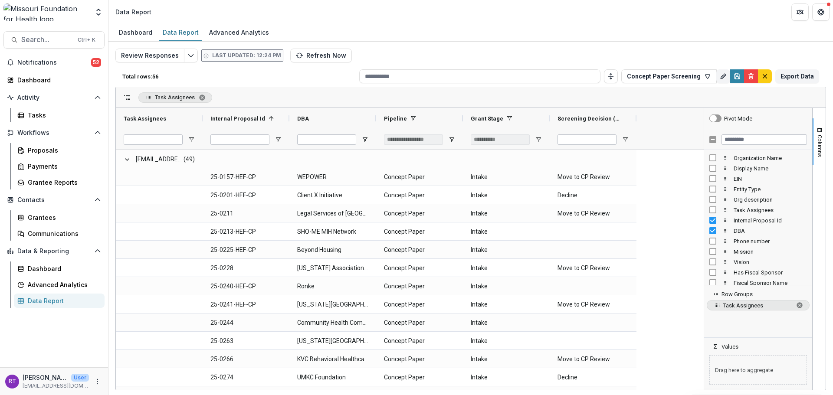
scroll to position [0, 0]
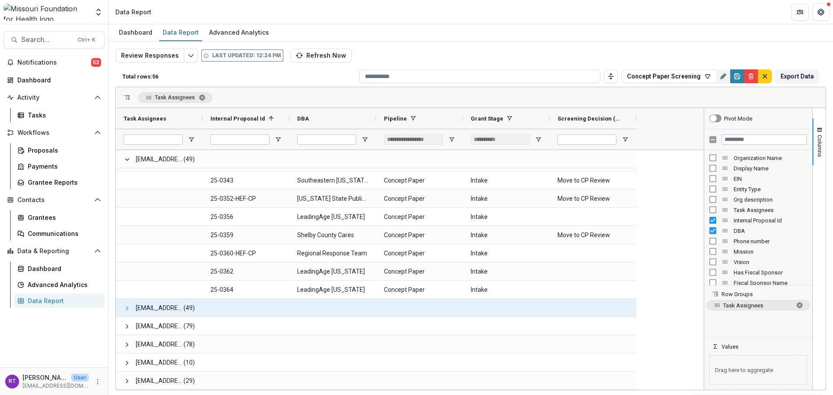
click at [126, 309] on span at bounding box center [127, 308] width 7 height 7
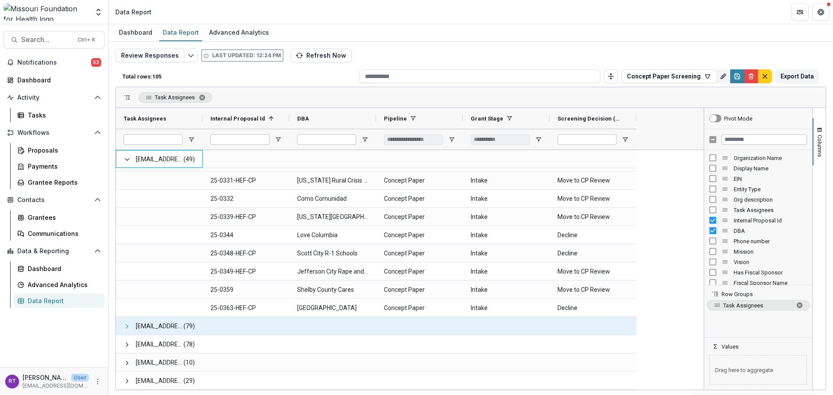
click at [127, 327] on span at bounding box center [127, 326] width 7 height 7
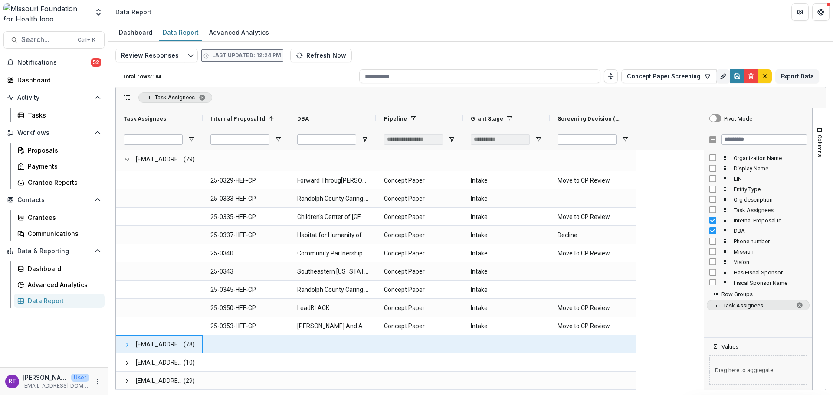
click at [126, 345] on span at bounding box center [127, 344] width 7 height 7
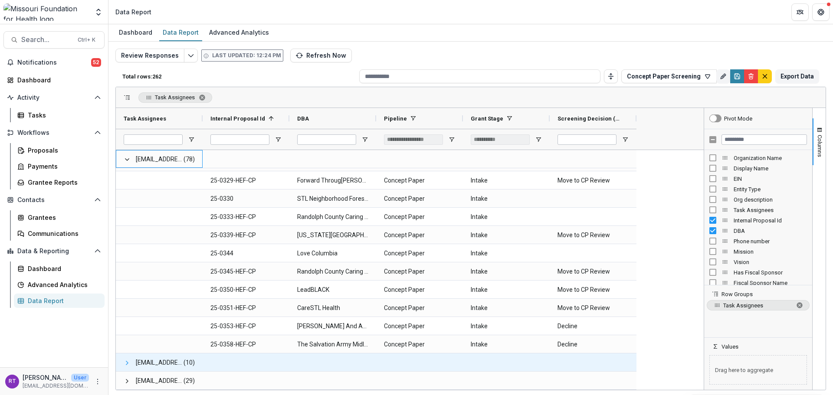
click at [124, 364] on span at bounding box center [127, 363] width 7 height 7
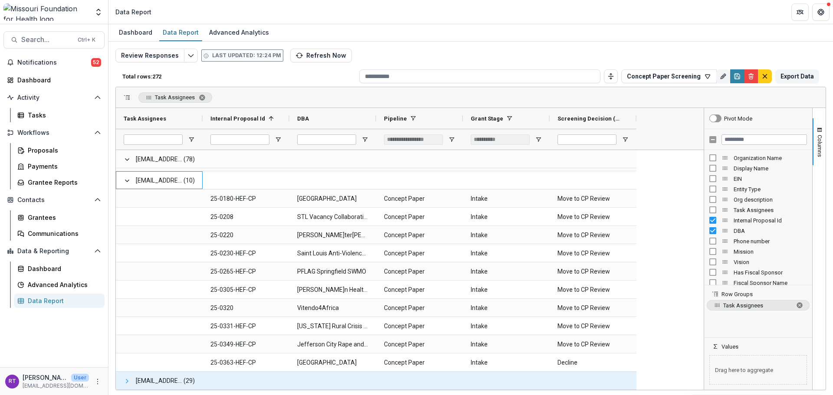
click at [126, 384] on span at bounding box center [127, 381] width 7 height 7
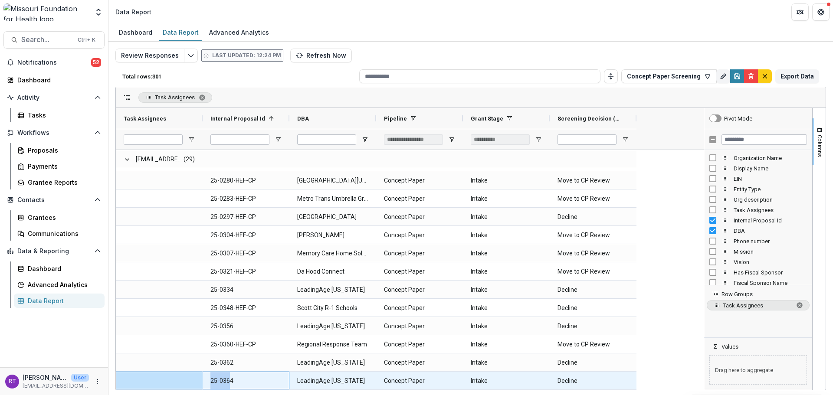
drag, startPoint x: 230, startPoint y: 383, endPoint x: 198, endPoint y: 383, distance: 32.1
click at [198, 383] on div "25-0364 LeadingAge Missouri Concept Paper Intake Decline" at bounding box center [376, 381] width 520 height 18
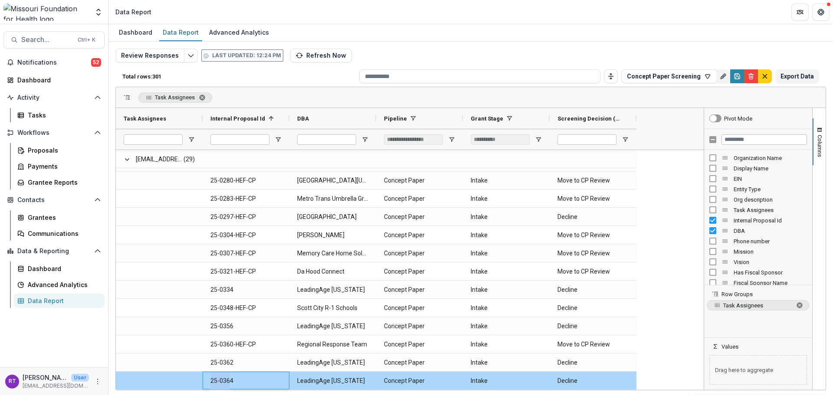
click at [209, 383] on div "25-0364" at bounding box center [246, 381] width 87 height 18
drag, startPoint x: 234, startPoint y: 380, endPoint x: 210, endPoint y: 379, distance: 23.9
click at [210, 379] on Id-3013 "25-0364" at bounding box center [245, 381] width 71 height 18
copy Id-3013 "25-0364"
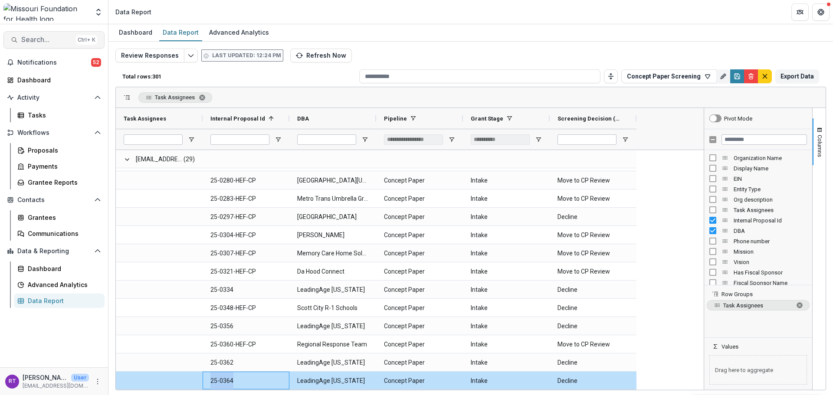
click at [51, 41] on span "Search..." at bounding box center [46, 40] width 51 height 8
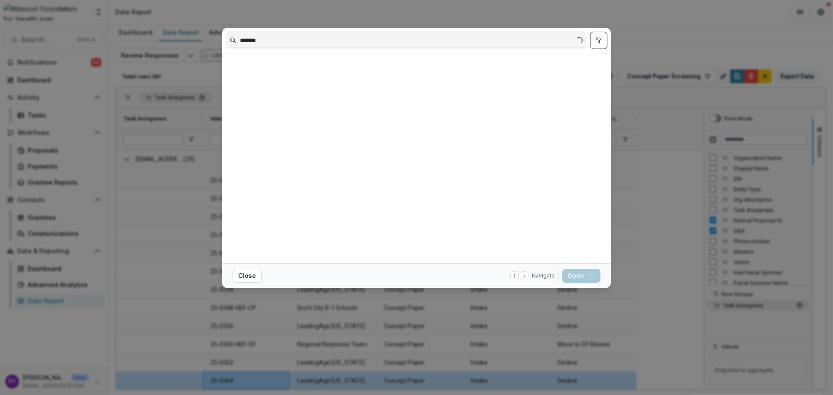
type input "*******"
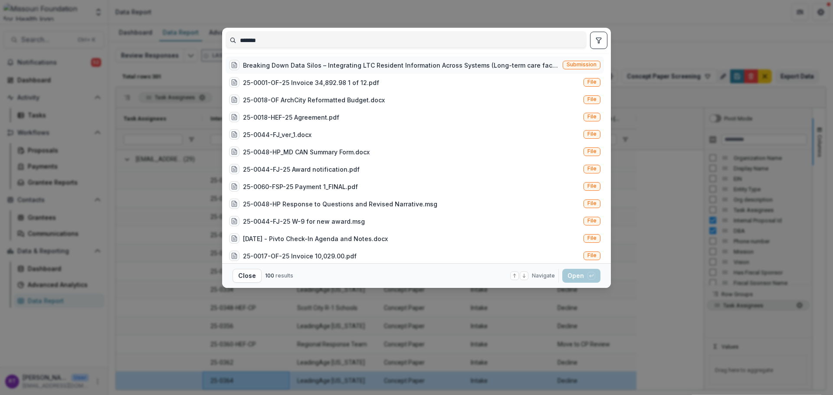
click at [500, 66] on div "Breaking Down Data Silos – Integrating LTC Resident Information Across Systems …" at bounding box center [401, 65] width 316 height 9
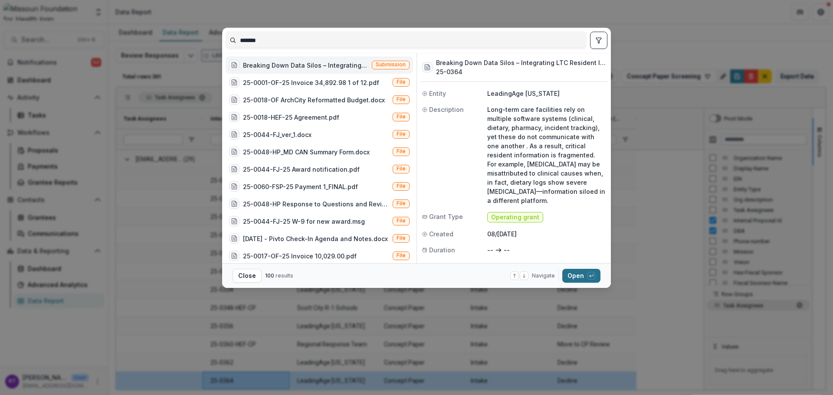
click at [589, 274] on icon "button" at bounding box center [591, 275] width 5 height 5
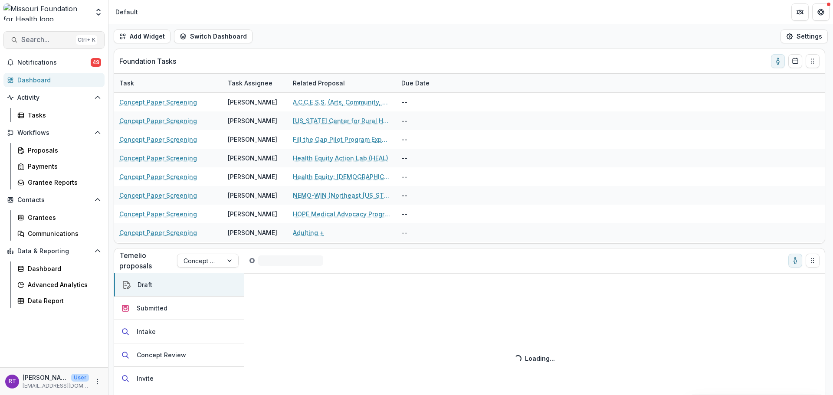
click at [56, 41] on span "Search..." at bounding box center [46, 40] width 51 height 8
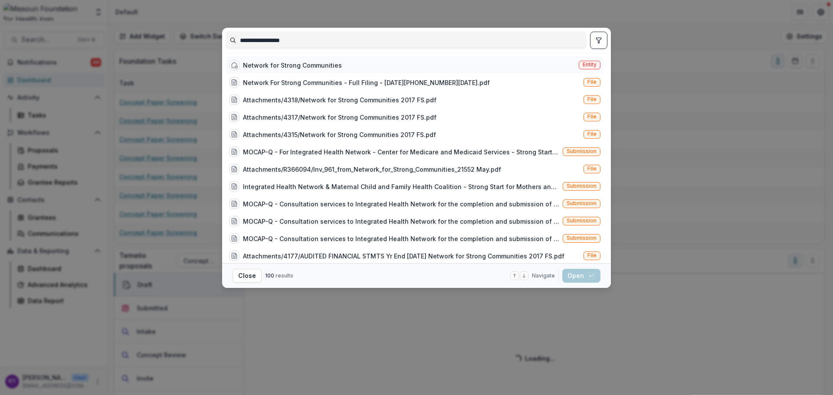
type input "**********"
click at [316, 65] on div "Network for Strong Communities" at bounding box center [292, 65] width 99 height 9
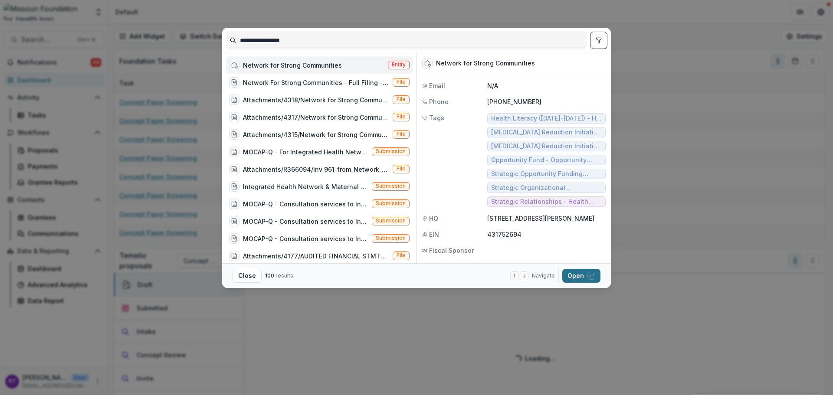
click at [585, 276] on button "Open with enter key" at bounding box center [581, 276] width 38 height 14
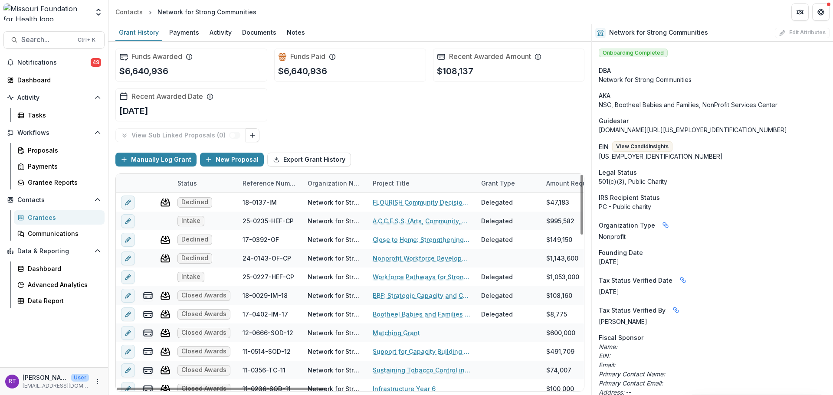
scroll to position [87, 0]
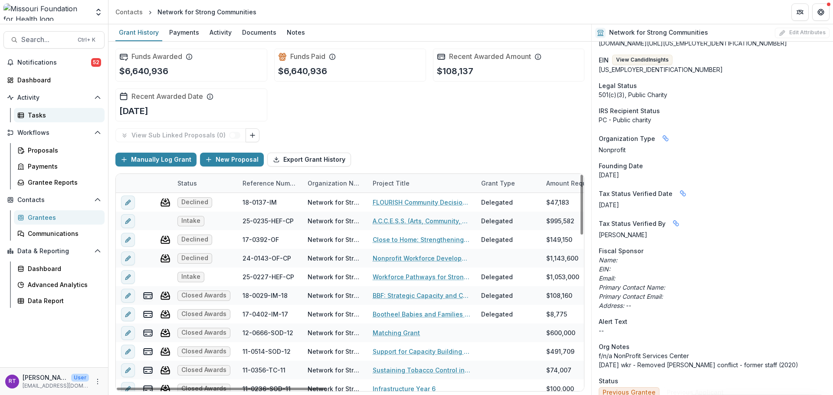
click at [43, 111] on link "Tasks" at bounding box center [59, 115] width 91 height 14
